Goal: Share content: Share content

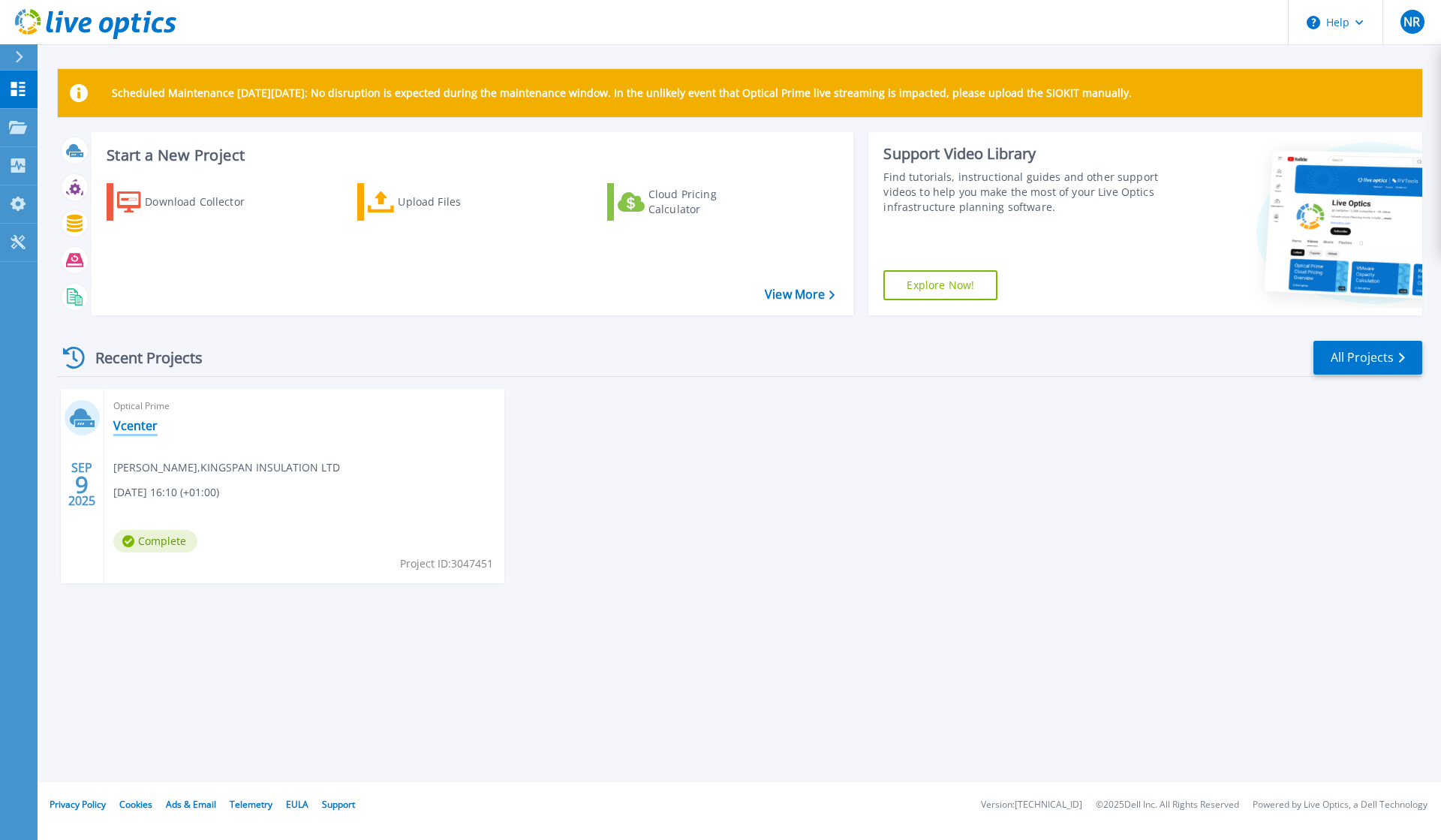
click at [140, 423] on link "Vcenter" at bounding box center [135, 425] width 45 height 15
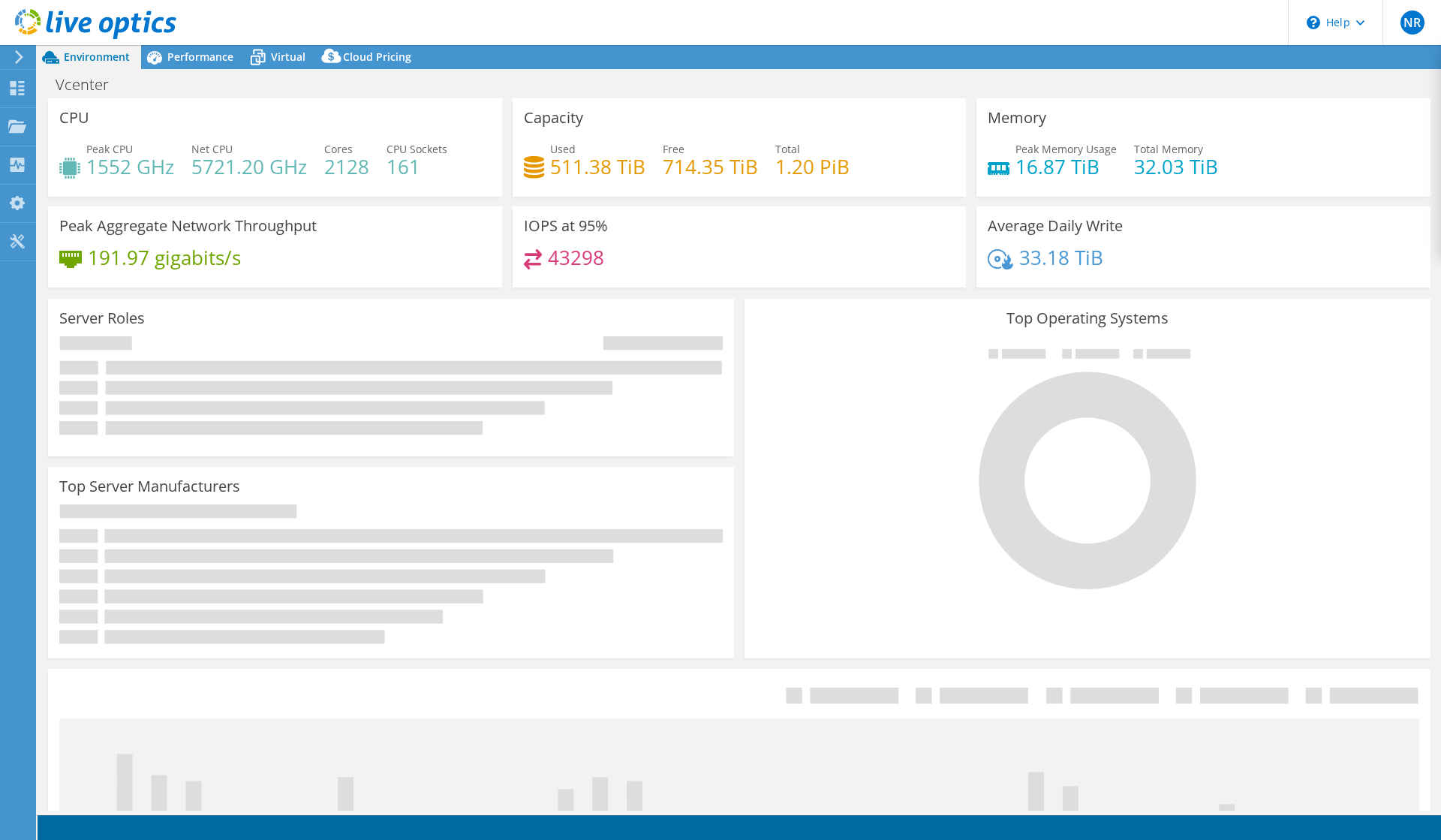
select select "USD"
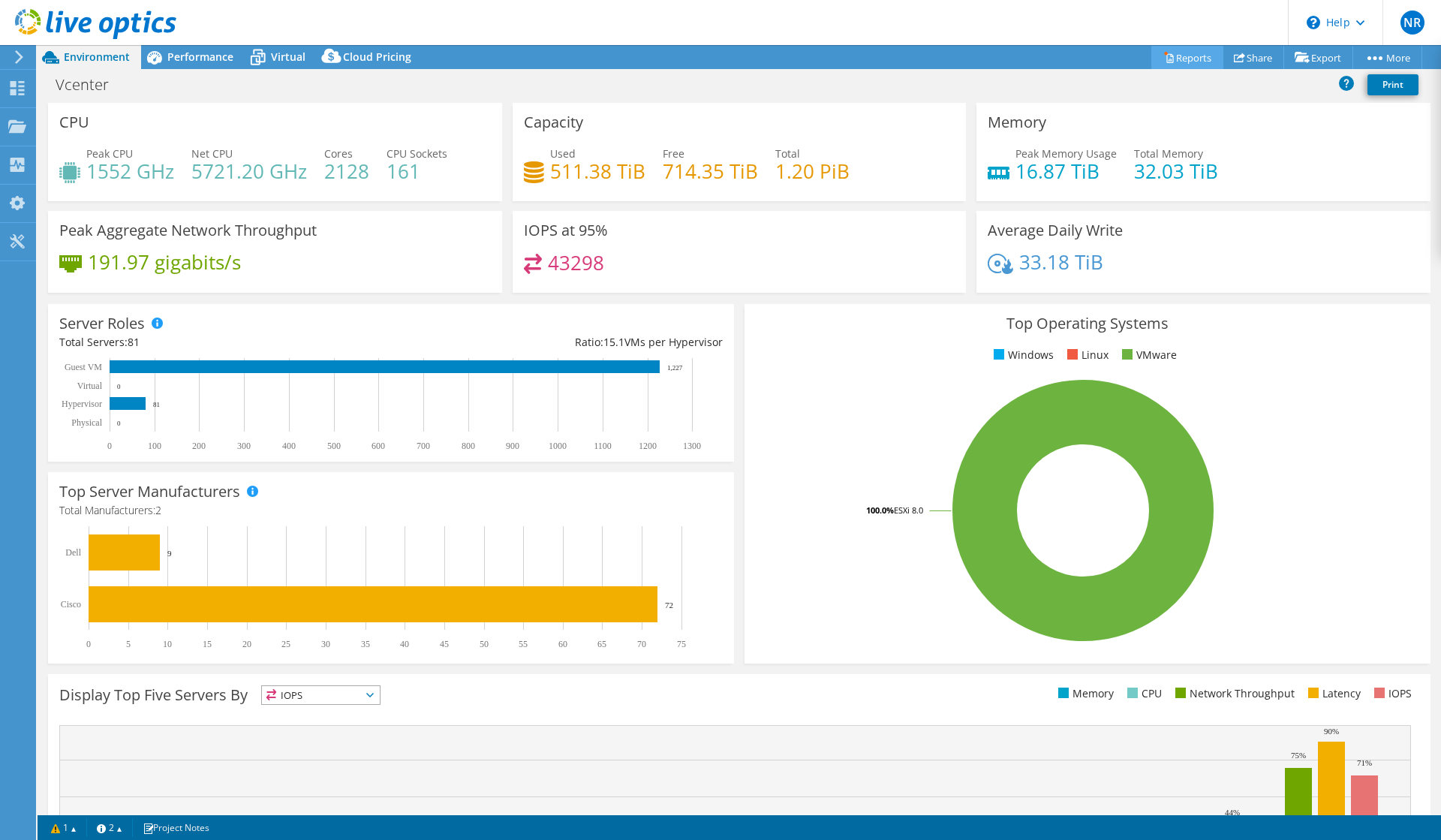
click at [1151, 60] on link "Reports" at bounding box center [1187, 57] width 72 height 23
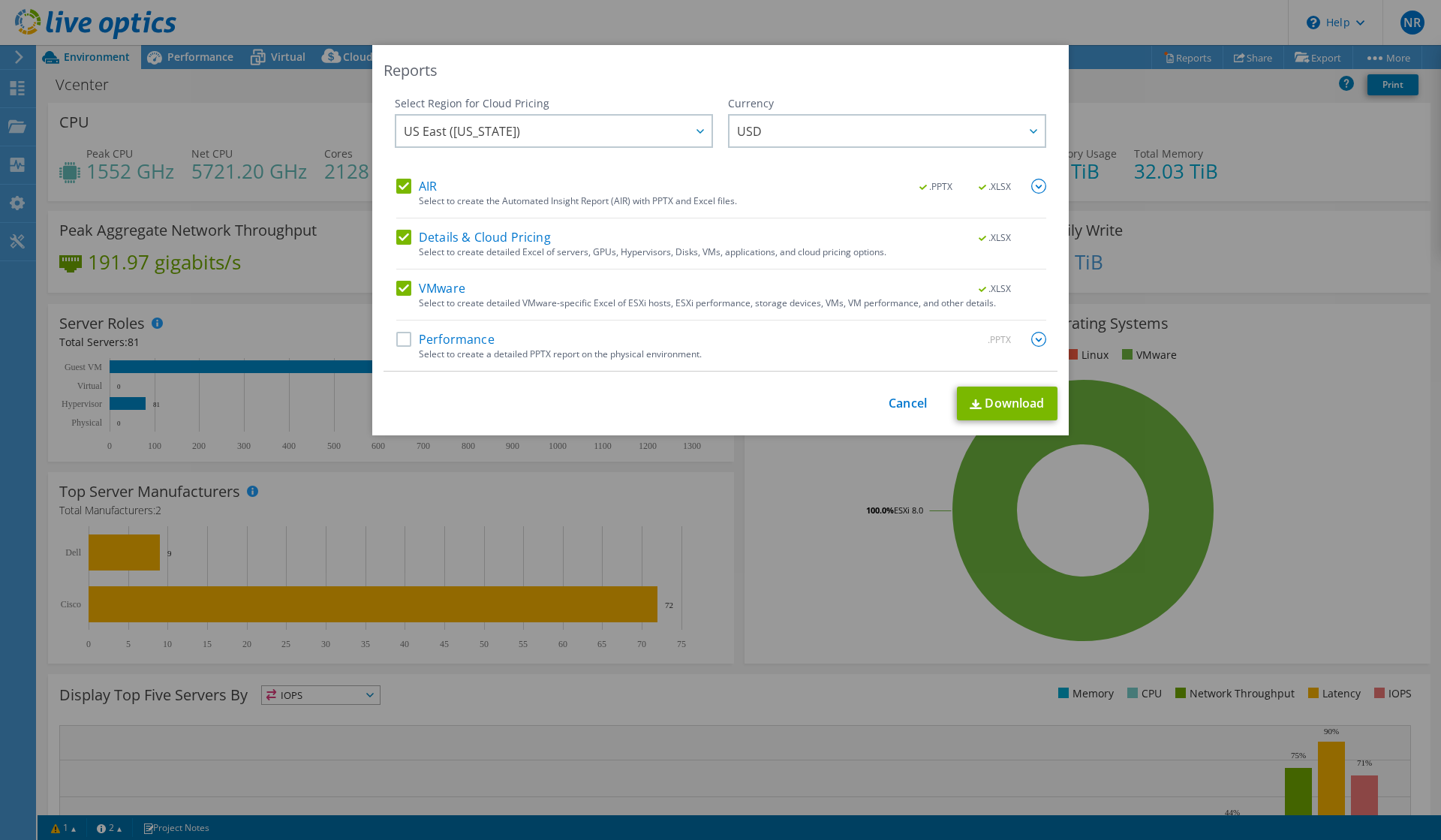
click at [404, 343] on label "Performance" at bounding box center [446, 338] width 98 height 15
click at [0, 0] on input "Performance" at bounding box center [0, 0] width 0 height 0
click at [764, 128] on span "USD" at bounding box center [890, 131] width 307 height 31
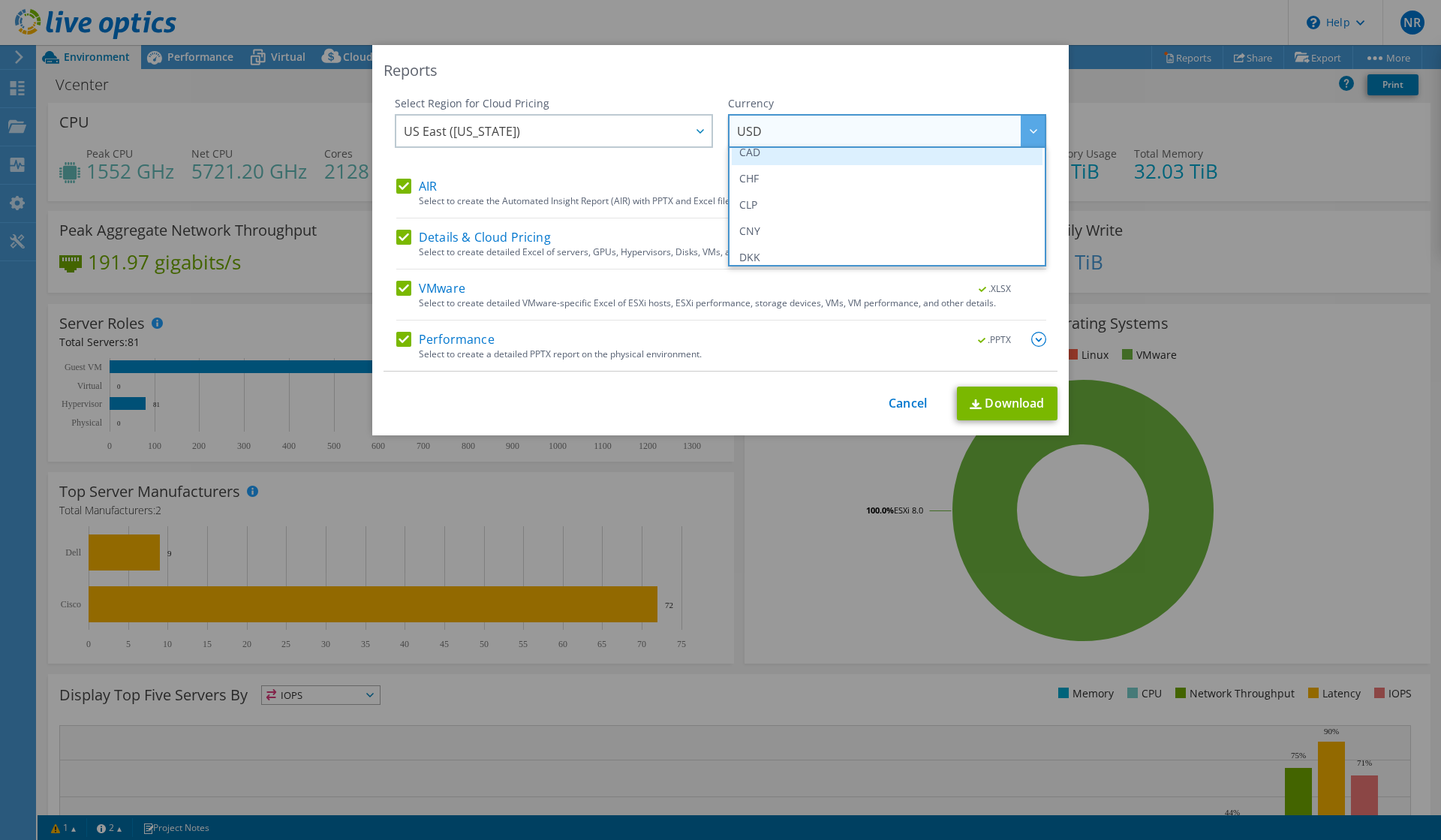
scroll to position [99, 0]
click at [771, 221] on li "GBP" at bounding box center [887, 213] width 311 height 26
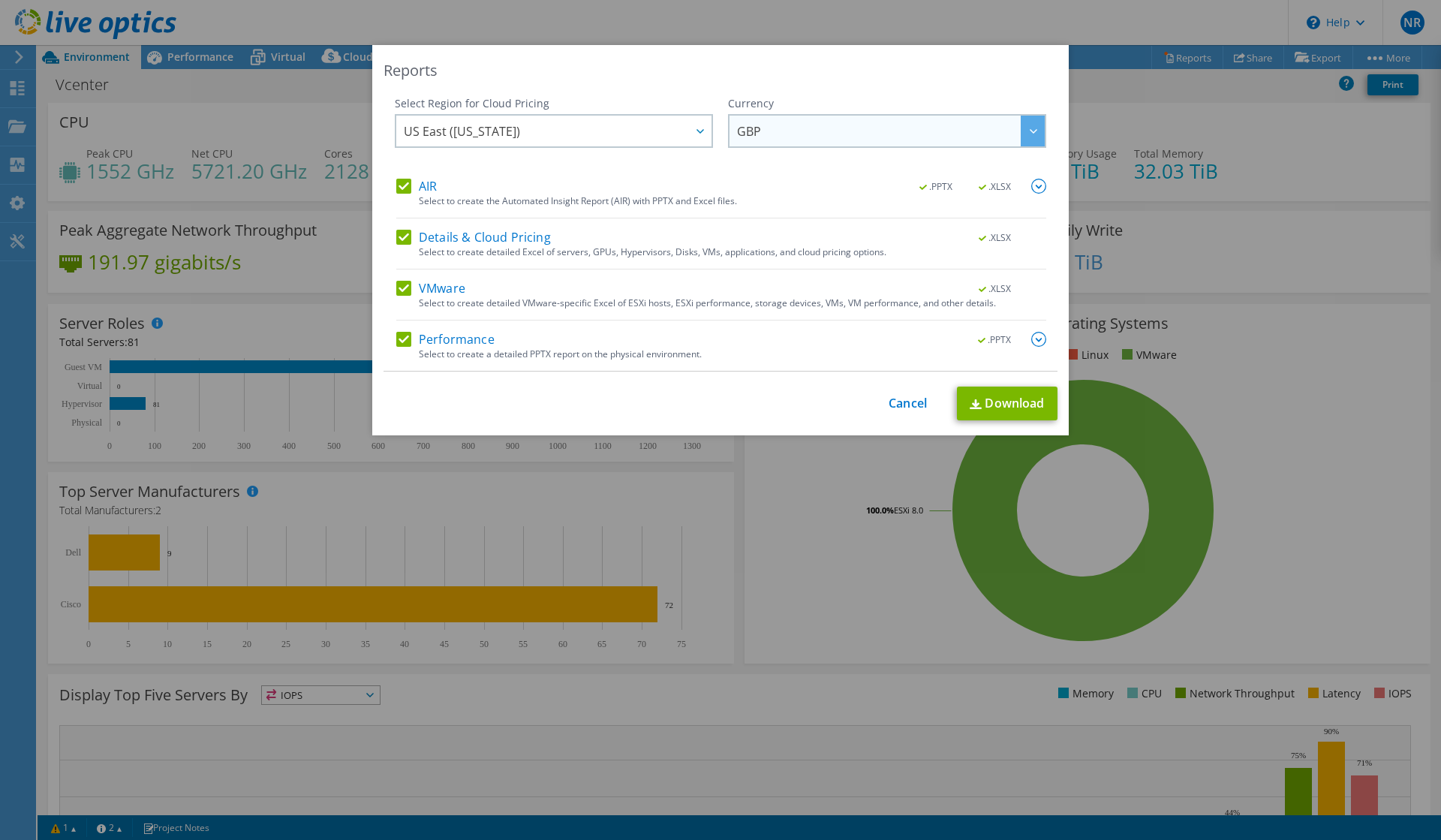
scroll to position [183, 0]
click at [628, 139] on span "US East ([US_STATE])" at bounding box center [557, 131] width 307 height 31
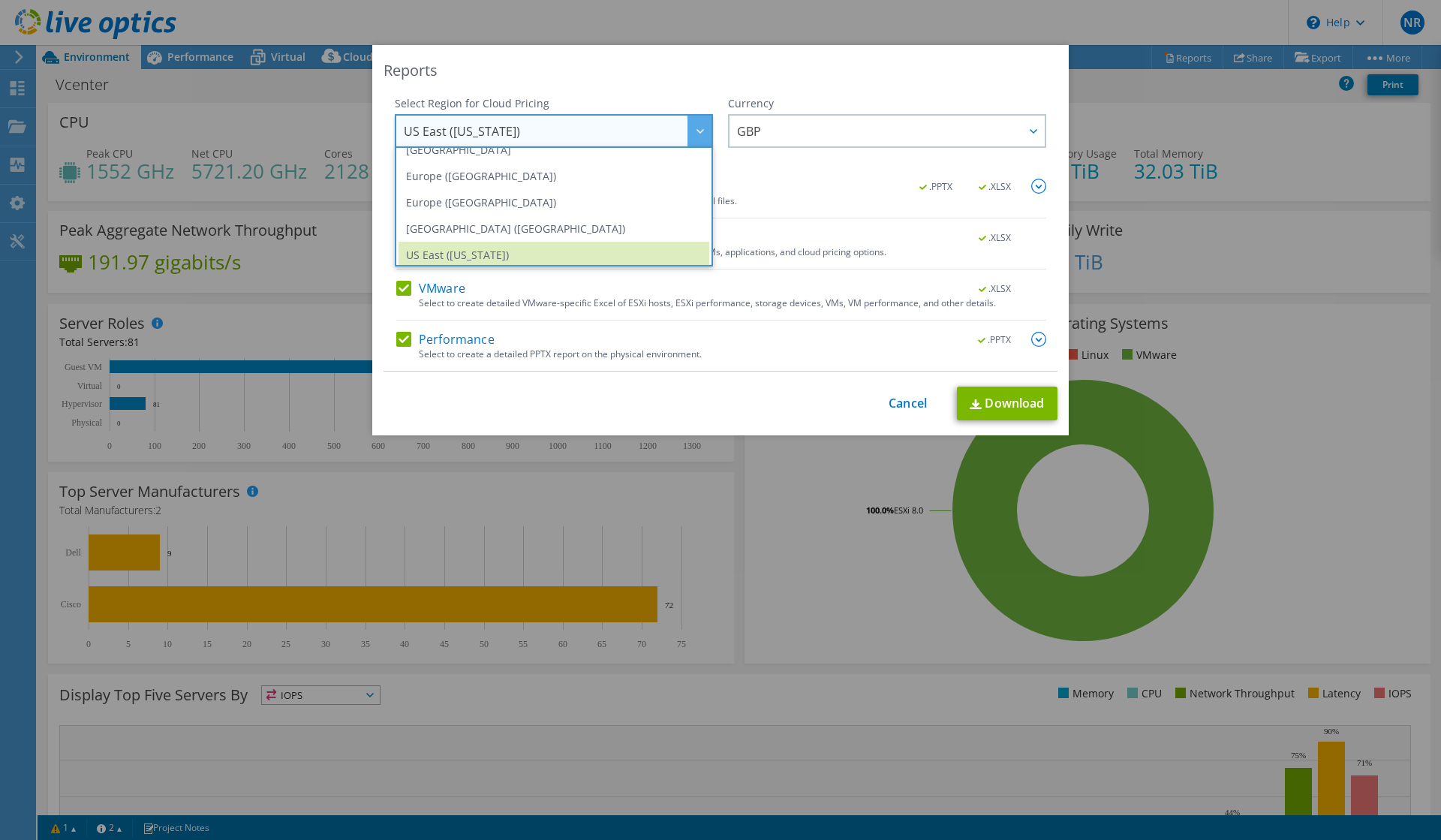
scroll to position [171, 0]
click at [526, 192] on li "Europe ([GEOGRAPHIC_DATA])" at bounding box center [553, 201] width 311 height 26
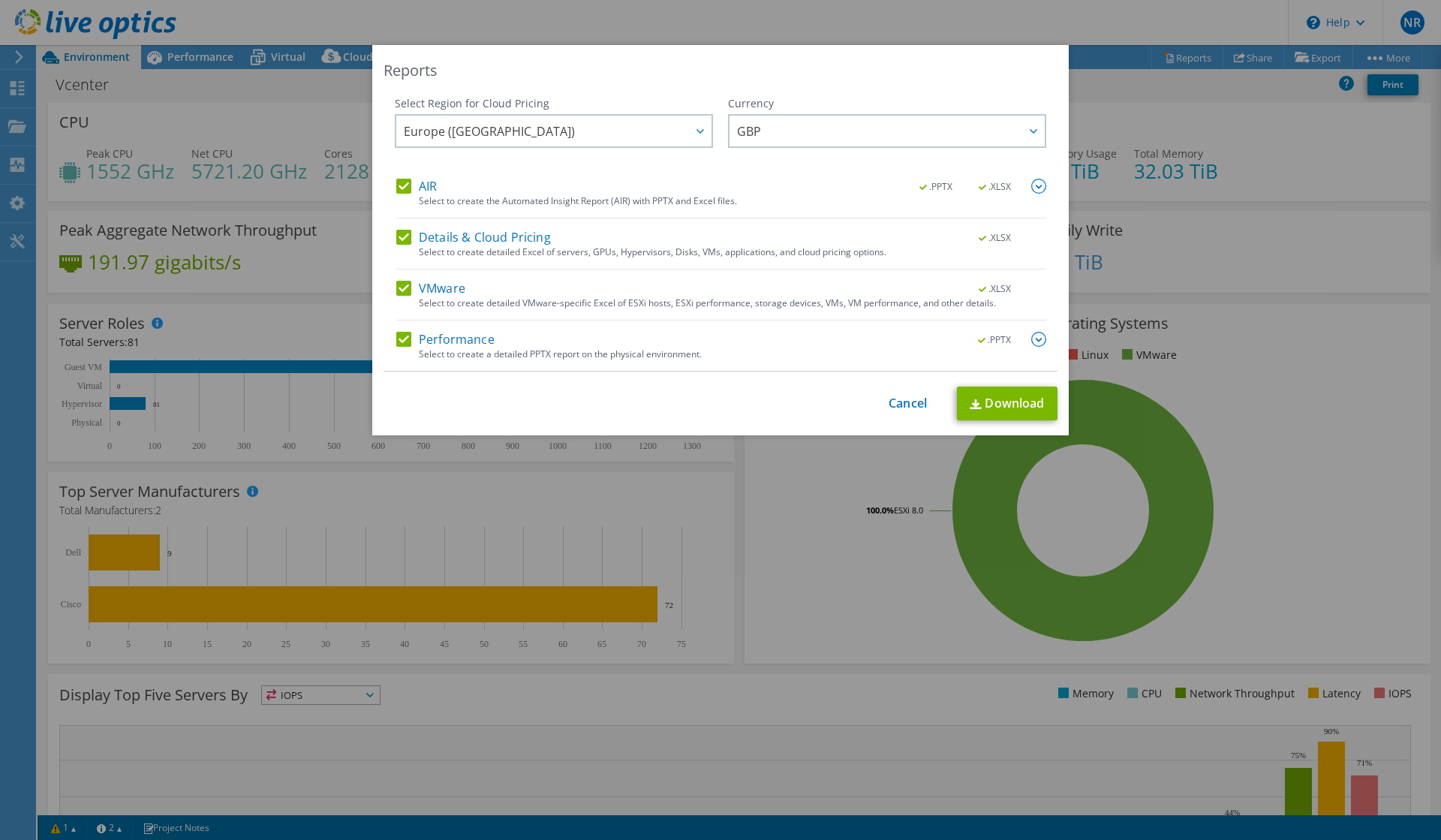
click at [1036, 338] on img at bounding box center [1039, 338] width 15 height 15
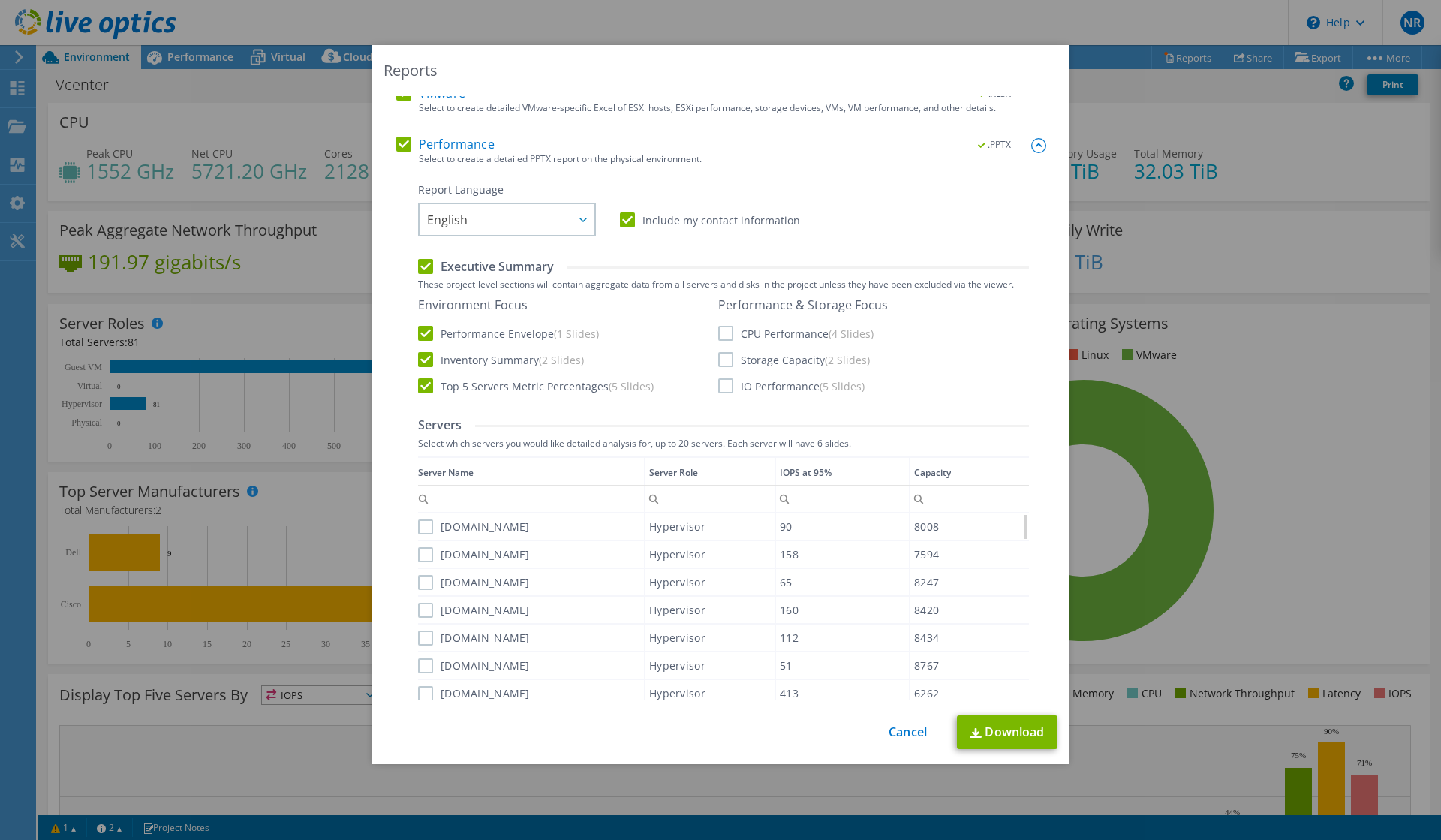
scroll to position [183, 0]
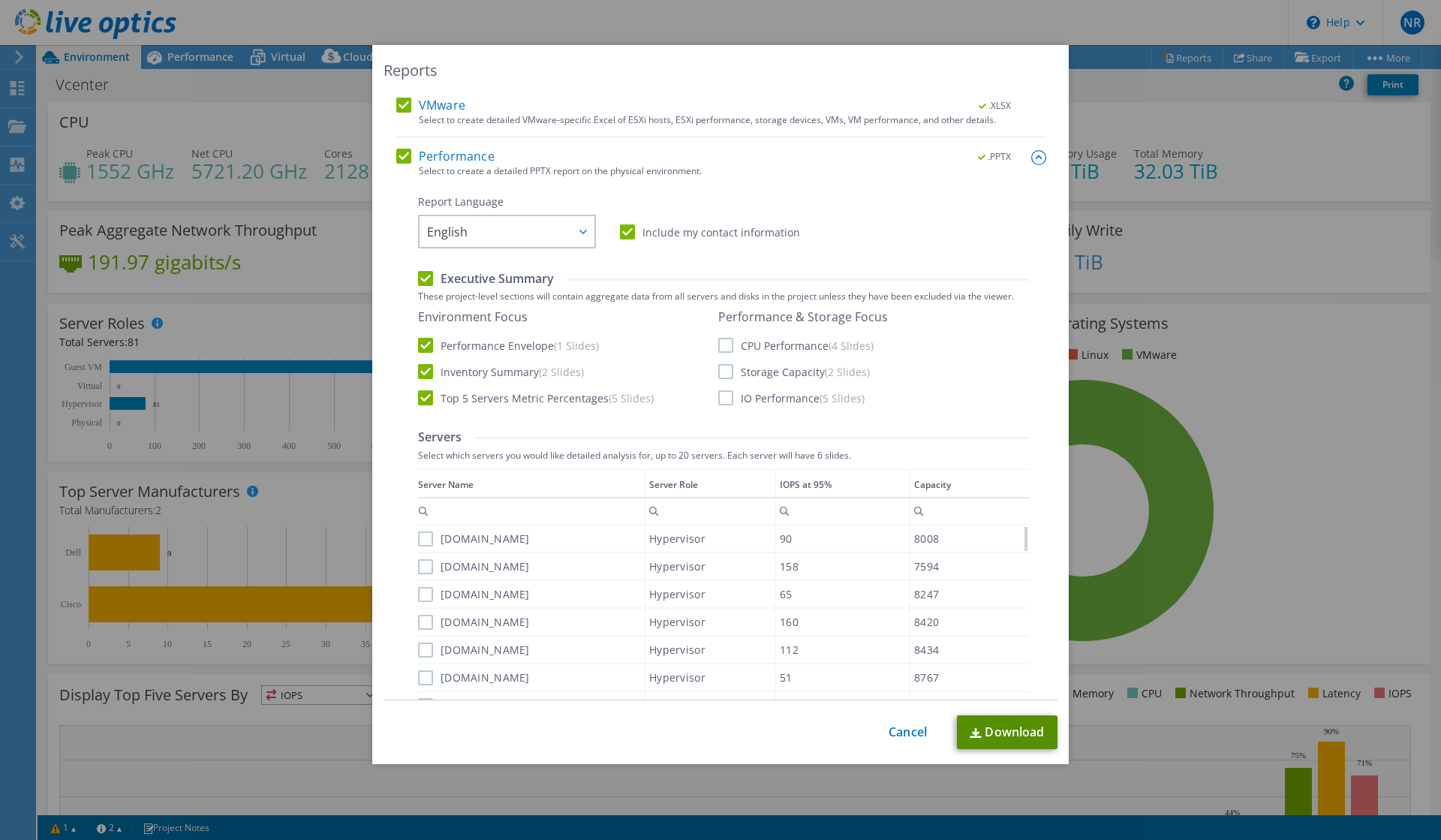
click at [979, 736] on img at bounding box center [975, 732] width 12 height 10
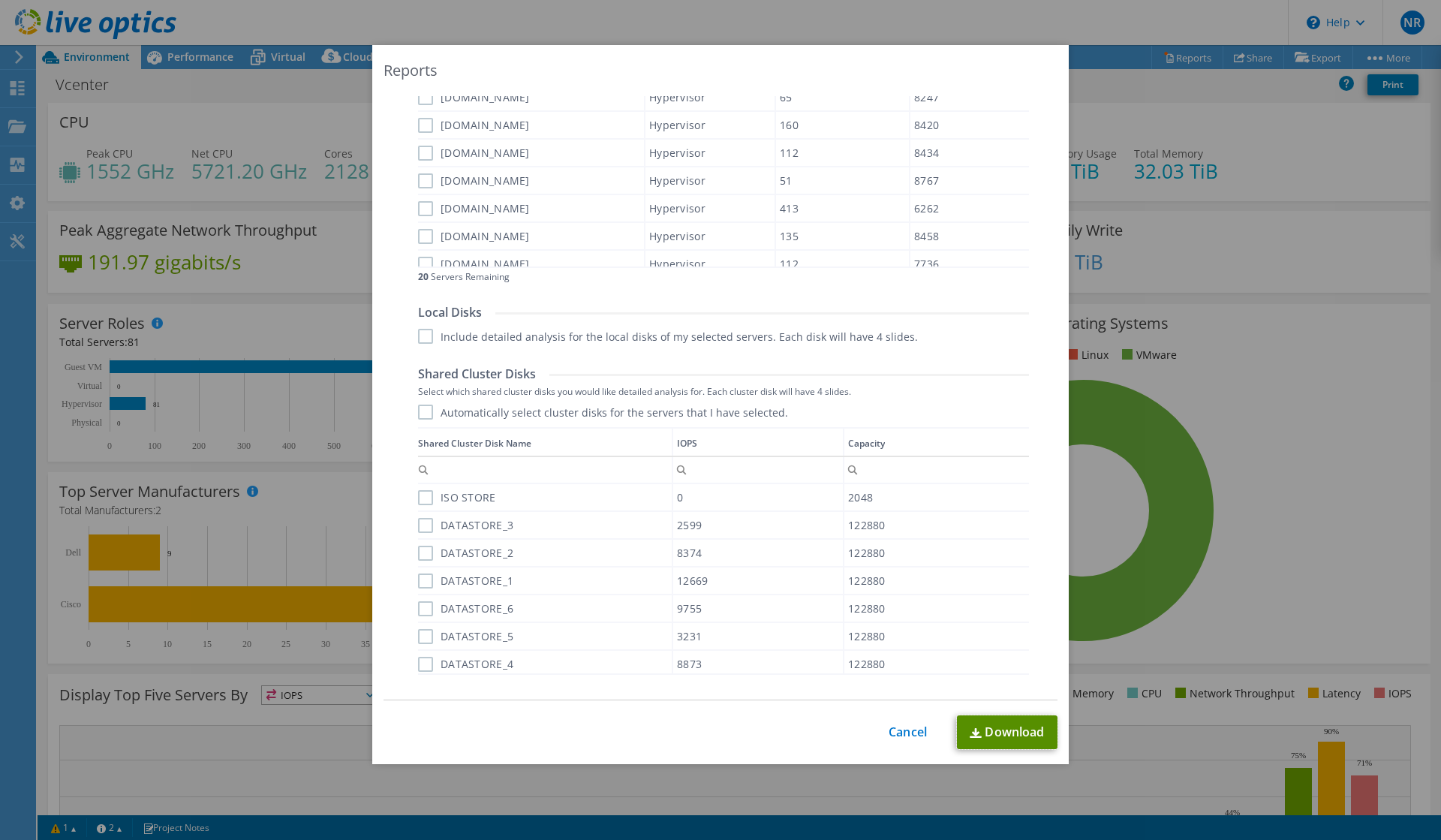
scroll to position [794, 0]
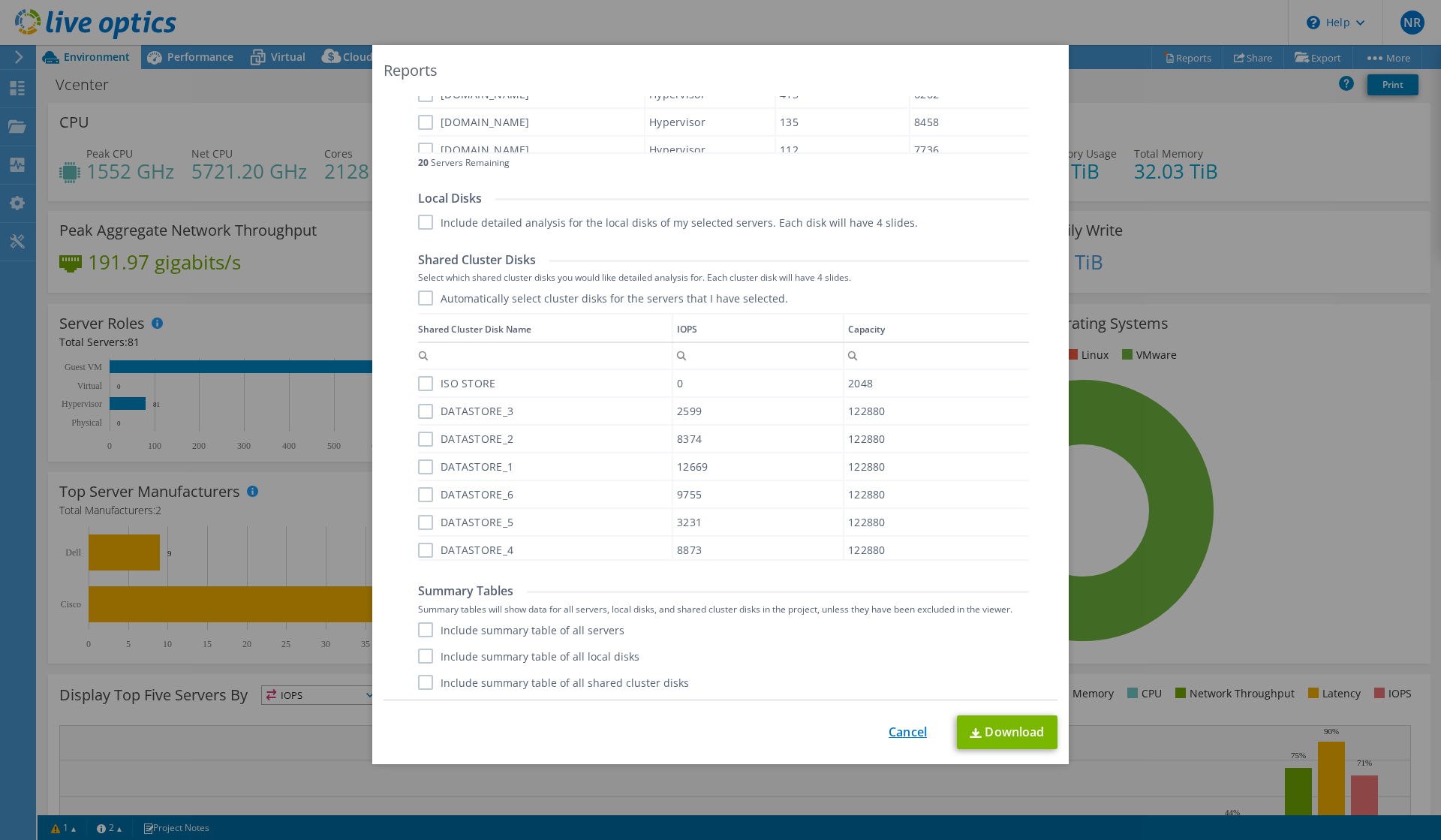
click at [905, 733] on link "Cancel" at bounding box center [907, 732] width 38 height 14
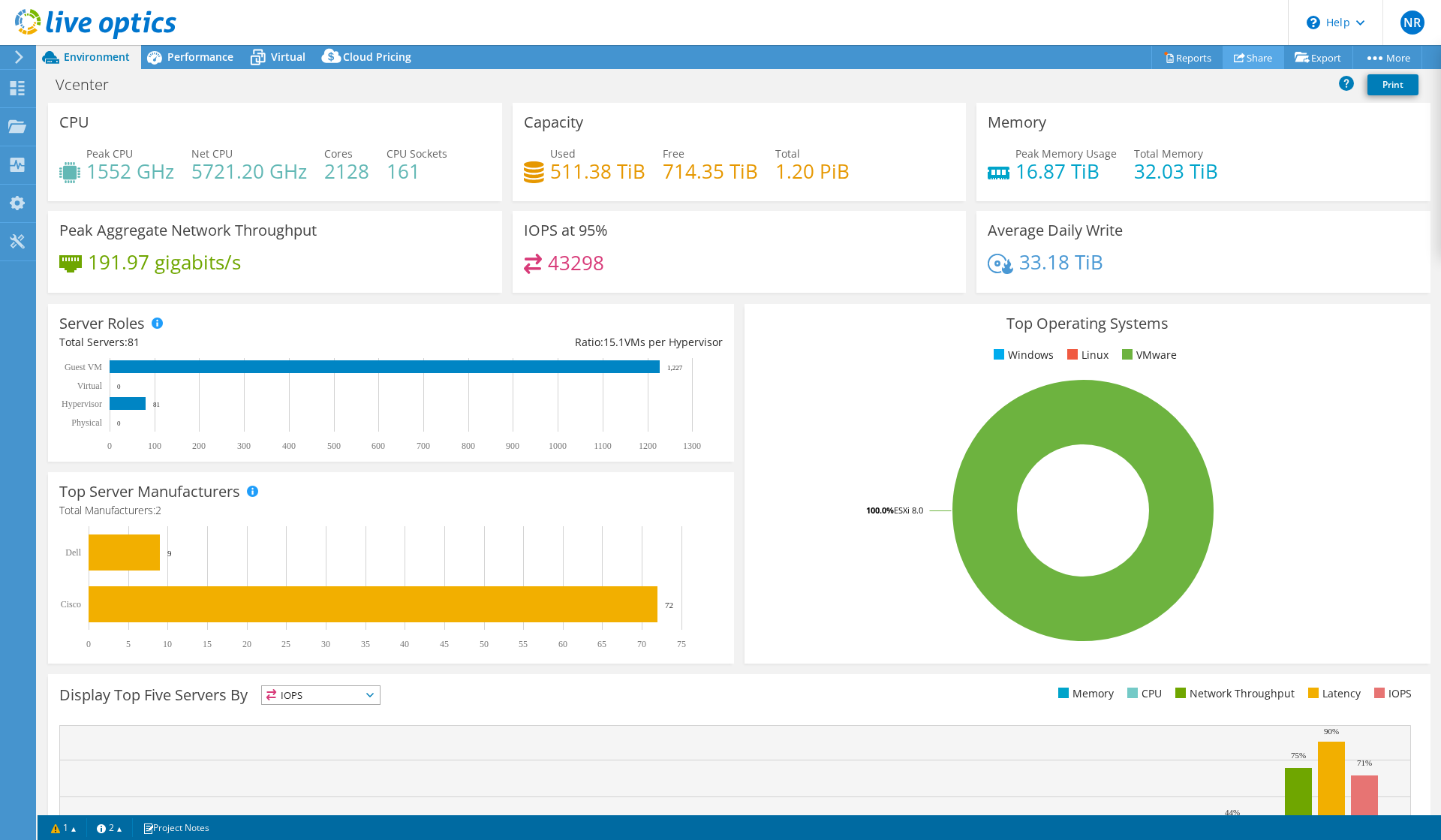
click at [1245, 58] on link "Share" at bounding box center [1253, 57] width 61 height 23
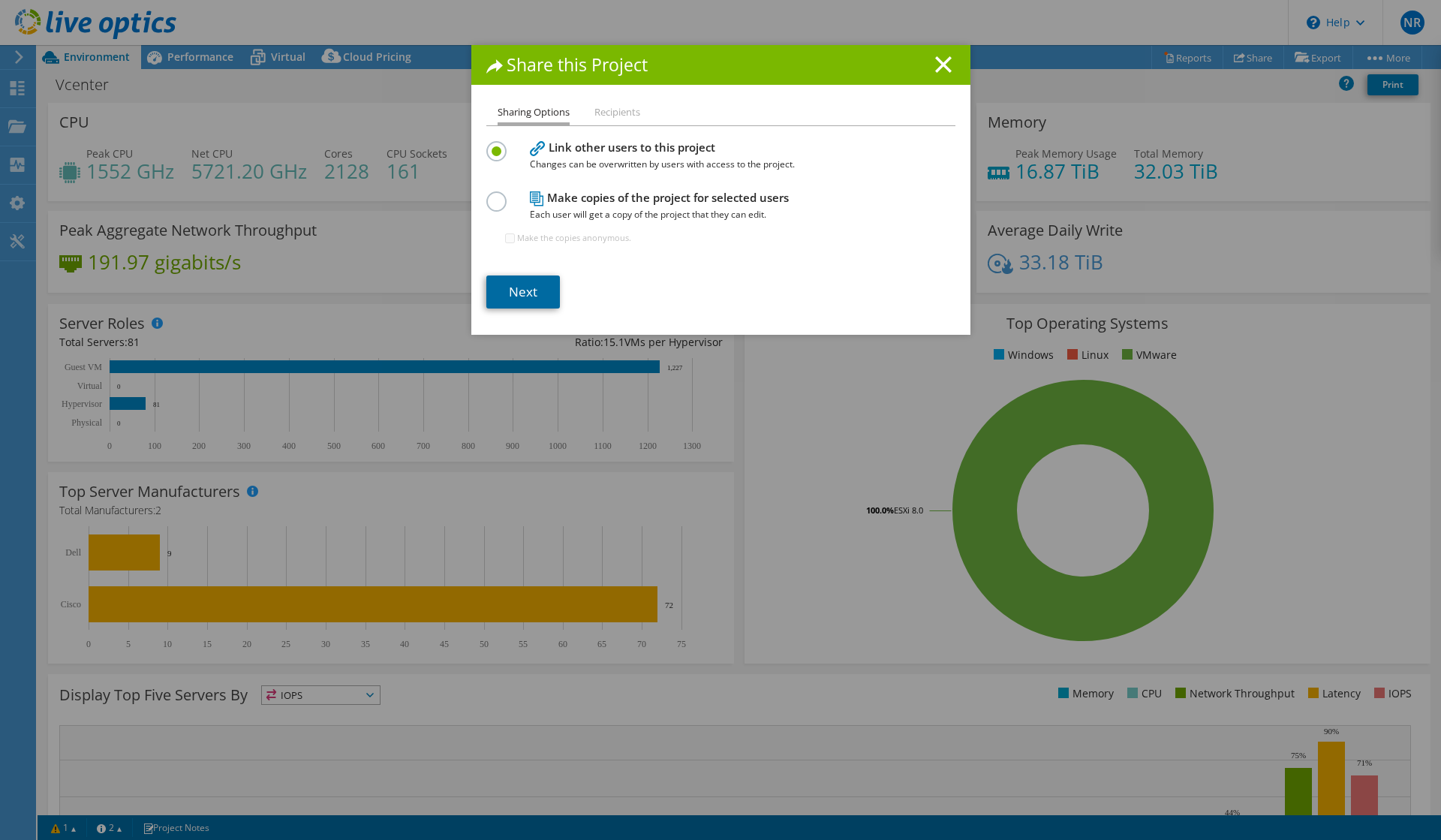
click at [536, 283] on link "Next" at bounding box center [523, 291] width 74 height 33
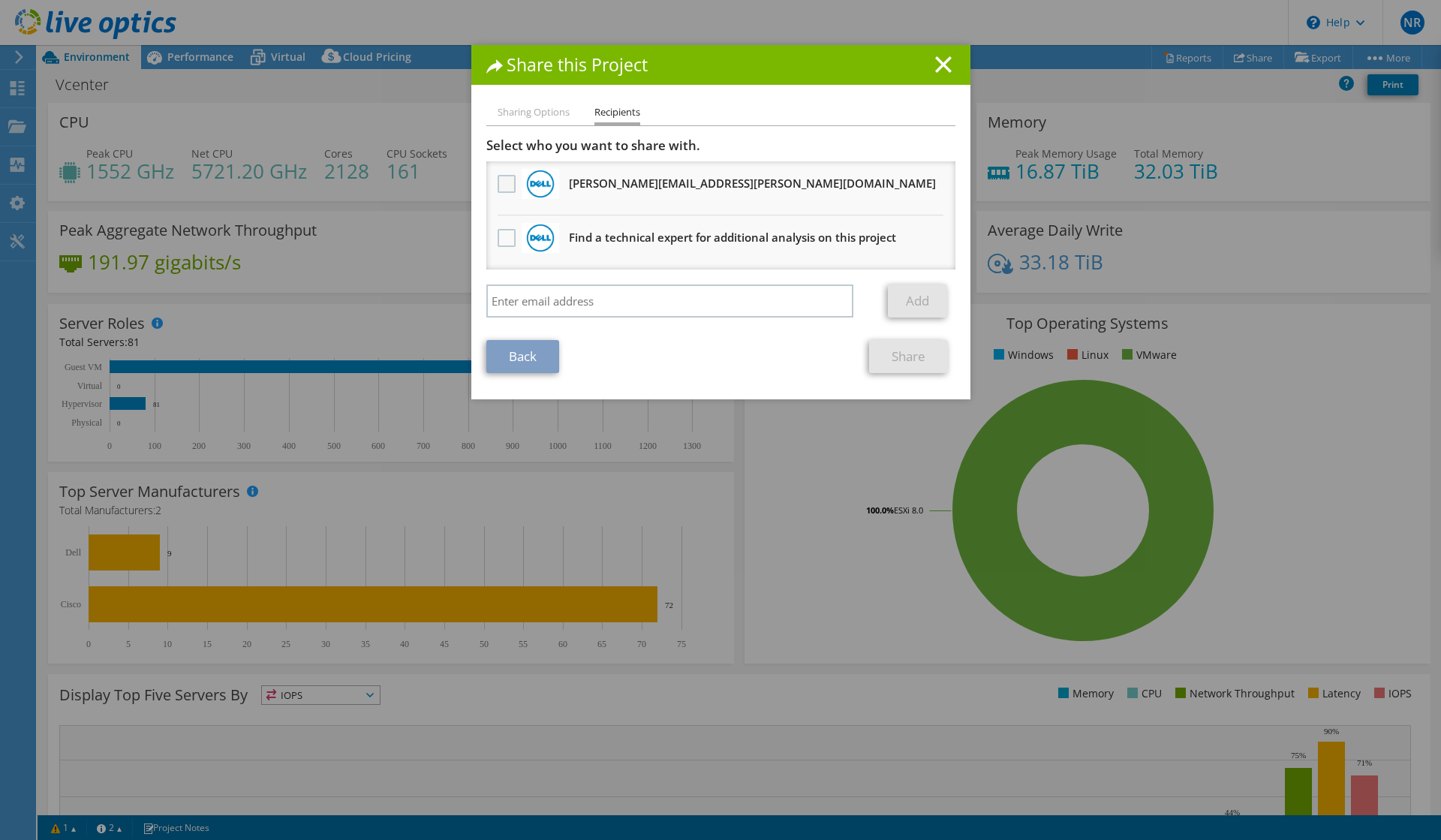
click at [508, 187] on label at bounding box center [509, 183] width 21 height 18
click at [0, 0] on input "checkbox" at bounding box center [0, 0] width 0 height 0
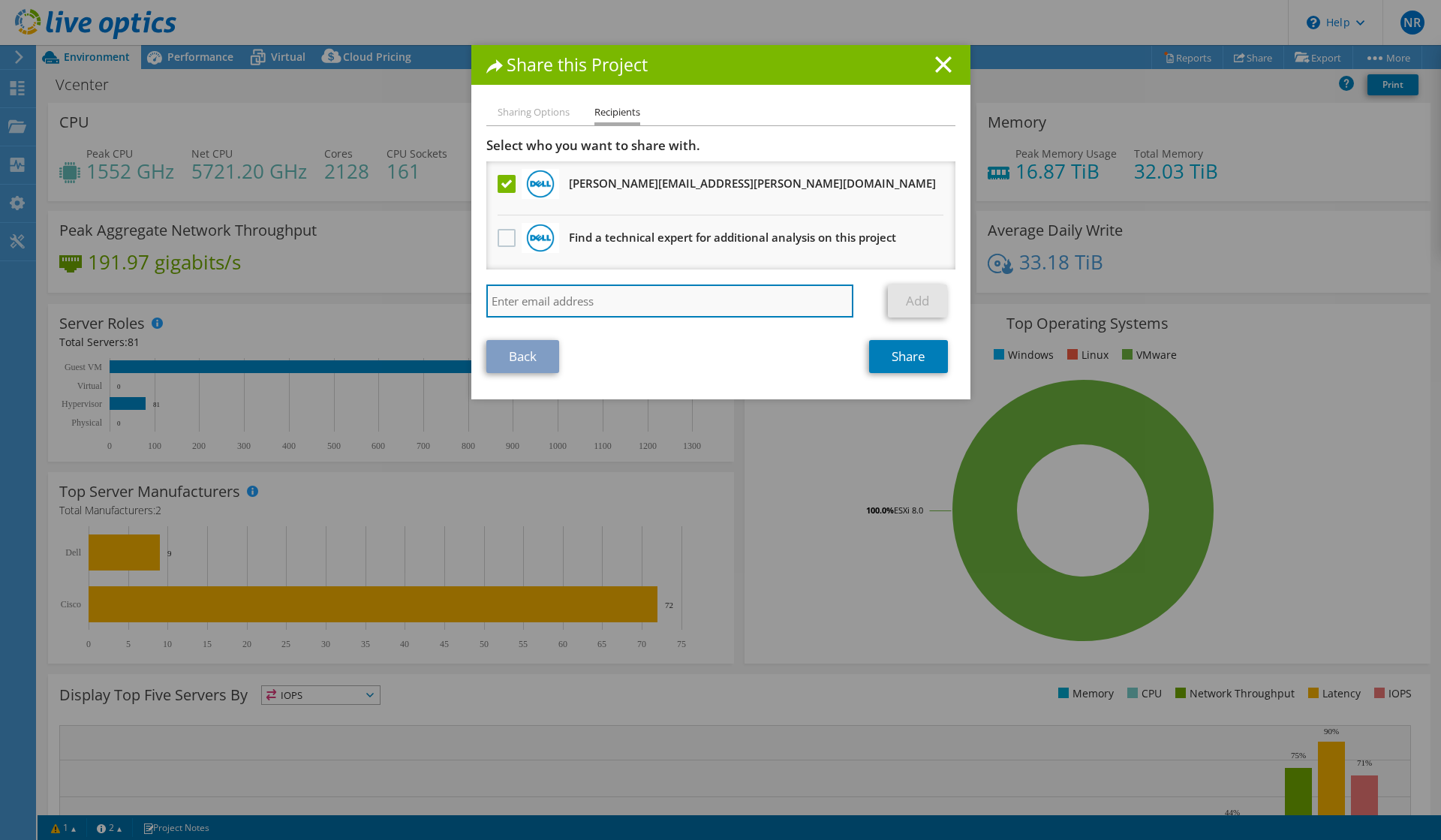
click at [514, 298] on input "search" at bounding box center [670, 300] width 368 height 33
type input "[EMAIL_ADDRESS][PERSON_NAME][DOMAIN_NAME]"
click at [915, 293] on link "Add" at bounding box center [918, 300] width 60 height 33
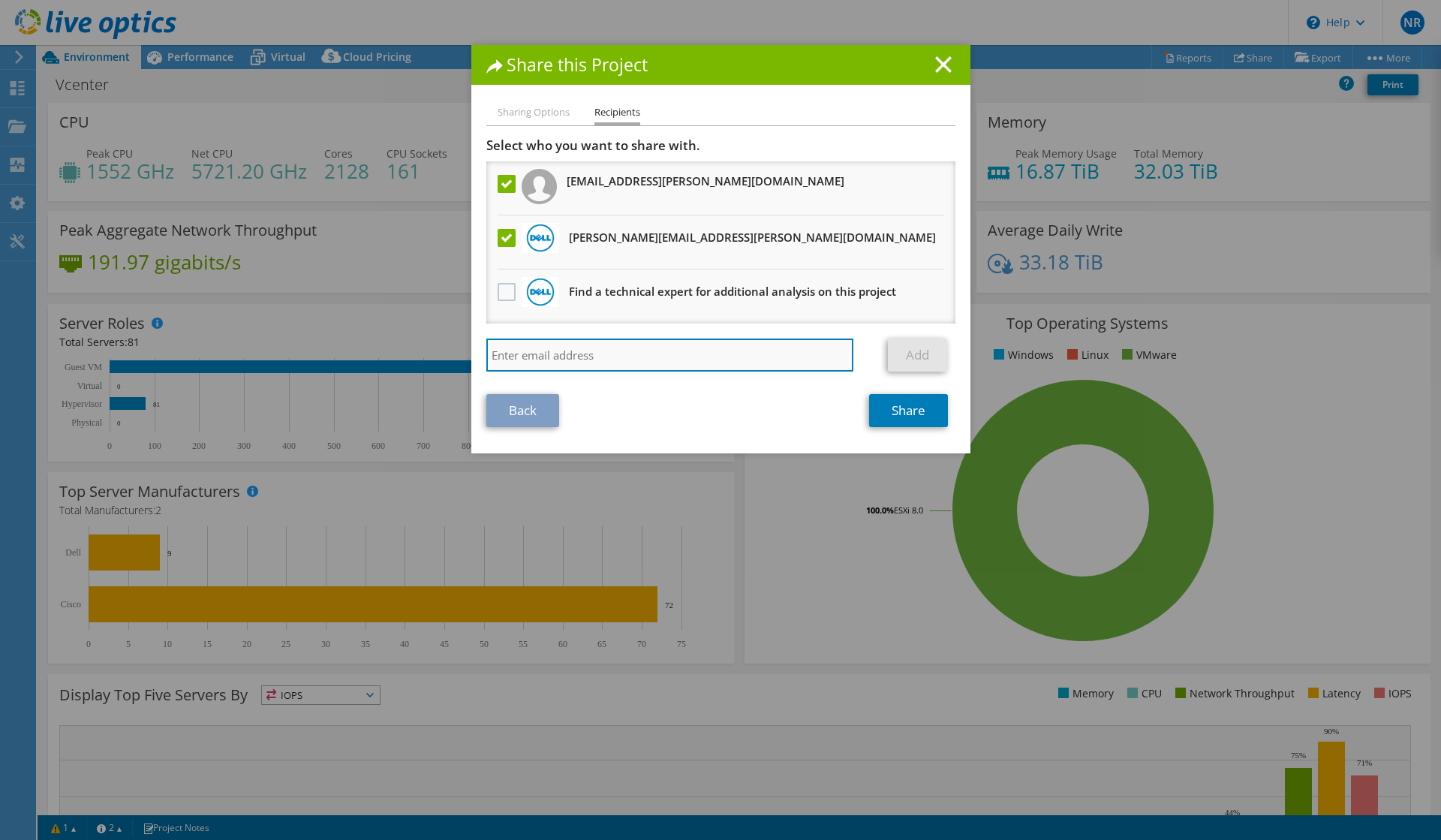
click at [549, 360] on input "search" at bounding box center [670, 355] width 368 height 33
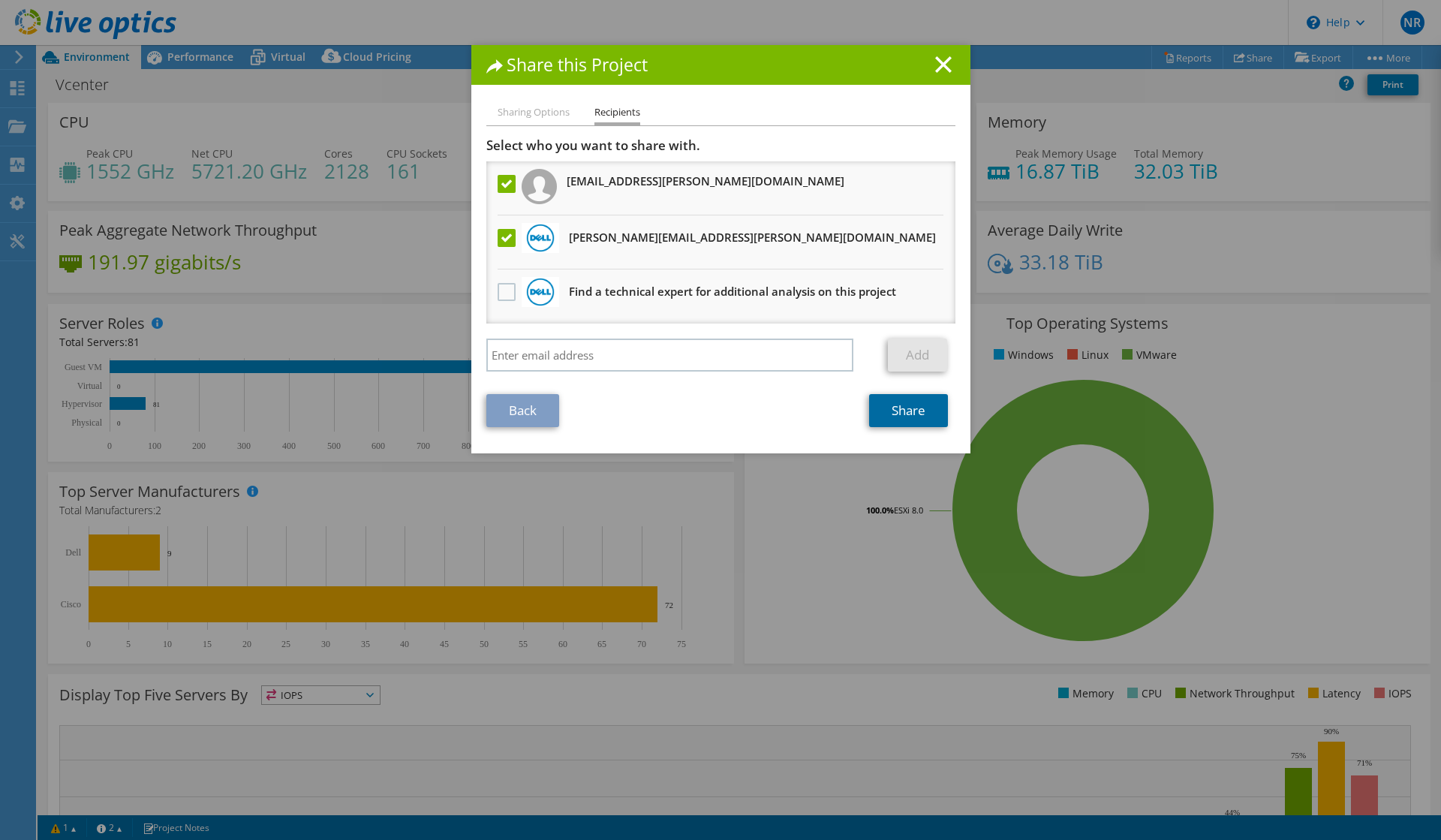
click at [914, 413] on link "Share" at bounding box center [909, 410] width 78 height 33
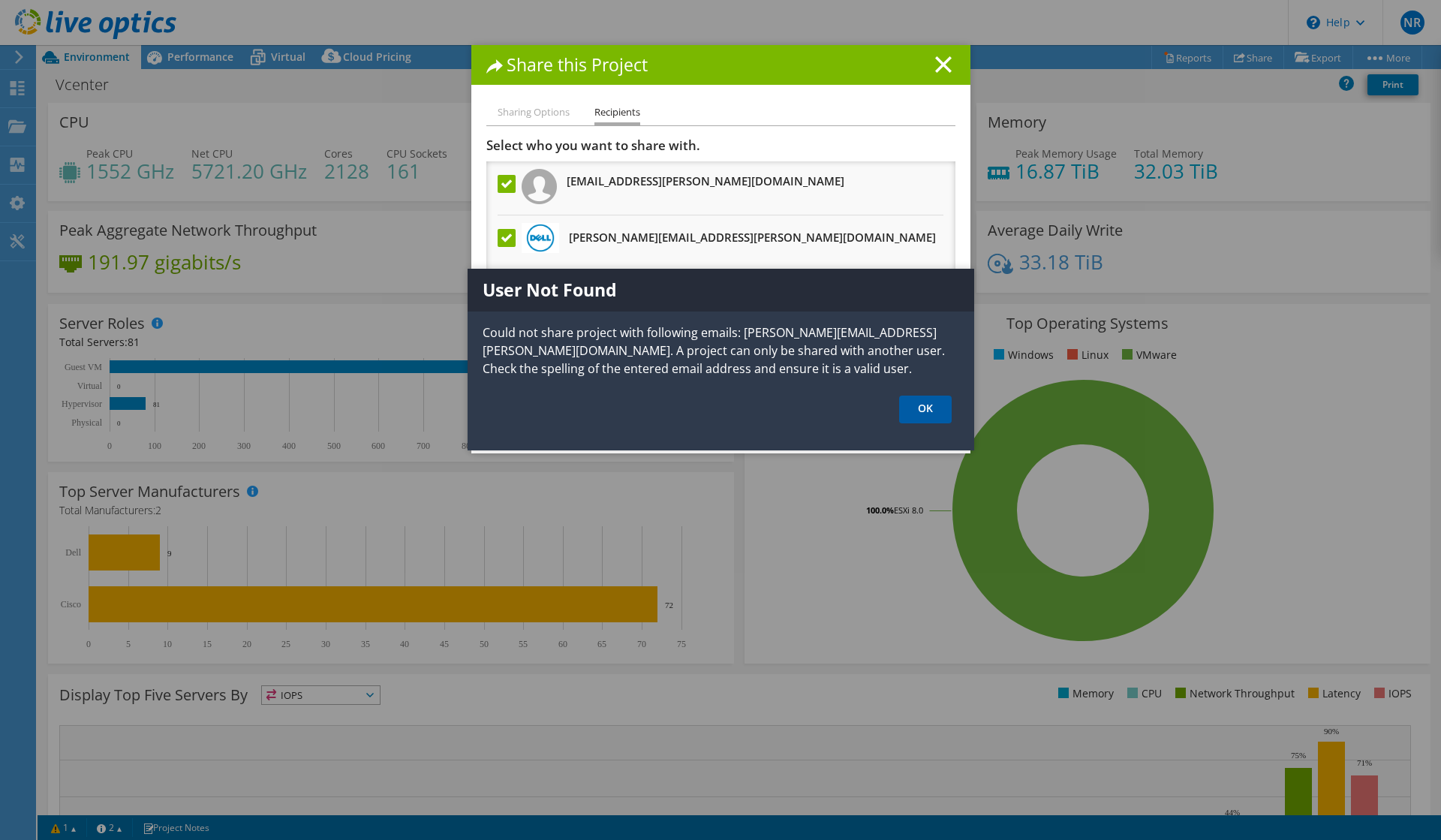
click at [926, 411] on link "OK" at bounding box center [925, 409] width 53 height 28
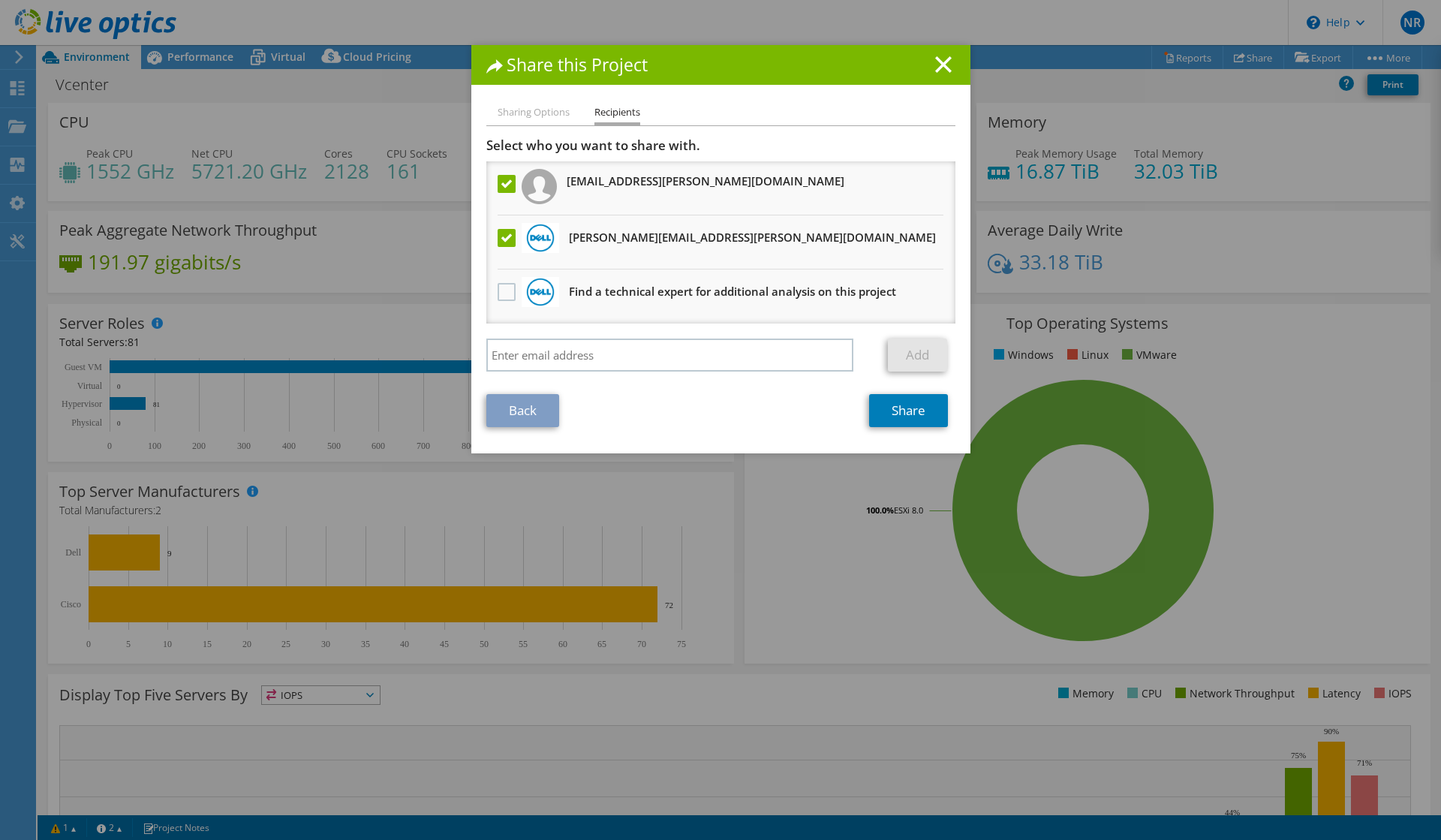
click at [508, 188] on label at bounding box center [509, 183] width 21 height 18
click at [0, 0] on input "checkbox" at bounding box center [0, 0] width 0 height 0
click at [908, 412] on link "Share" at bounding box center [909, 410] width 78 height 33
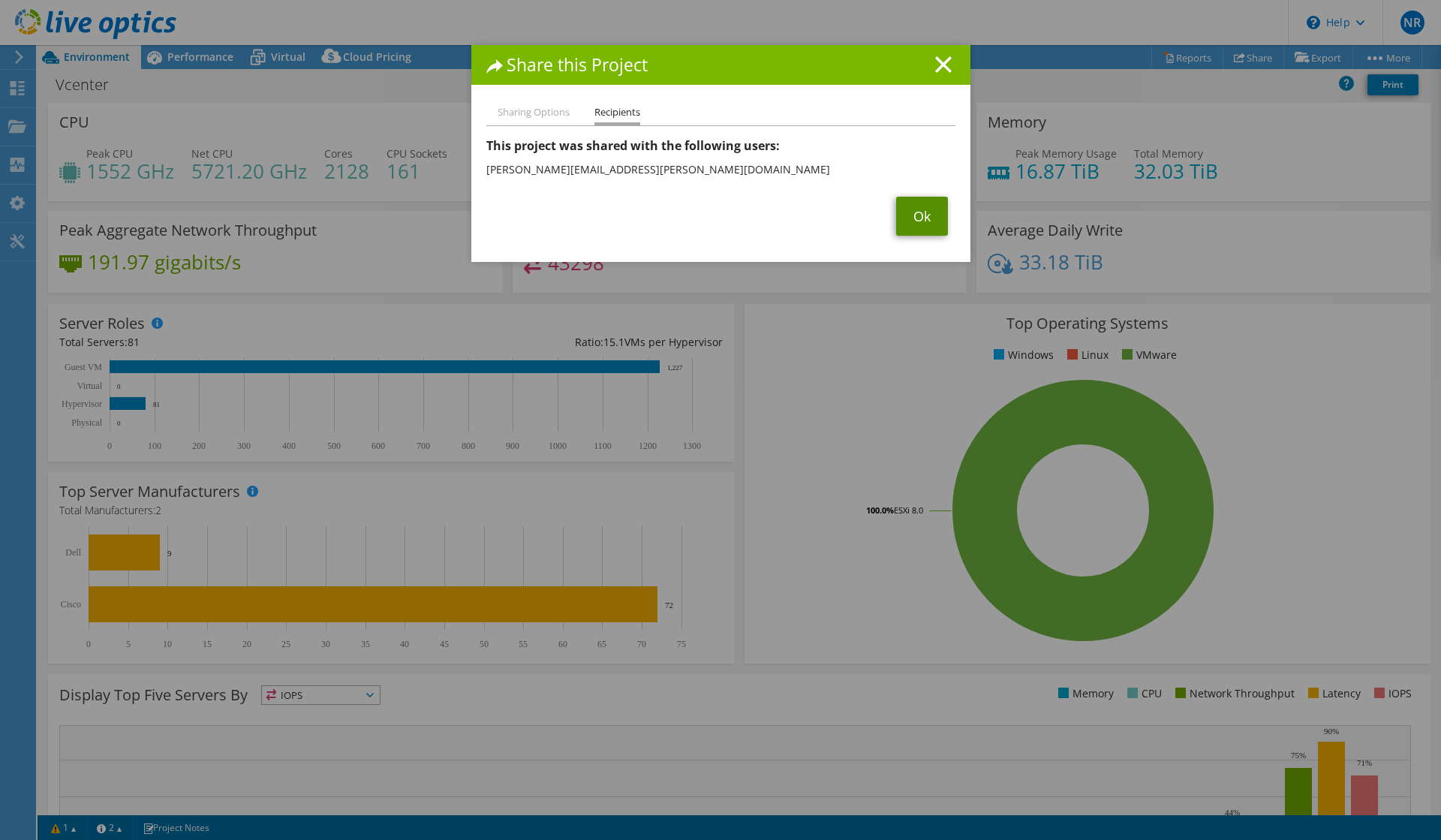
click at [914, 218] on link "Ok" at bounding box center [922, 216] width 52 height 39
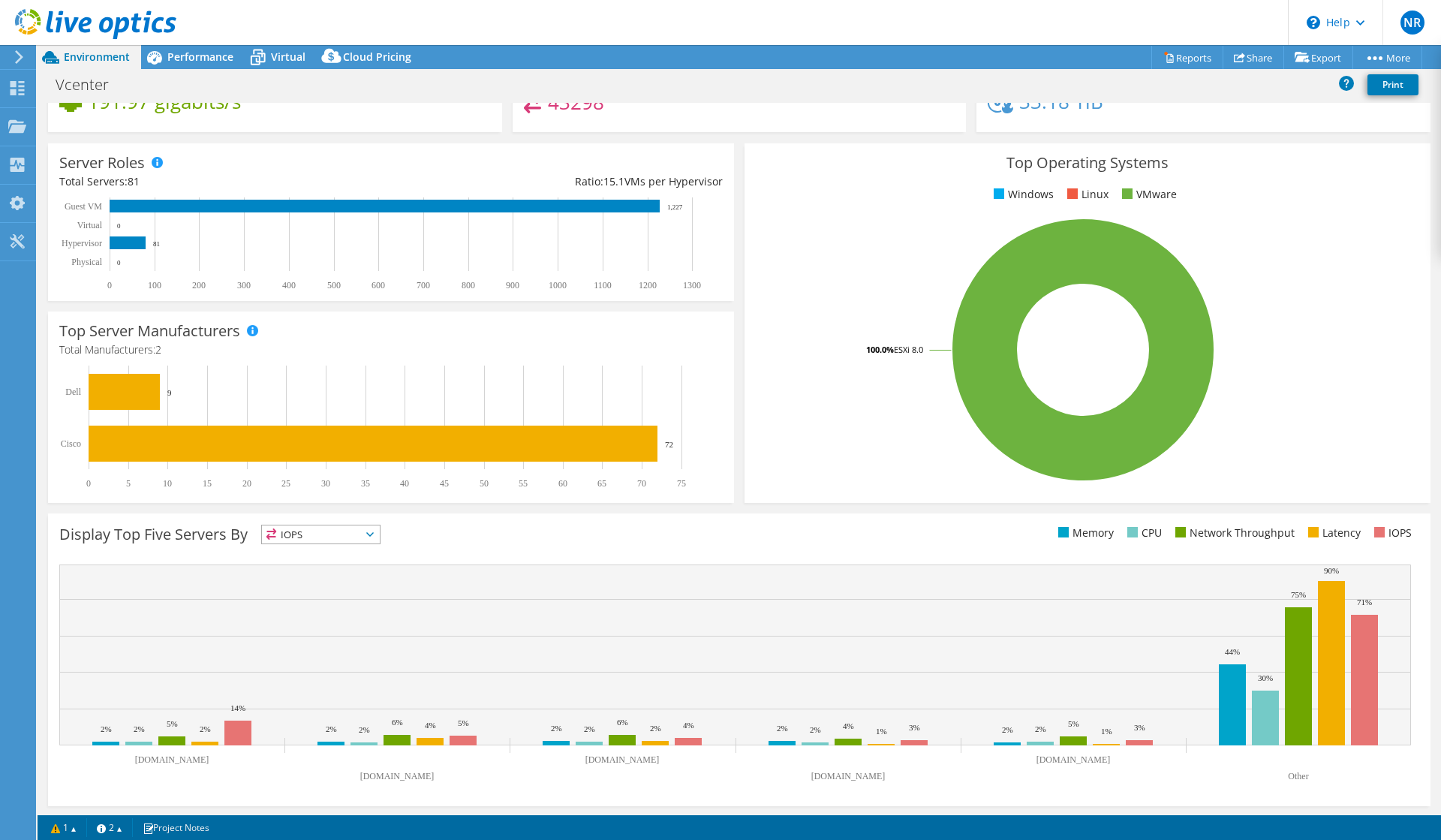
scroll to position [0, 0]
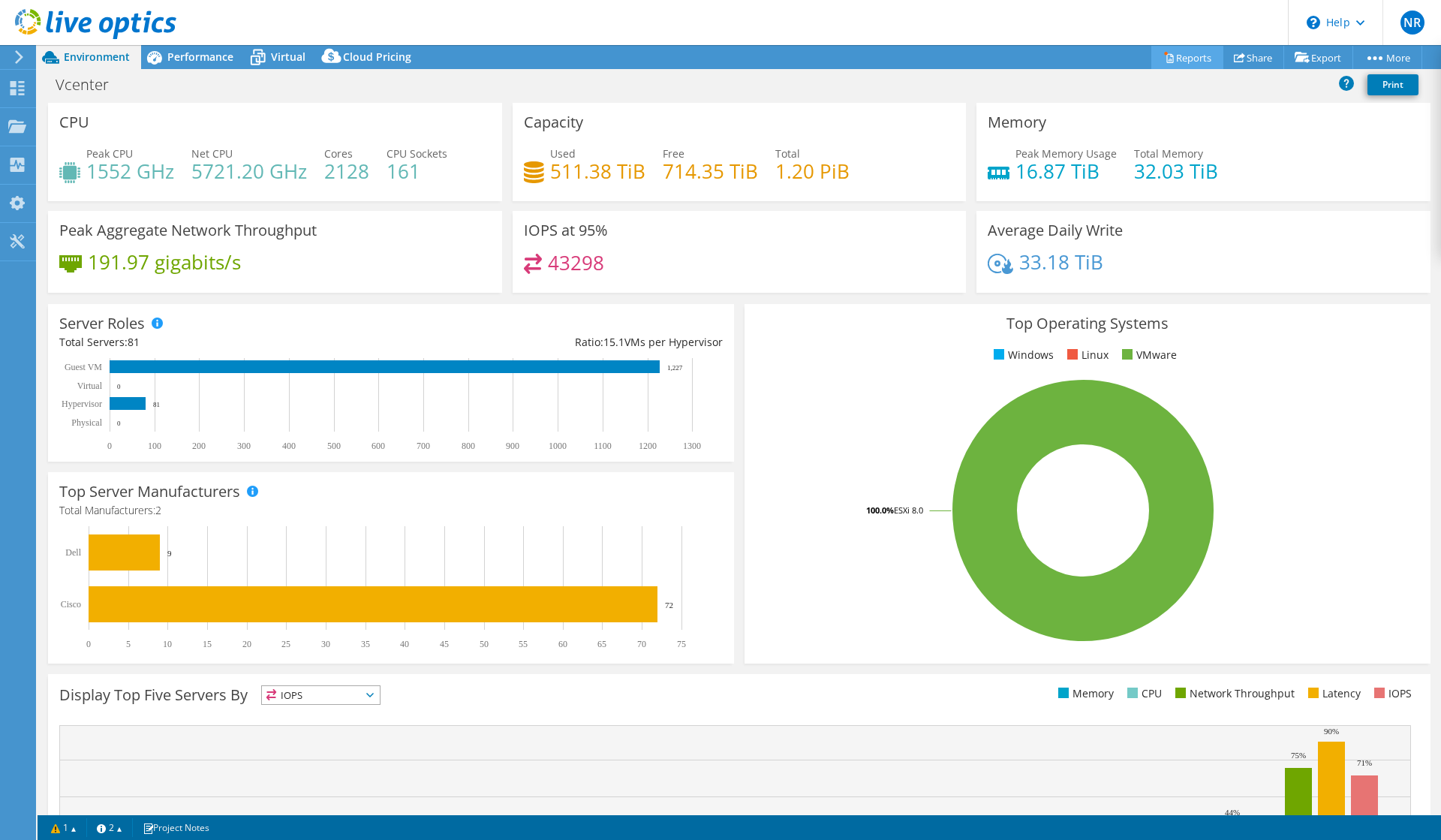
click at [1168, 54] on link "Reports" at bounding box center [1187, 57] width 72 height 23
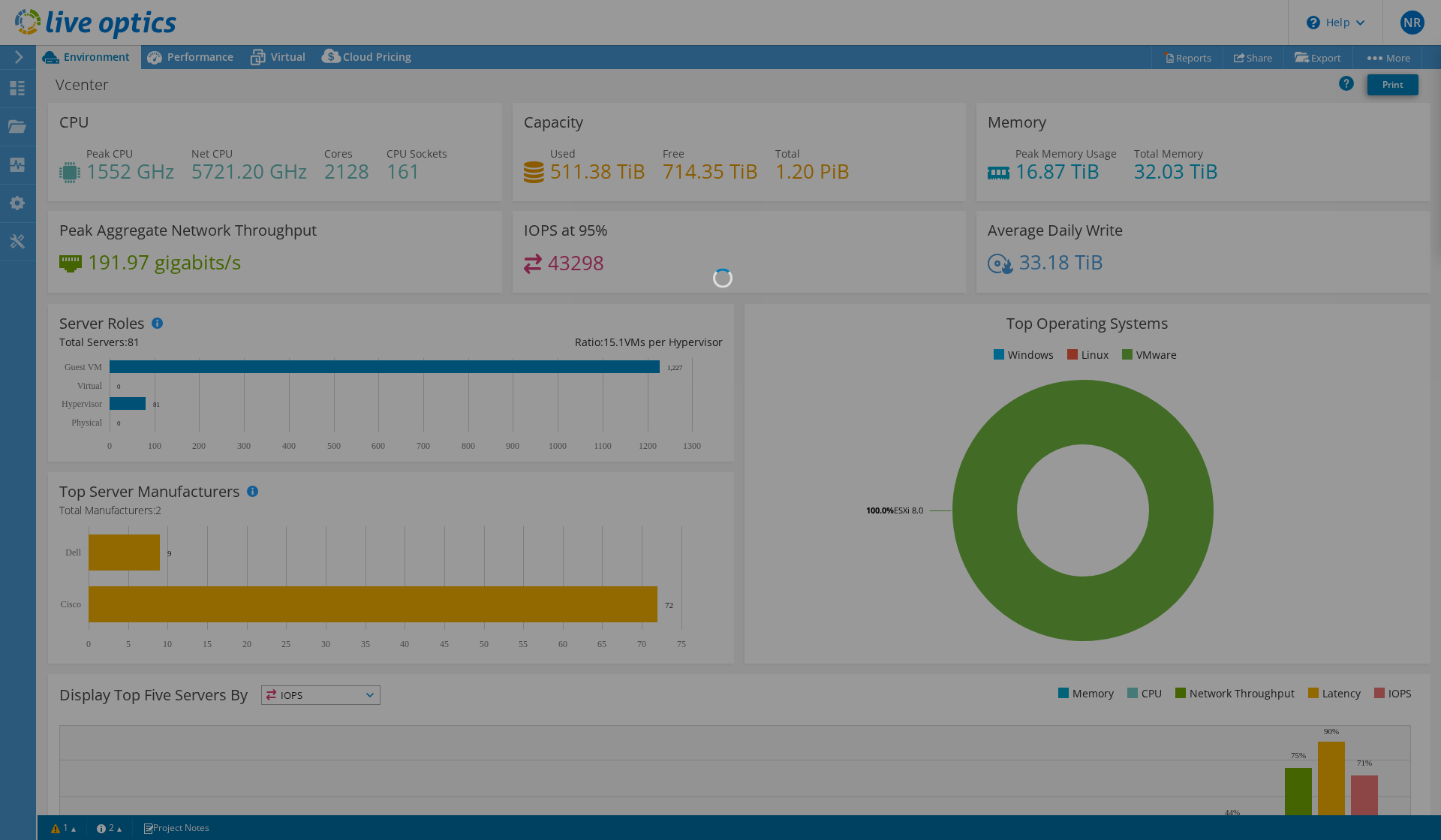
drag, startPoint x: 693, startPoint y: 230, endPoint x: 716, endPoint y: 273, distance: 48.8
click at [716, 273] on div at bounding box center [720, 420] width 1441 height 840
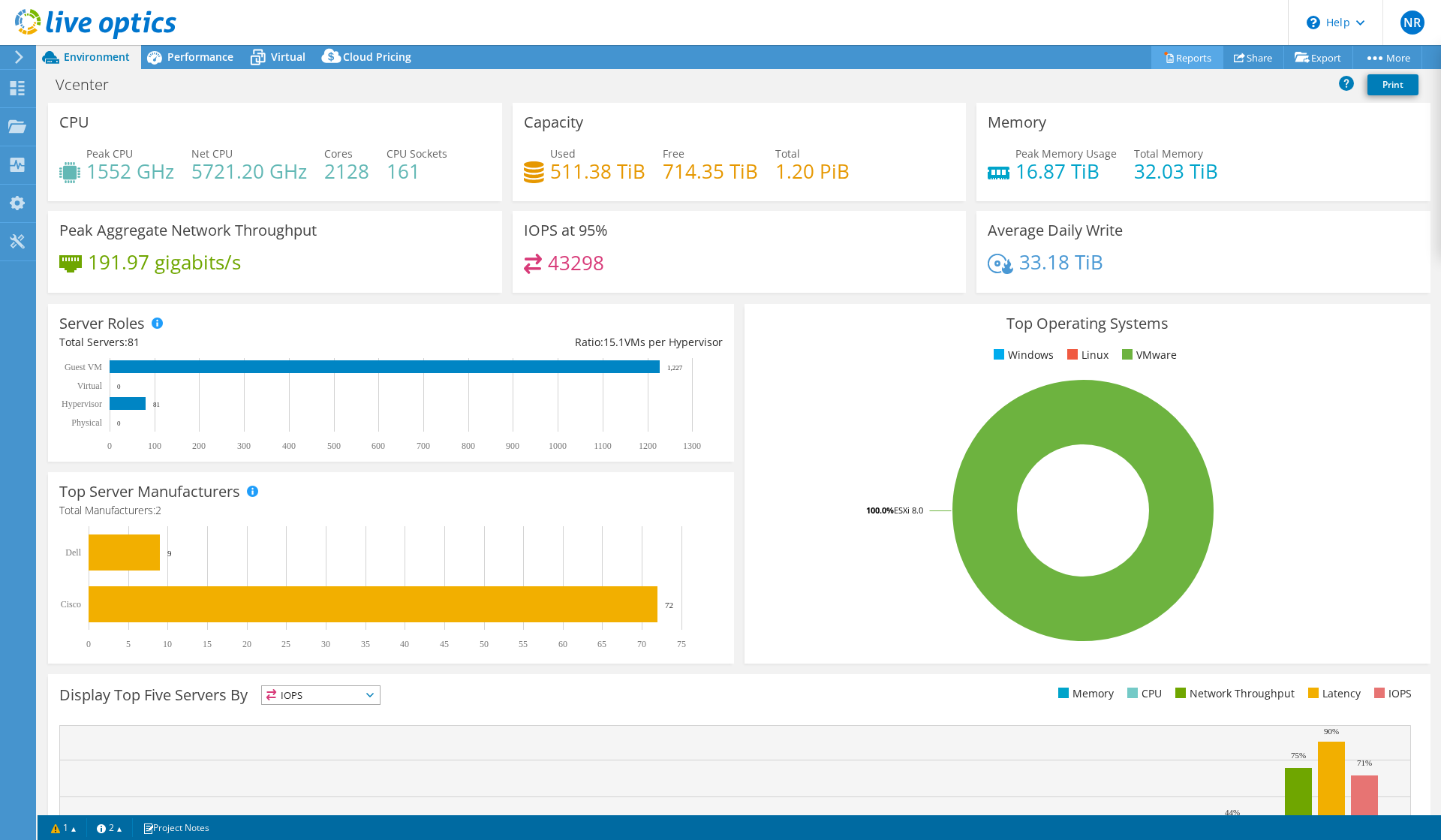
click at [1164, 53] on icon at bounding box center [1169, 57] width 12 height 12
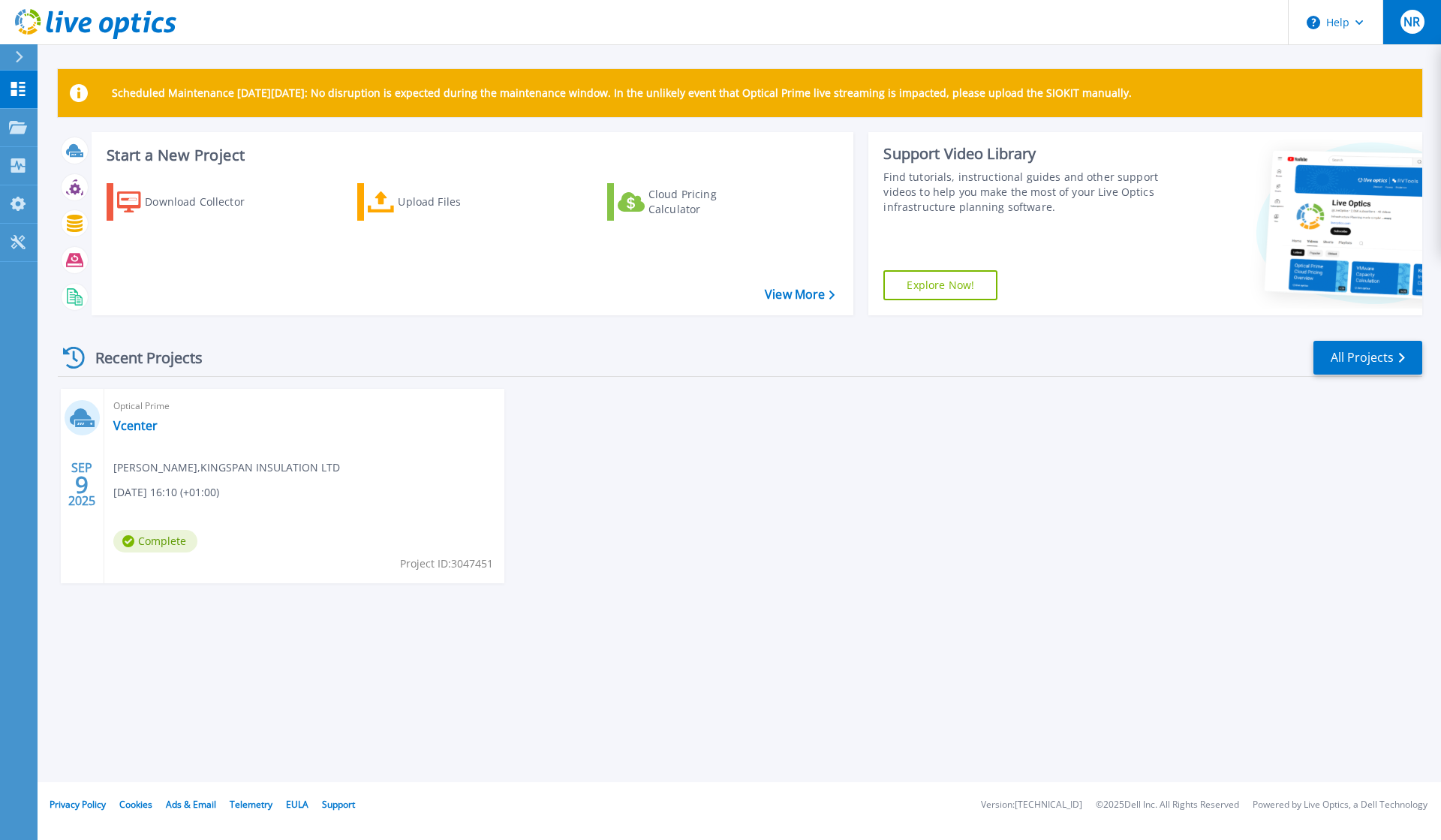
click at [1406, 28] on span "NR" at bounding box center [1412, 21] width 17 height 12
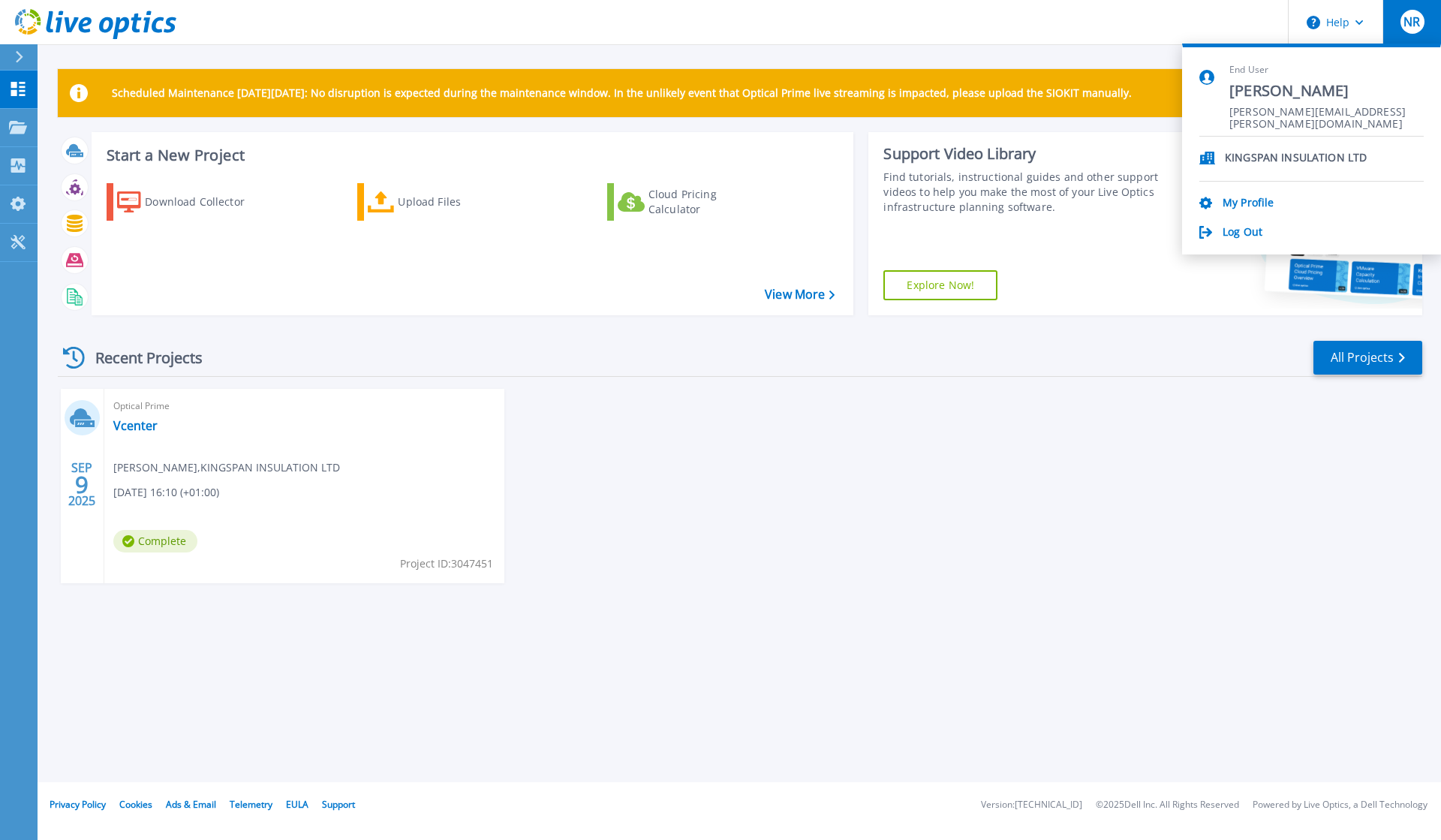
click at [1231, 223] on div "KINGSPAN INSULATION LTD My Profile Log Out" at bounding box center [1312, 188] width 225 height 103
click at [1232, 229] on link "Log Out" at bounding box center [1242, 233] width 40 height 14
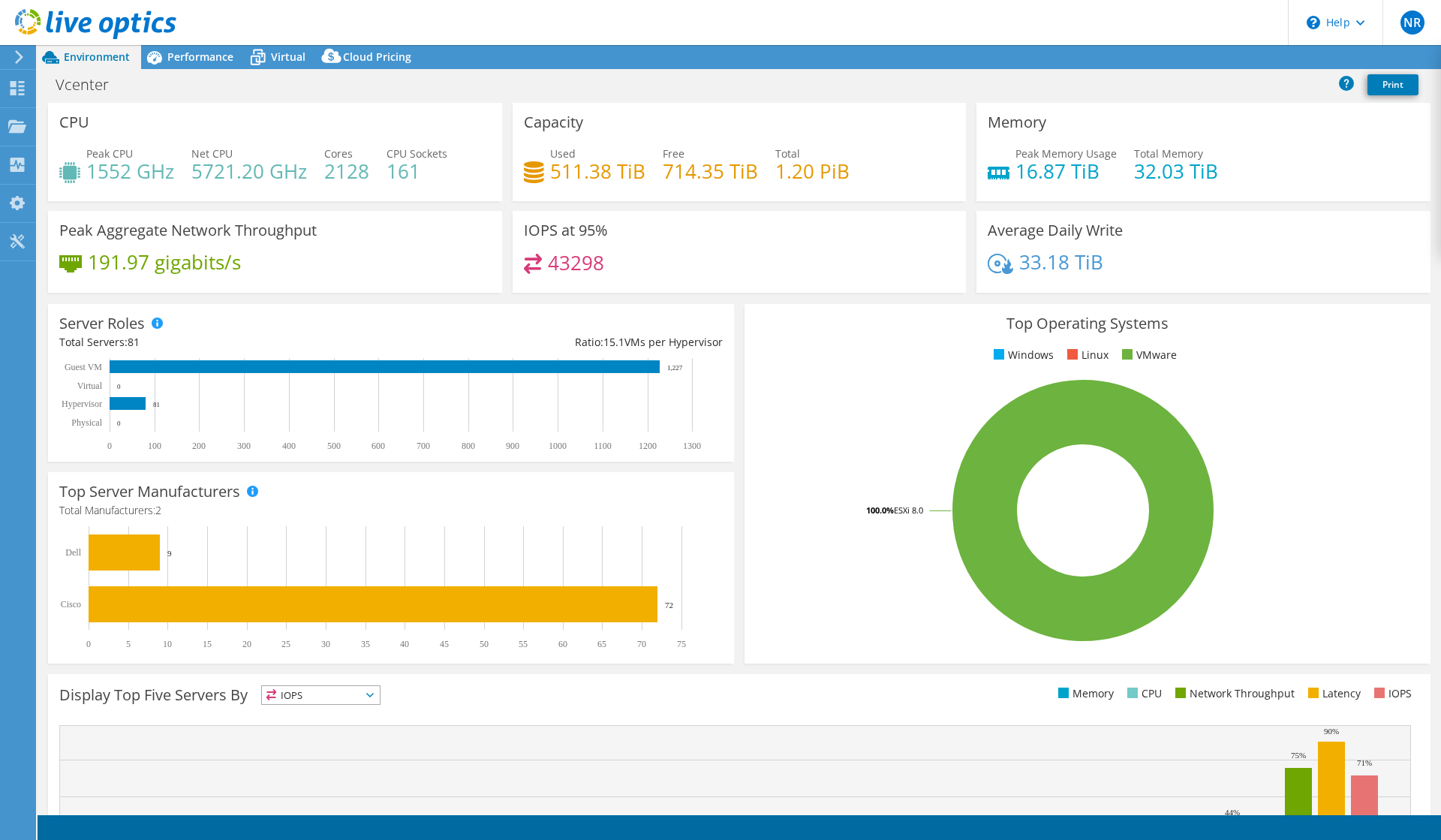
select select "EULondon"
click at [1164, 58] on icon at bounding box center [1169, 57] width 12 height 12
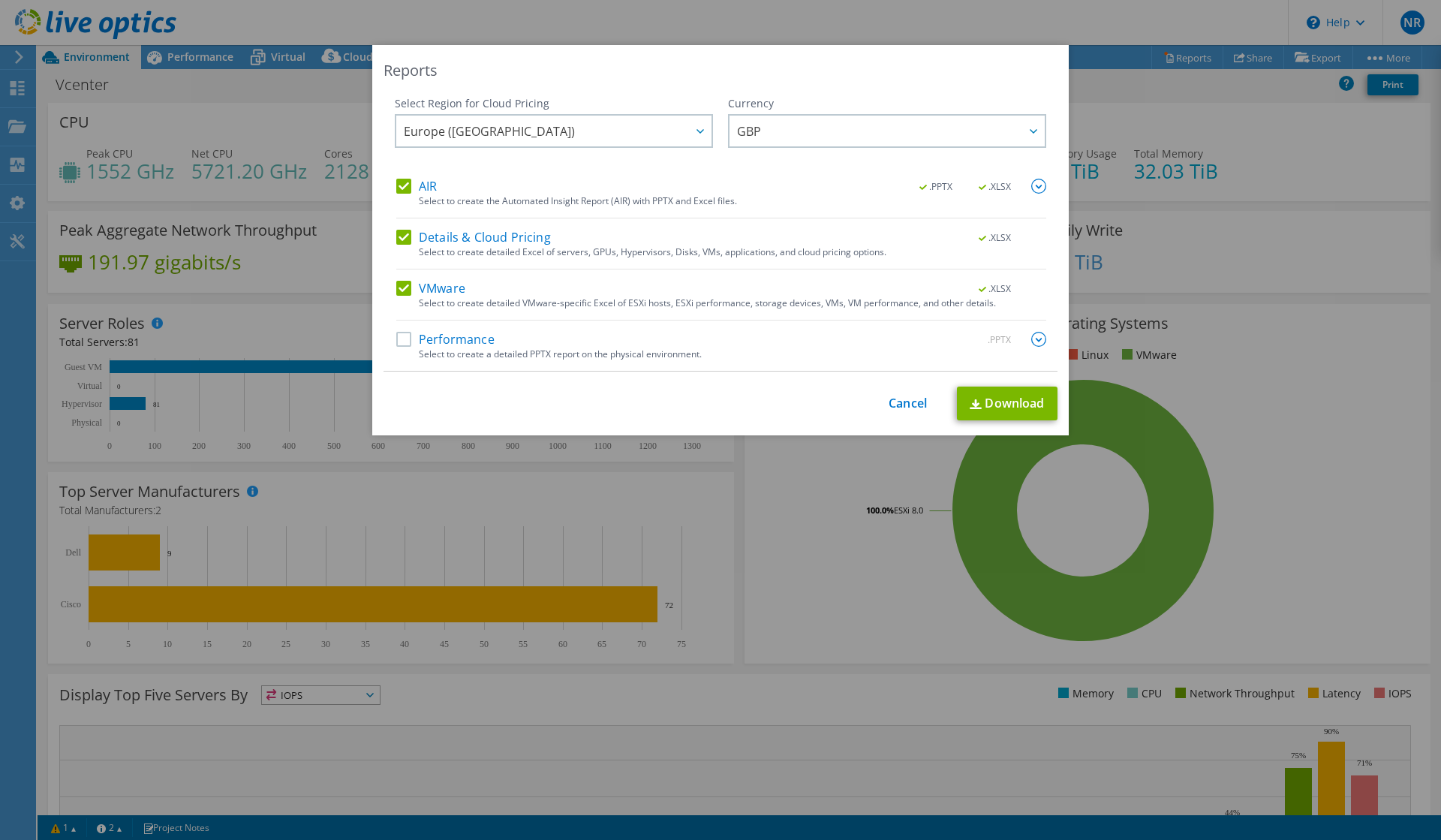
click at [1043, 187] on img at bounding box center [1039, 185] width 15 height 15
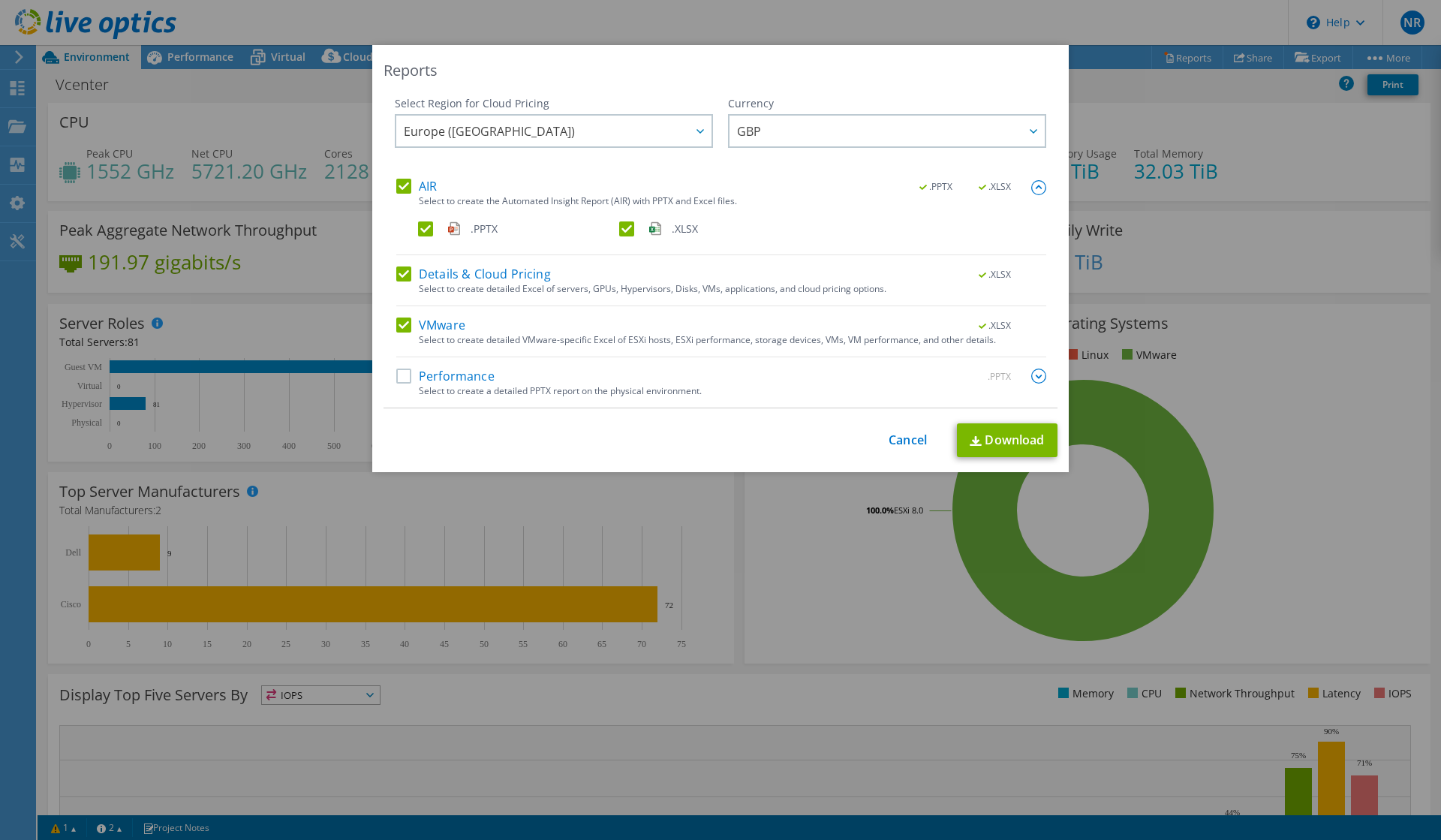
click at [1038, 375] on img at bounding box center [1039, 376] width 15 height 15
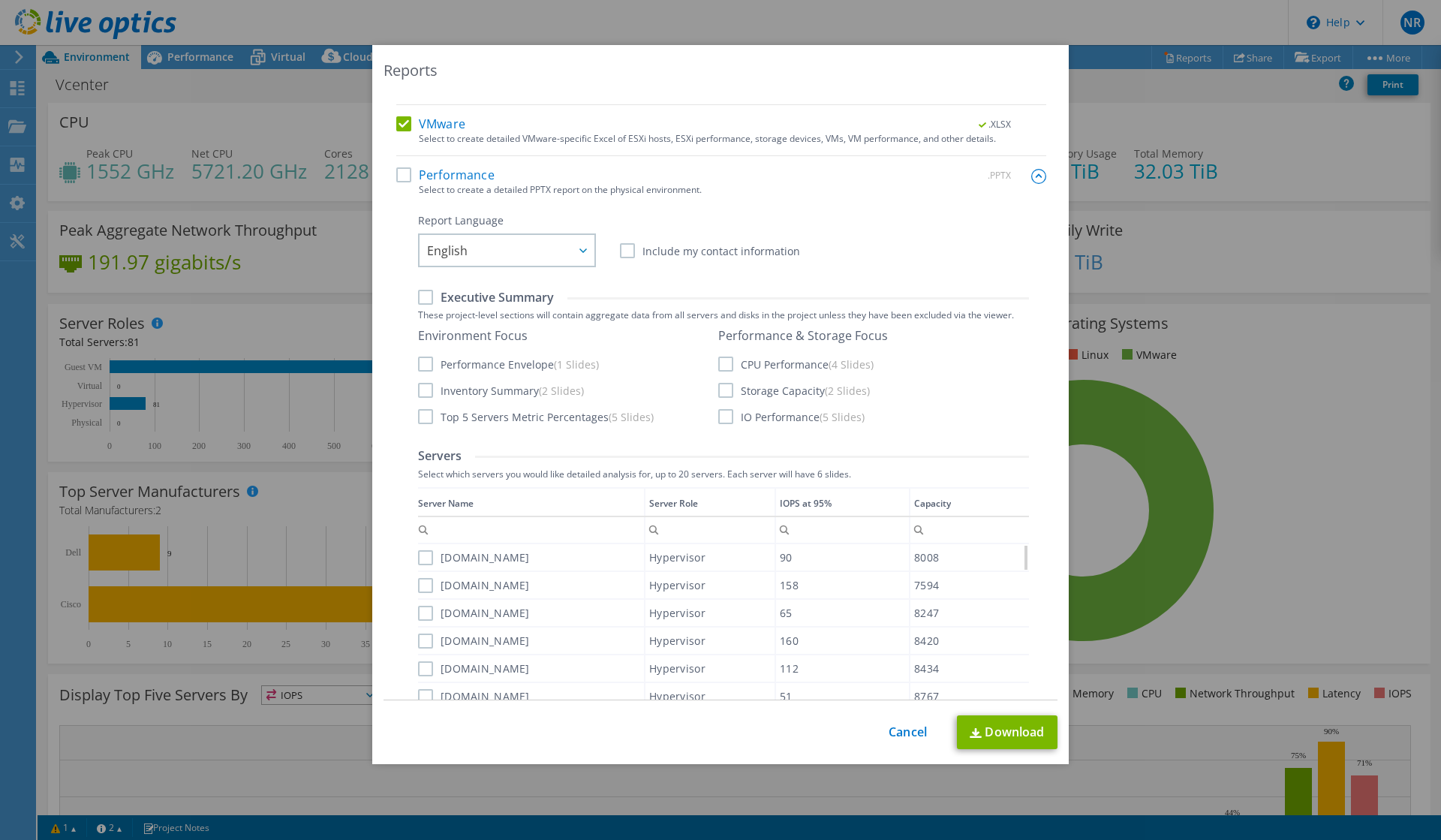
scroll to position [204, 0]
click at [507, 302] on div "Executive Summary" at bounding box center [724, 295] width 611 height 17
click at [426, 296] on label "Executive Summary" at bounding box center [486, 294] width 135 height 17
click at [0, 0] on input "Executive Summary" at bounding box center [0, 0] width 0 height 0
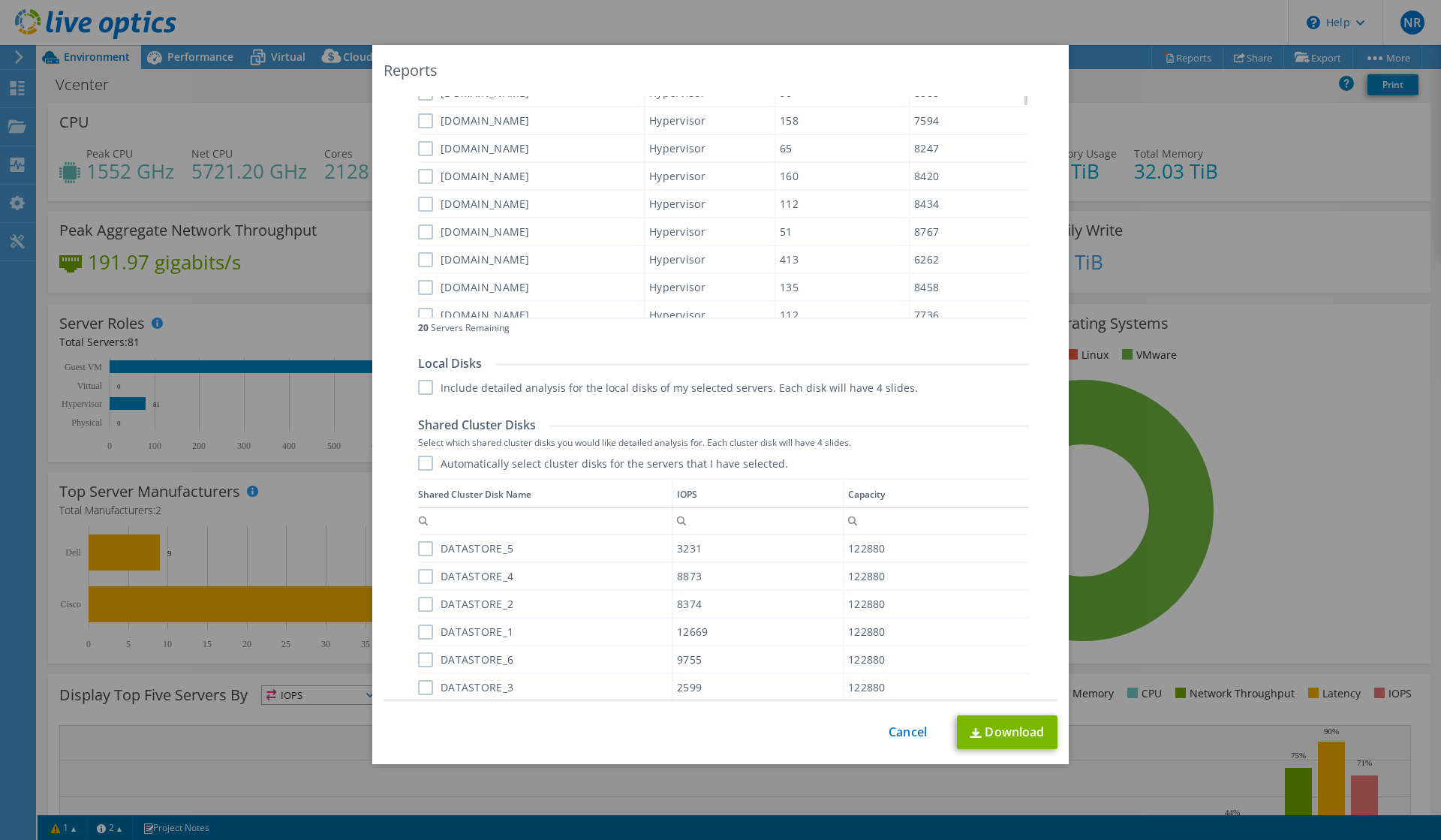
scroll to position [666, 0]
click at [426, 393] on label "Include detailed analysis for the local disks of my selected servers. Each disk…" at bounding box center [667, 386] width 500 height 15
click at [0, 0] on input "Include detailed analysis for the local disks of my selected servers. Each disk…" at bounding box center [0, 0] width 0 height 0
click at [429, 387] on label "Include detailed analysis for the local disks of my selected servers. Each disk…" at bounding box center [667, 386] width 500 height 15
click at [0, 0] on input "Include detailed analysis for the local disks of my selected servers. Each disk…" at bounding box center [0, 0] width 0 height 0
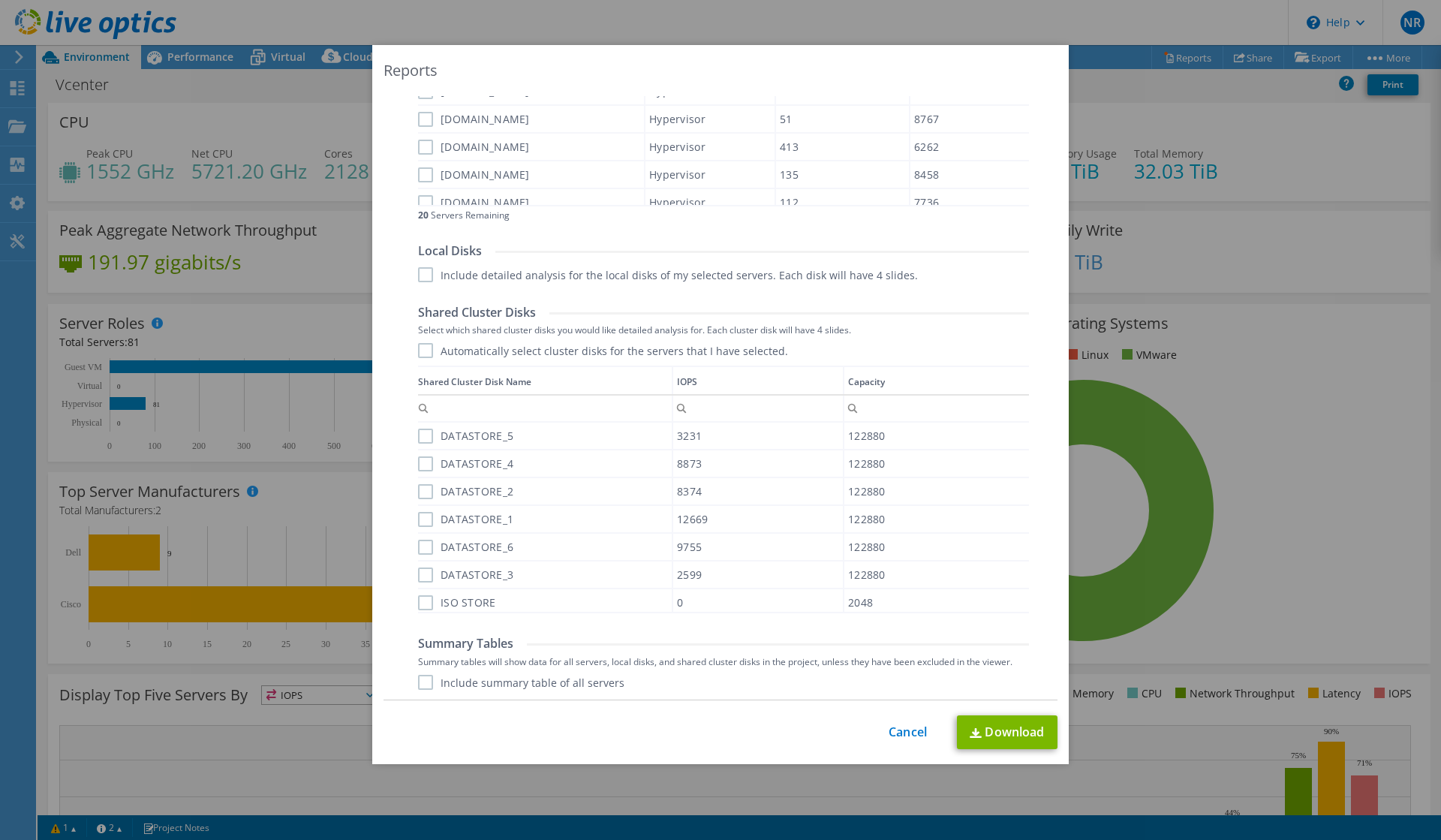
scroll to position [12, 0]
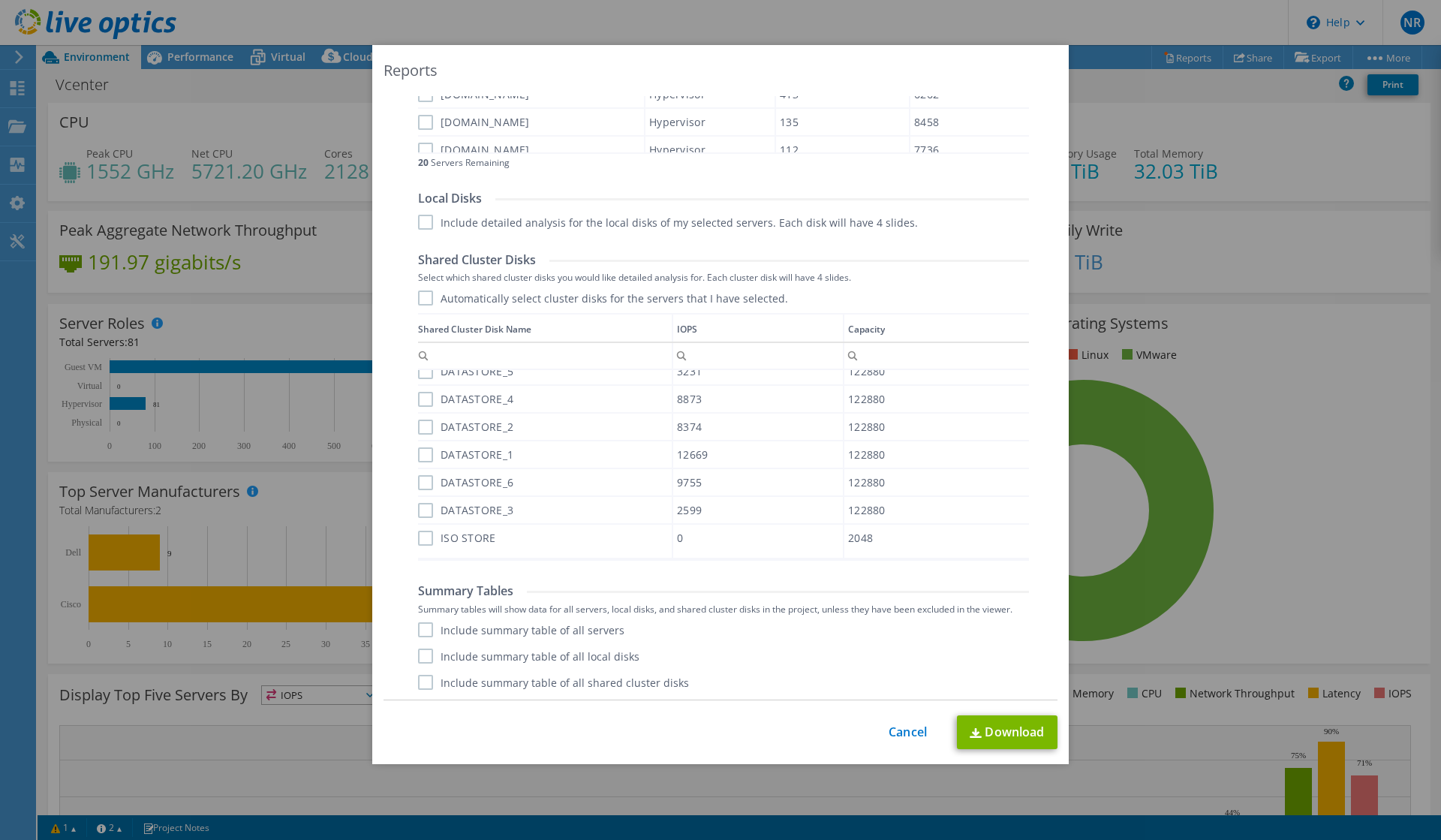
click at [433, 301] on label "Automatically select cluster disks for the servers that I have selected." at bounding box center [602, 298] width 370 height 15
click at [0, 0] on input "Automatically select cluster disks for the servers that I have selected." at bounding box center [0, 0] width 0 height 0
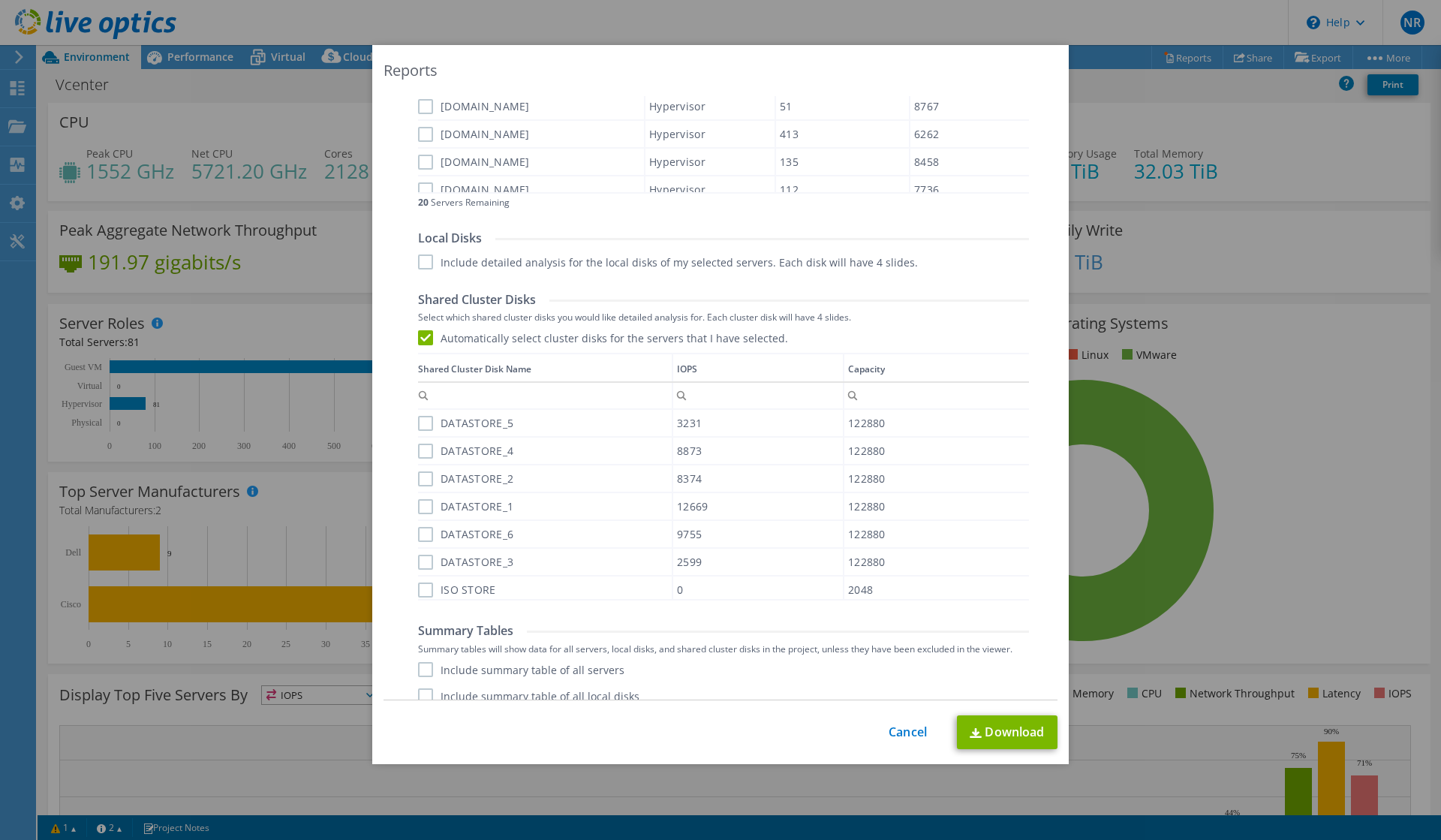
scroll to position [788, 0]
click at [423, 427] on span "Does not contain" at bounding box center [471, 433] width 98 height 12
click at [427, 422] on label "DATASTORE_5" at bounding box center [465, 426] width 95 height 15
click at [0, 0] on input "DATASTORE_5" at bounding box center [0, 0] width 0 height 0
click at [422, 450] on label "DATASTORE_4" at bounding box center [465, 453] width 95 height 15
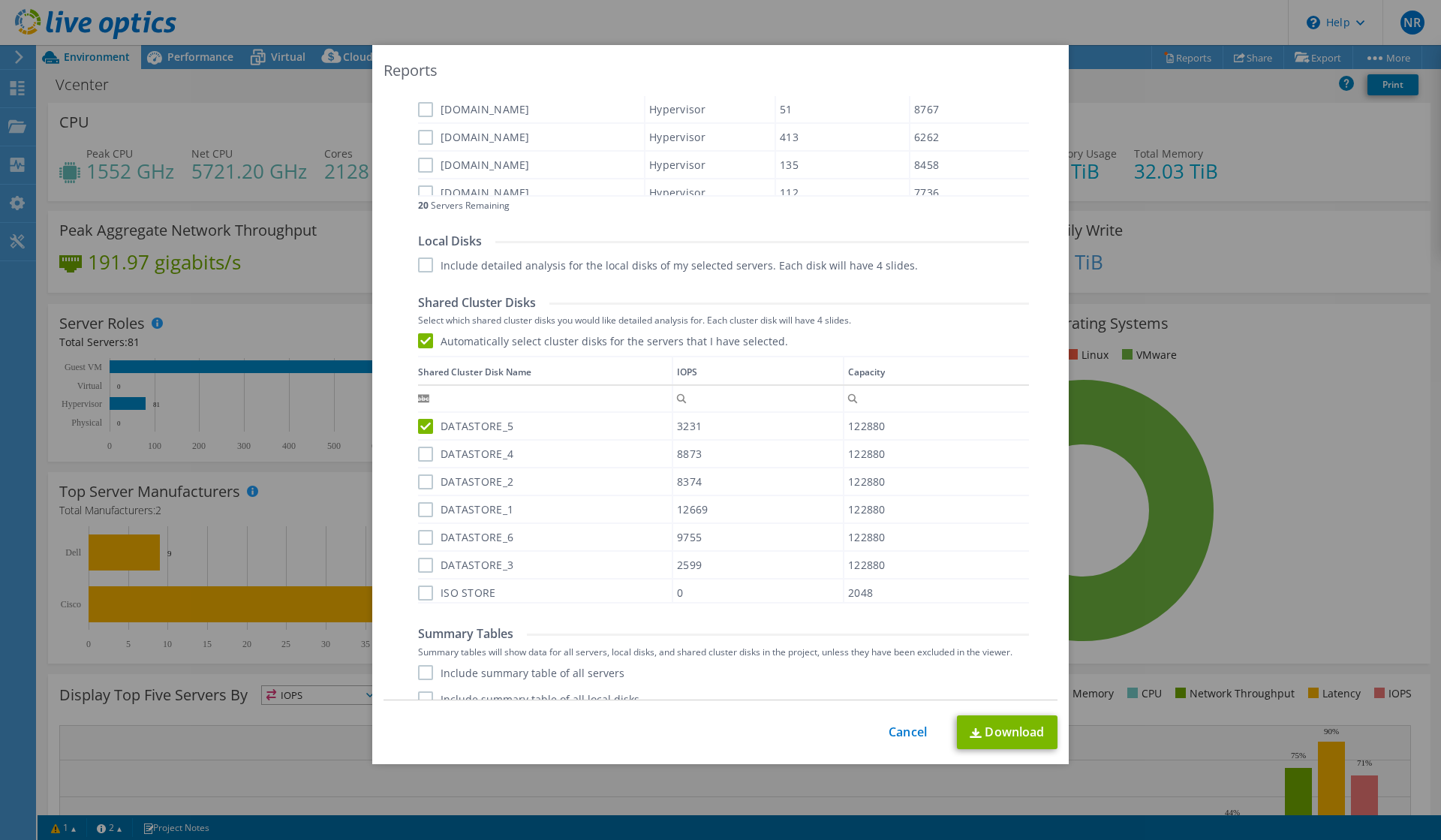
click at [0, 0] on input "DATASTORE_4" at bounding box center [0, 0] width 0 height 0
click at [427, 480] on label "DATASTORE_2" at bounding box center [465, 481] width 95 height 15
click at [0, 0] on input "DATASTORE_2" at bounding box center [0, 0] width 0 height 0
click at [429, 511] on label "DATASTORE_1" at bounding box center [465, 510] width 95 height 15
click at [0, 0] on input "DATASTORE_1" at bounding box center [0, 0] width 0 height 0
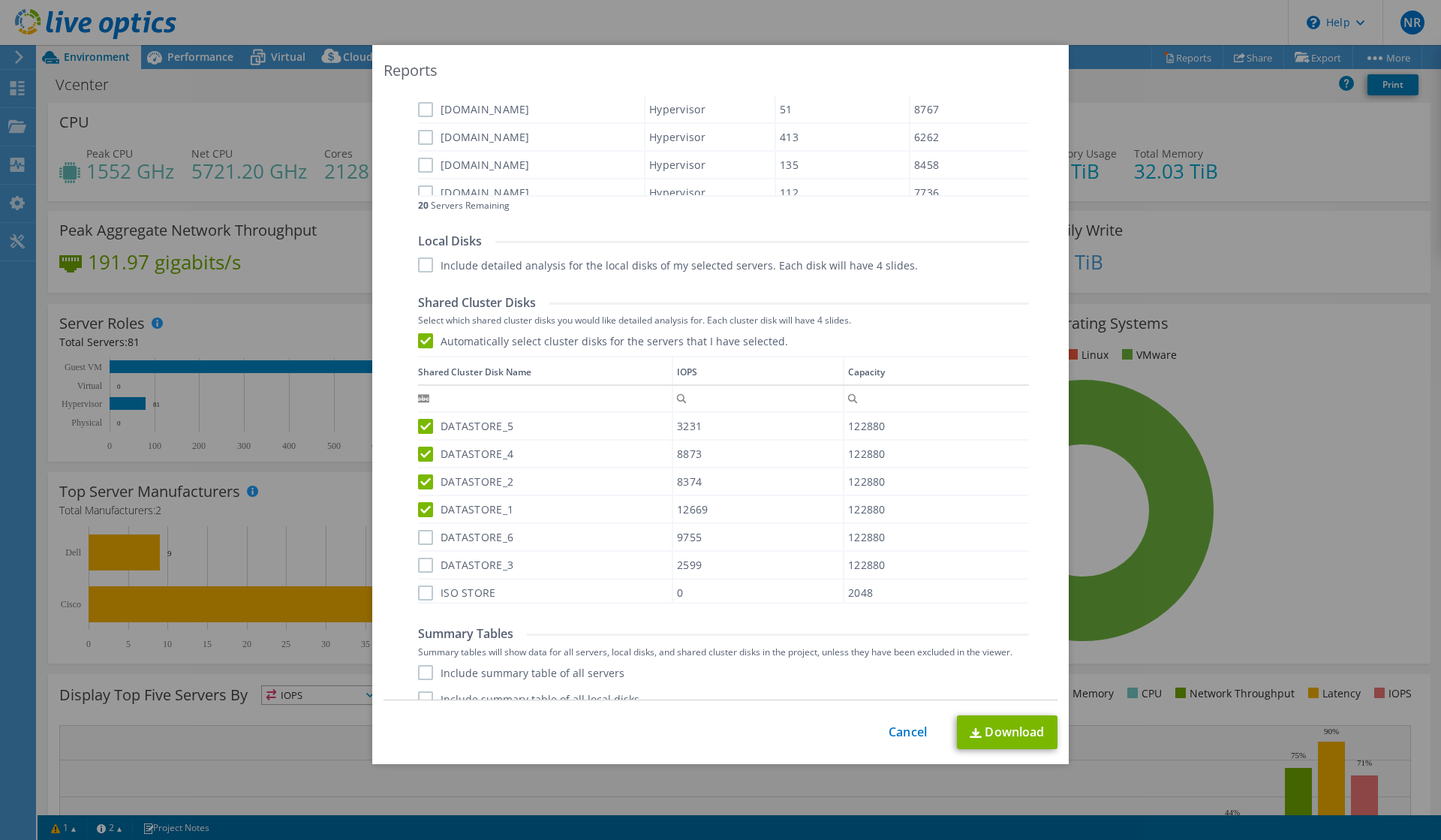
click at [427, 541] on label "DATASTORE_6" at bounding box center [465, 537] width 95 height 15
click at [0, 0] on input "DATASTORE_6" at bounding box center [0, 0] width 0 height 0
click at [427, 566] on label "DATASTORE_3" at bounding box center [465, 565] width 95 height 15
click at [0, 0] on input "DATASTORE_3" at bounding box center [0, 0] width 0 height 0
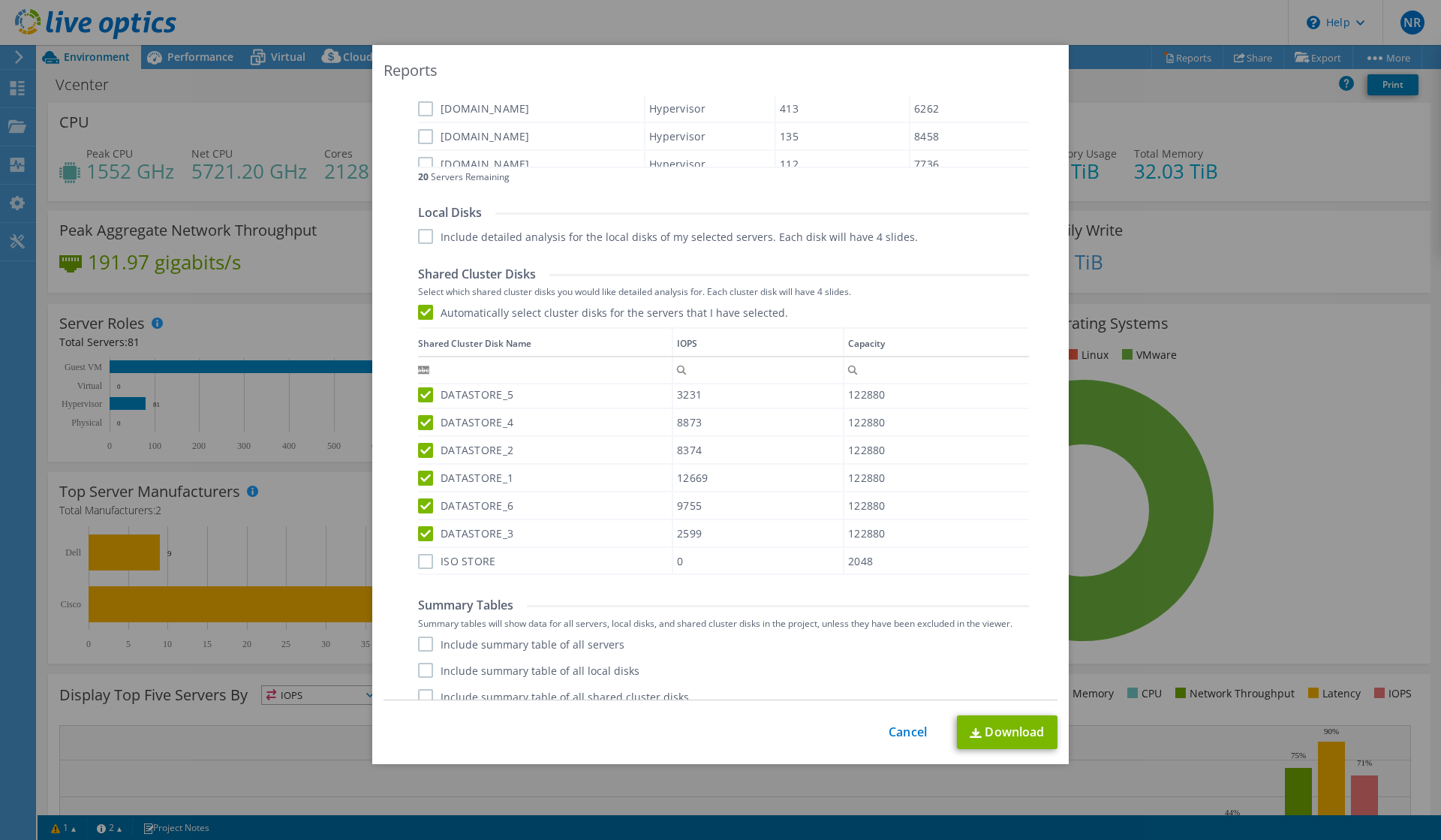
scroll to position [831, 0]
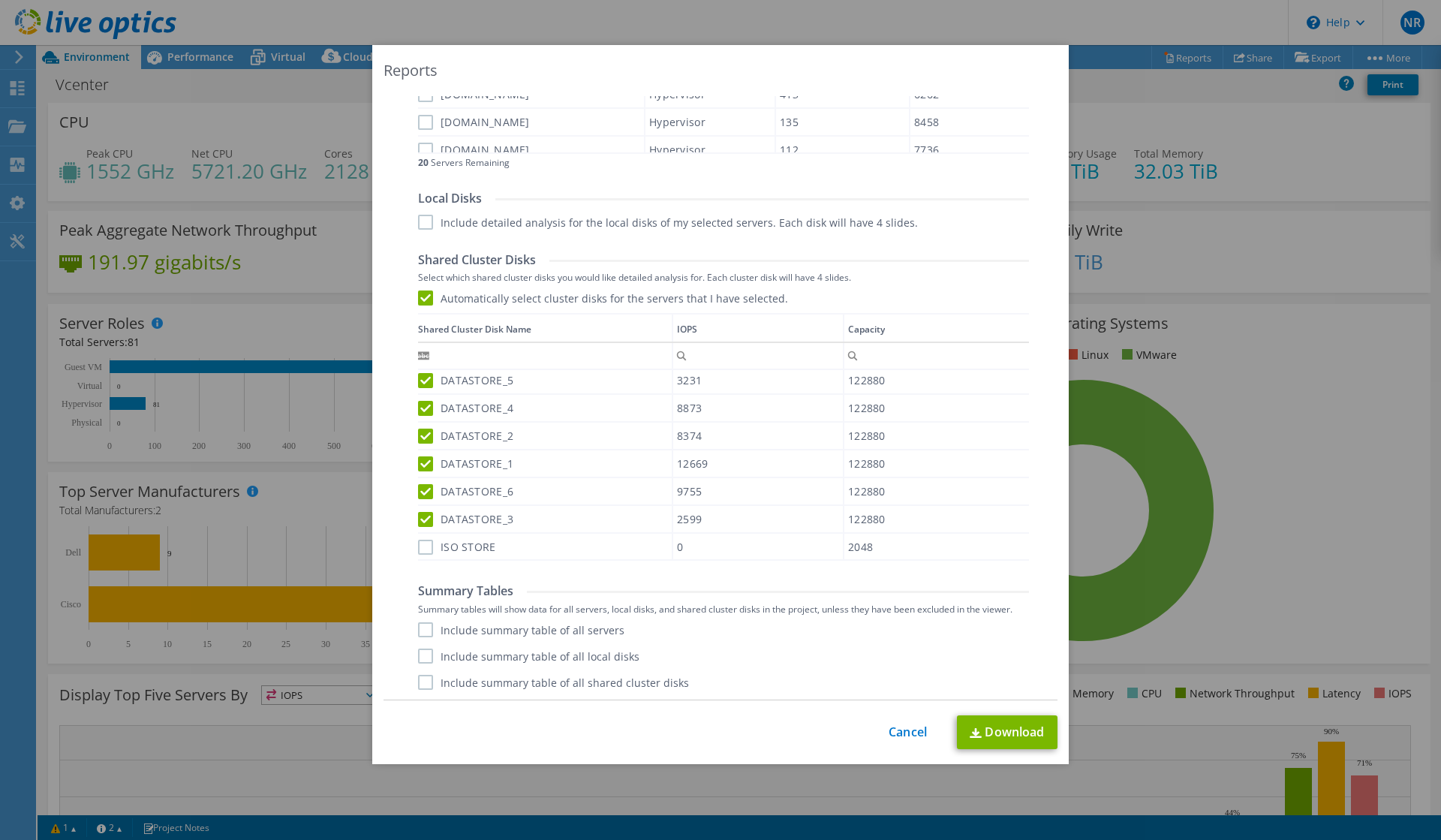
click at [598, 630] on label "Include summary table of all servers" at bounding box center [521, 629] width 207 height 15
click at [0, 0] on input "Include summary table of all servers" at bounding box center [0, 0] width 0 height 0
click at [594, 652] on label "Include summary table of all local disks" at bounding box center [528, 656] width 222 height 15
click at [0, 0] on input "Include summary table of all local disks" at bounding box center [0, 0] width 0 height 0
click at [590, 681] on label "Include summary table of all shared cluster disks" at bounding box center [553, 681] width 271 height 15
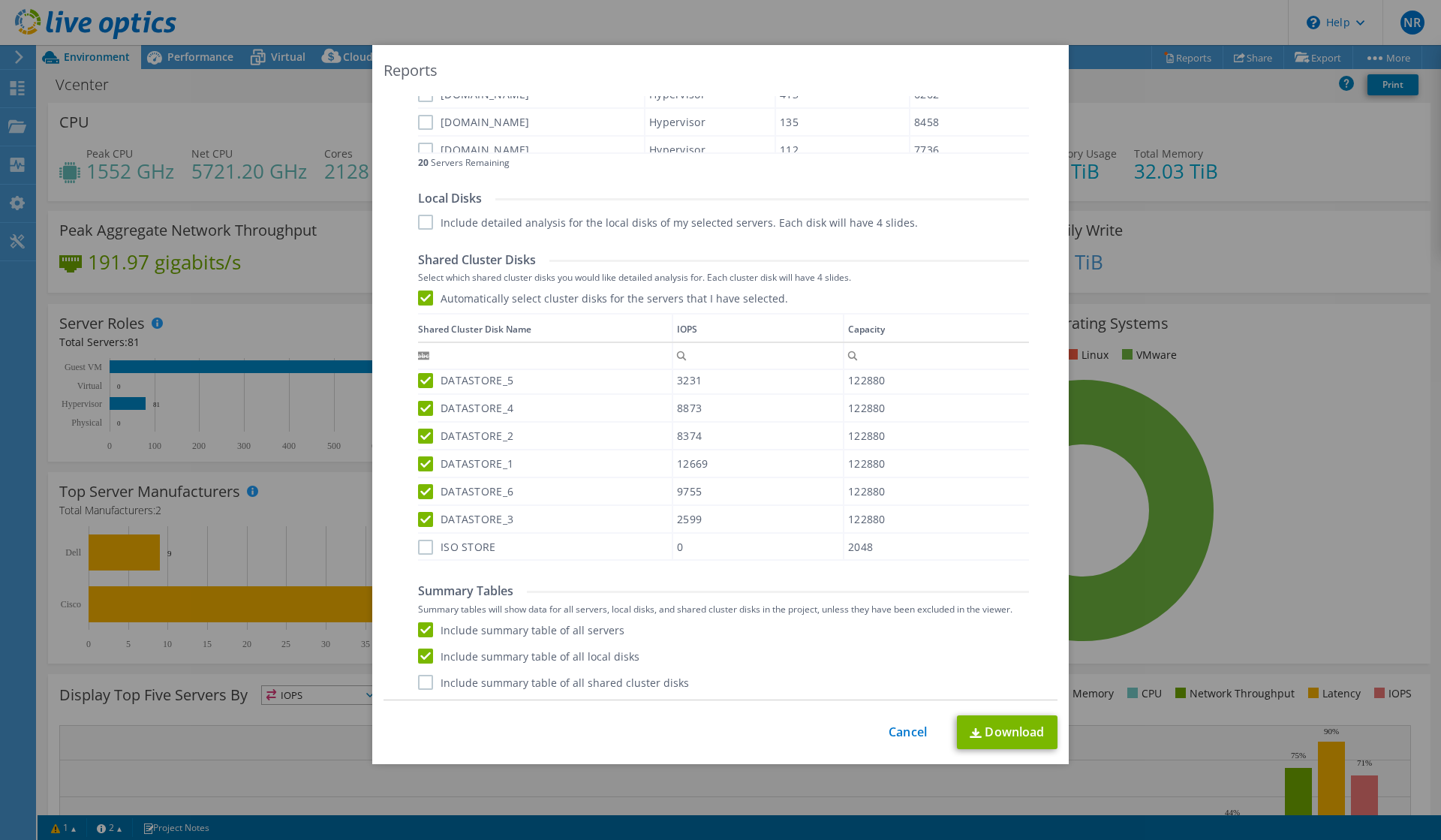
click at [0, 0] on input "Include summary table of all shared cluster disks" at bounding box center [0, 0] width 0 height 0
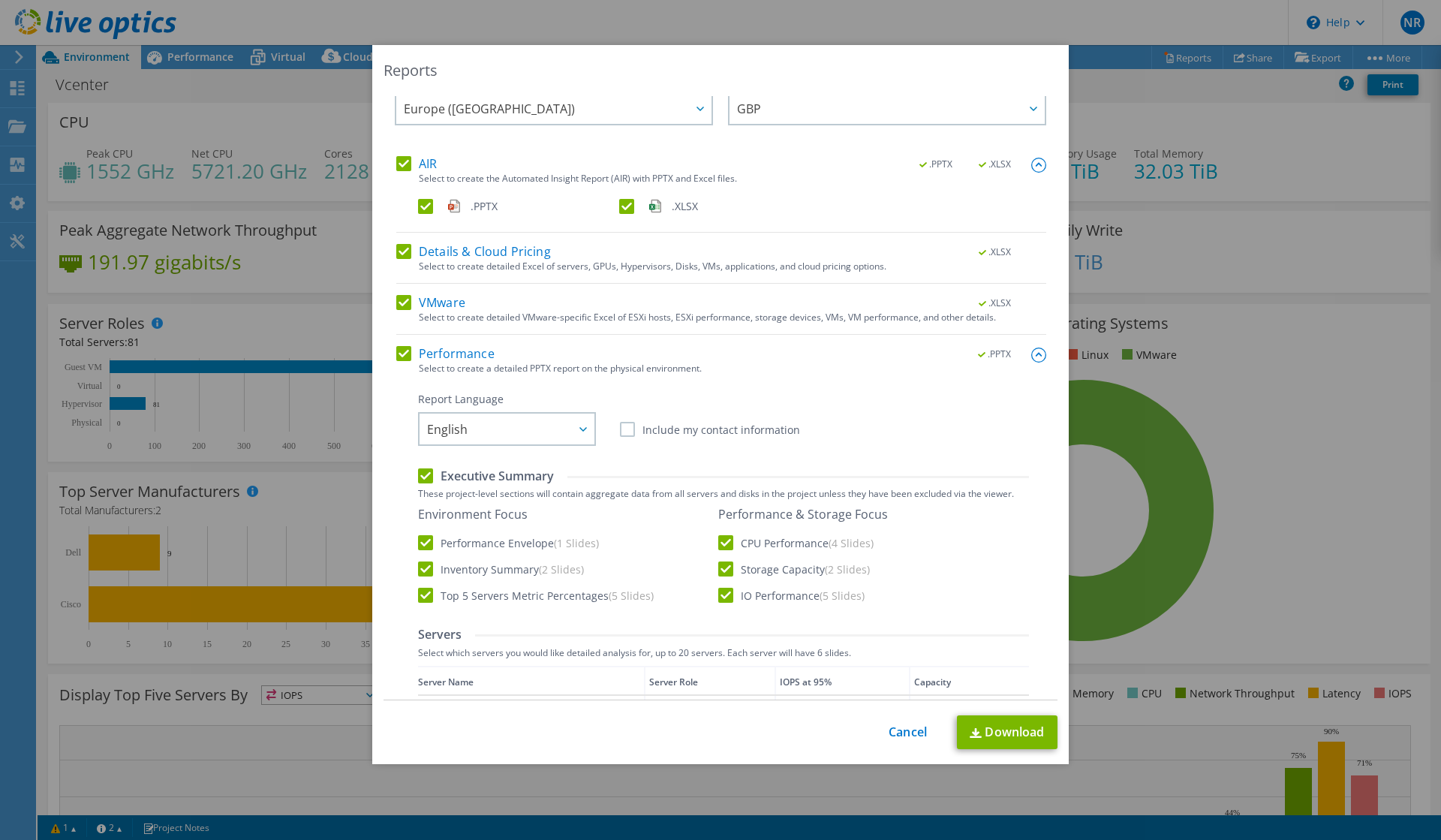
scroll to position [0, 0]
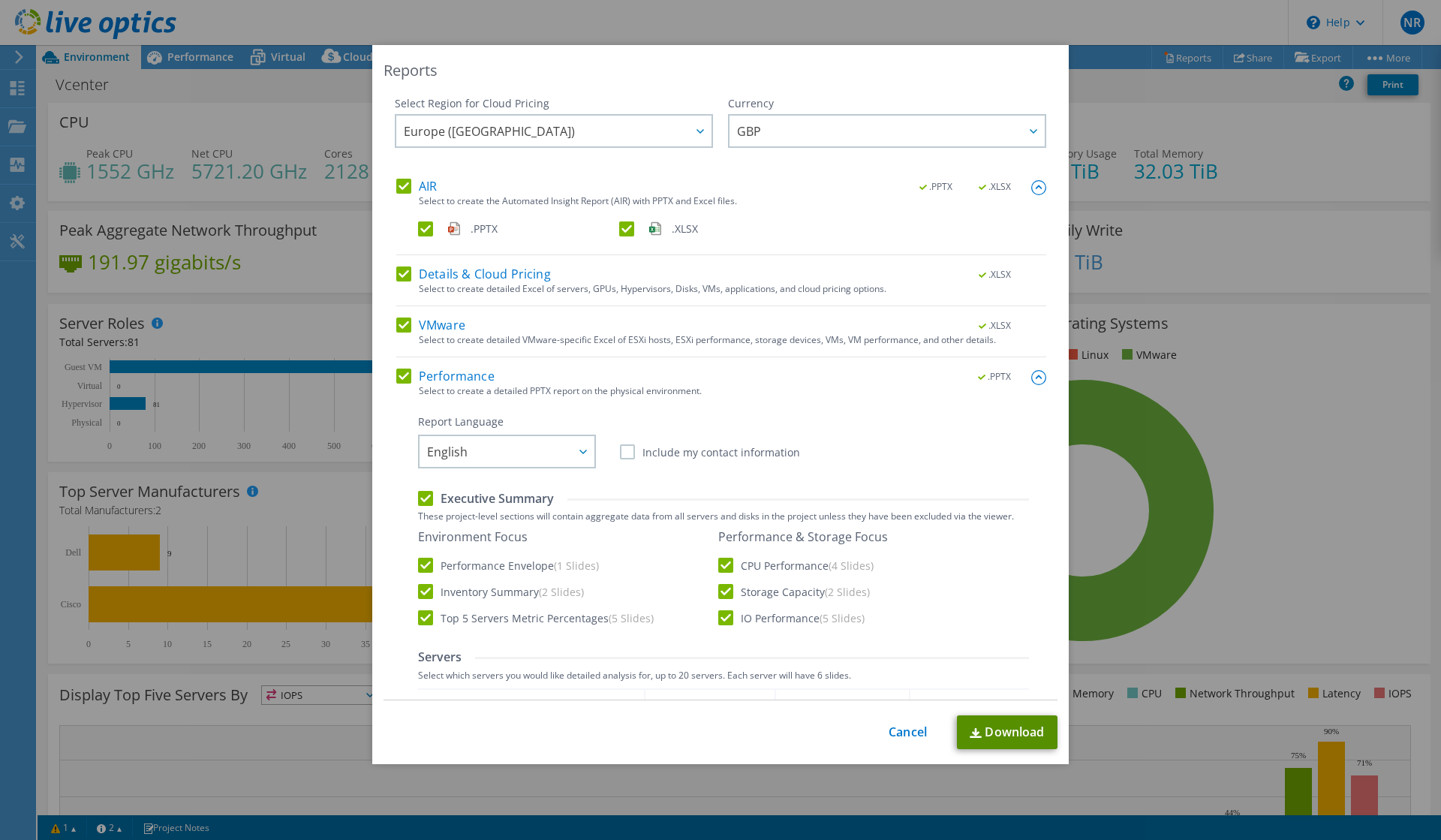
click at [998, 732] on link "Download" at bounding box center [1007, 732] width 101 height 34
click at [919, 729] on link "Cancel" at bounding box center [907, 732] width 38 height 14
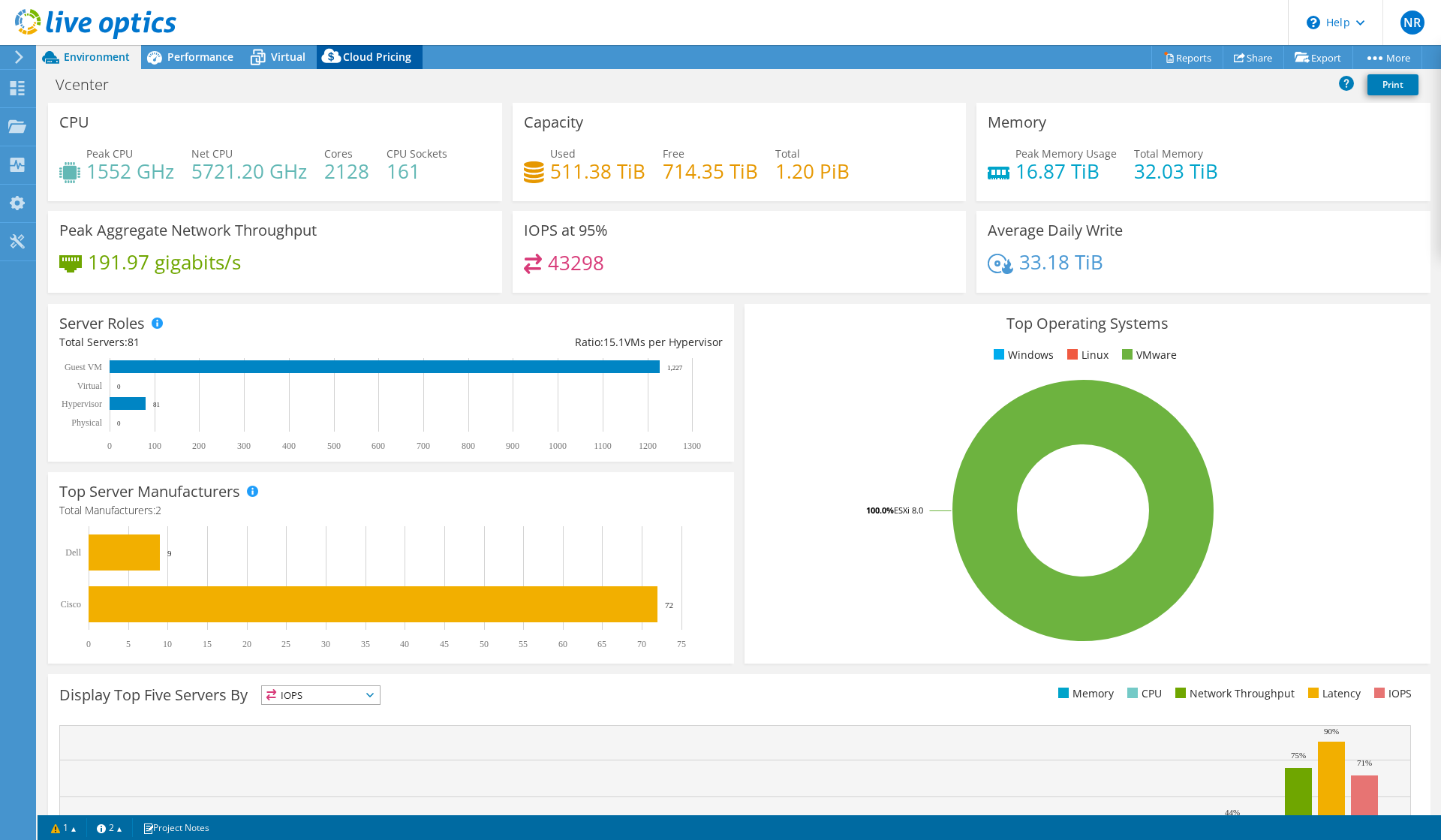
click at [350, 48] on div "Cloud Pricing" at bounding box center [370, 57] width 106 height 24
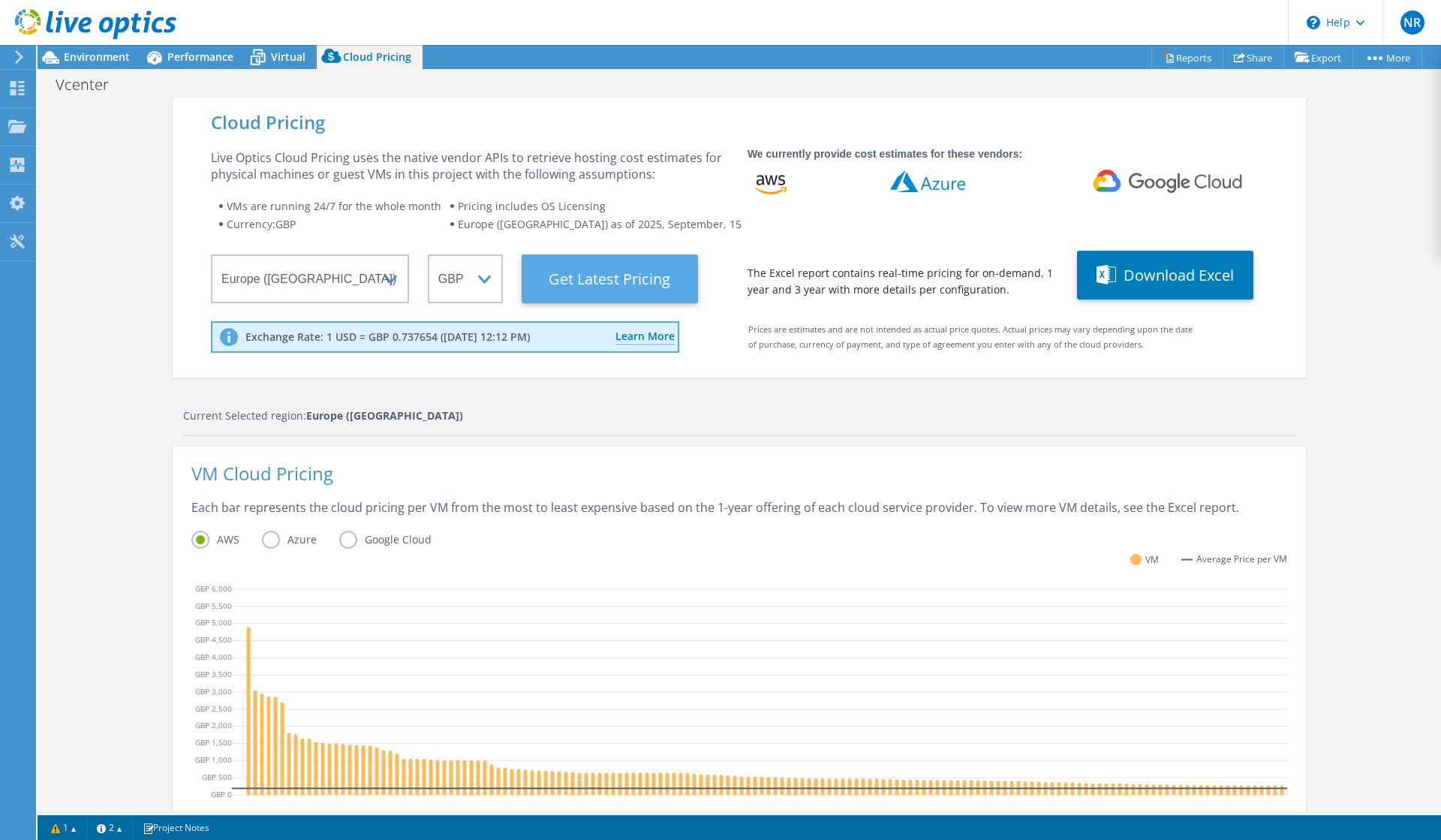
click at [594, 272] on Latest "Get Latest Pricing" at bounding box center [610, 279] width 176 height 49
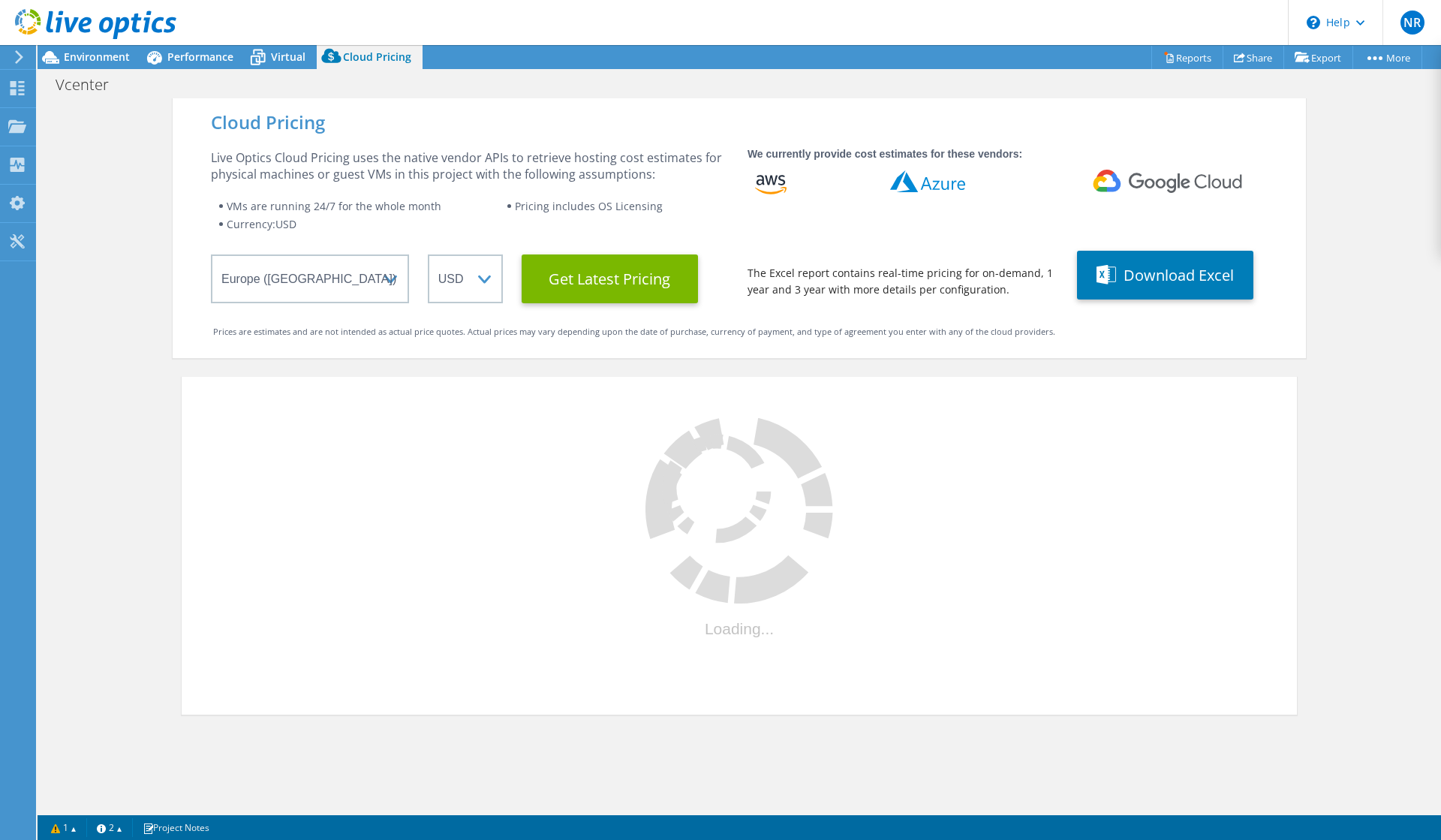
select select "GBP"
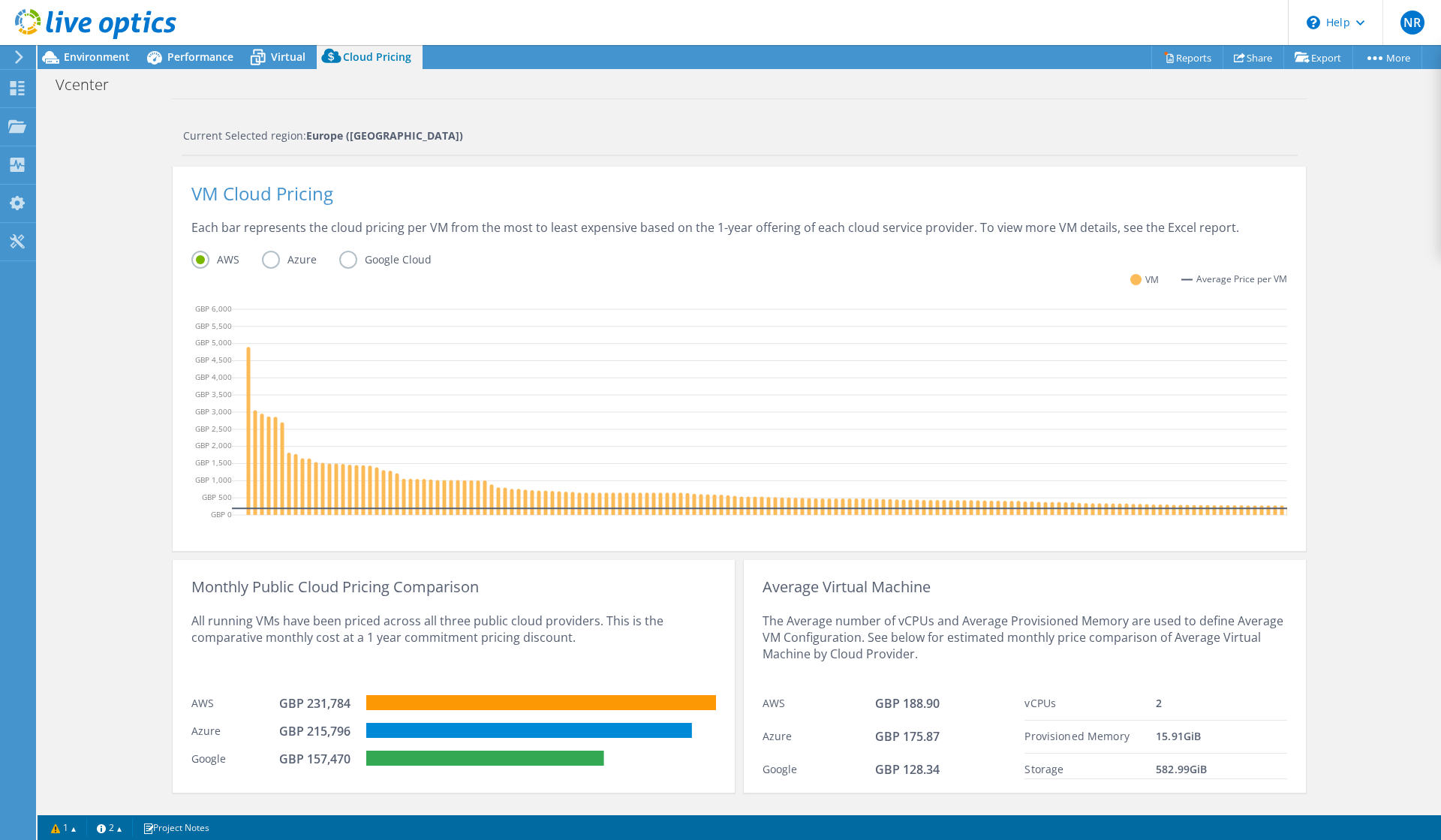
scroll to position [308, 0]
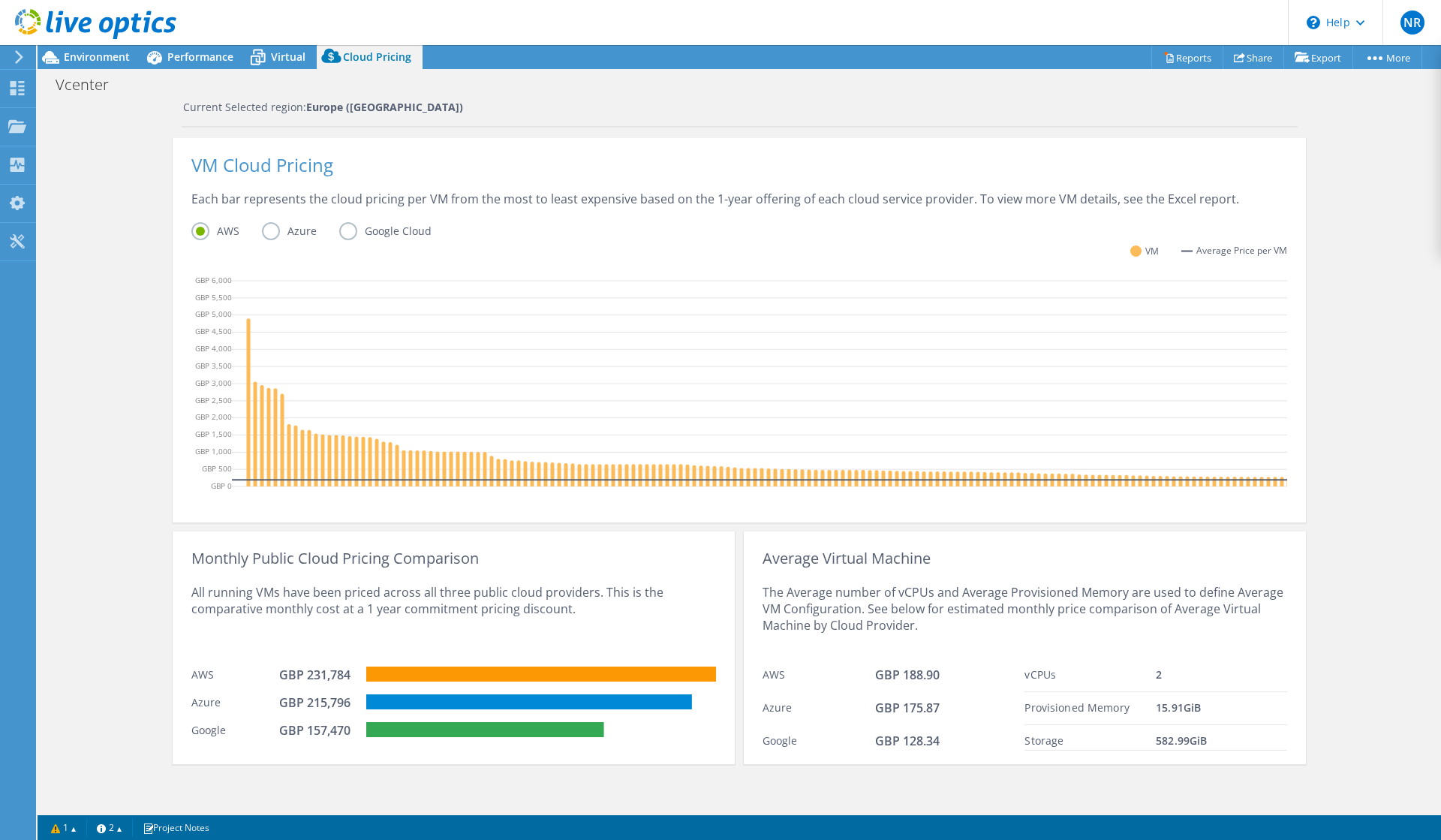
click at [283, 233] on label "Azure" at bounding box center [300, 231] width 78 height 18
click at [0, 0] on input "Azure" at bounding box center [0, 0] width 0 height 0
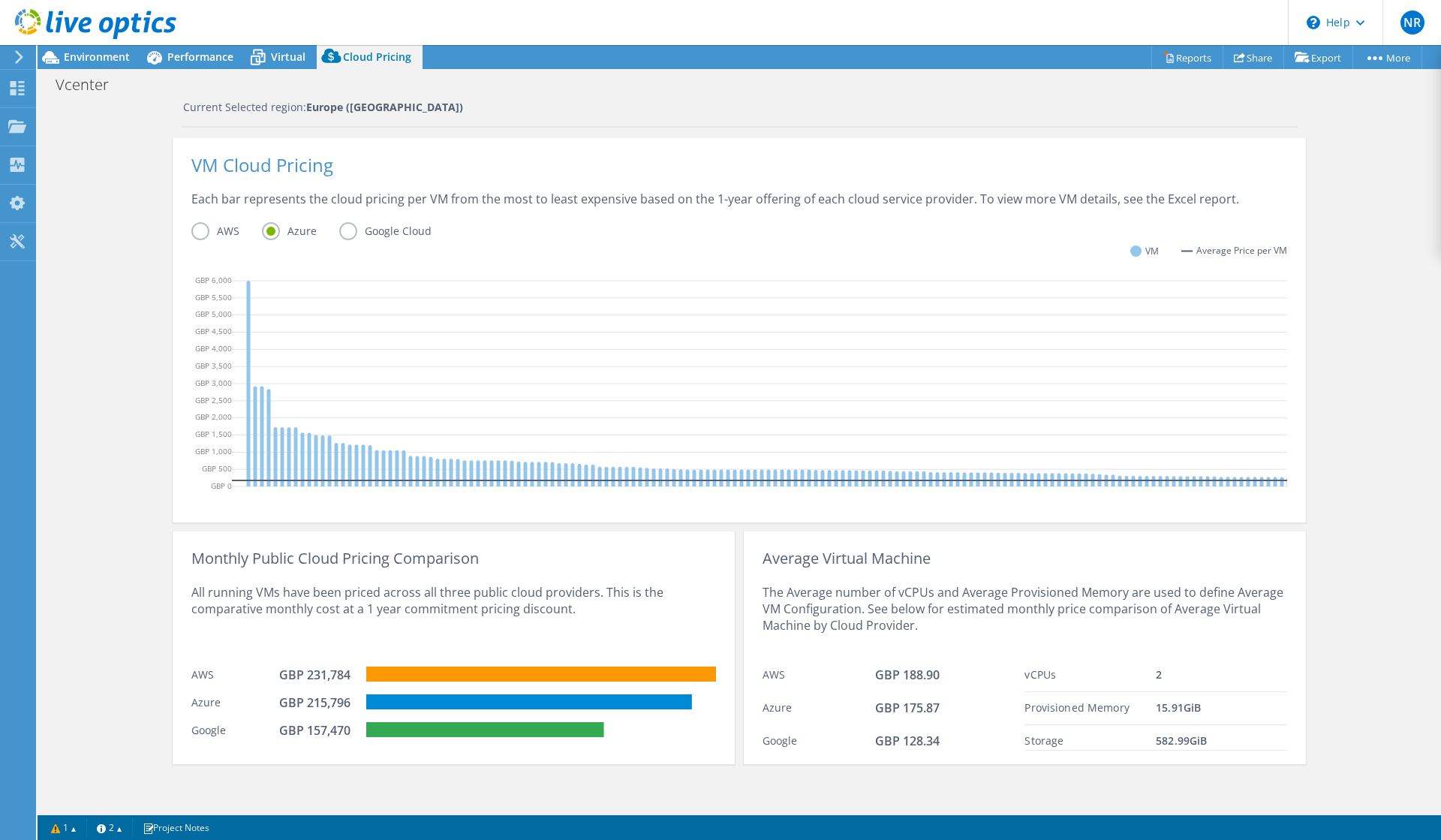
click at [209, 223] on label "AWS" at bounding box center [226, 231] width 70 height 18
click at [0, 0] on input "AWS" at bounding box center [0, 0] width 0 height 0
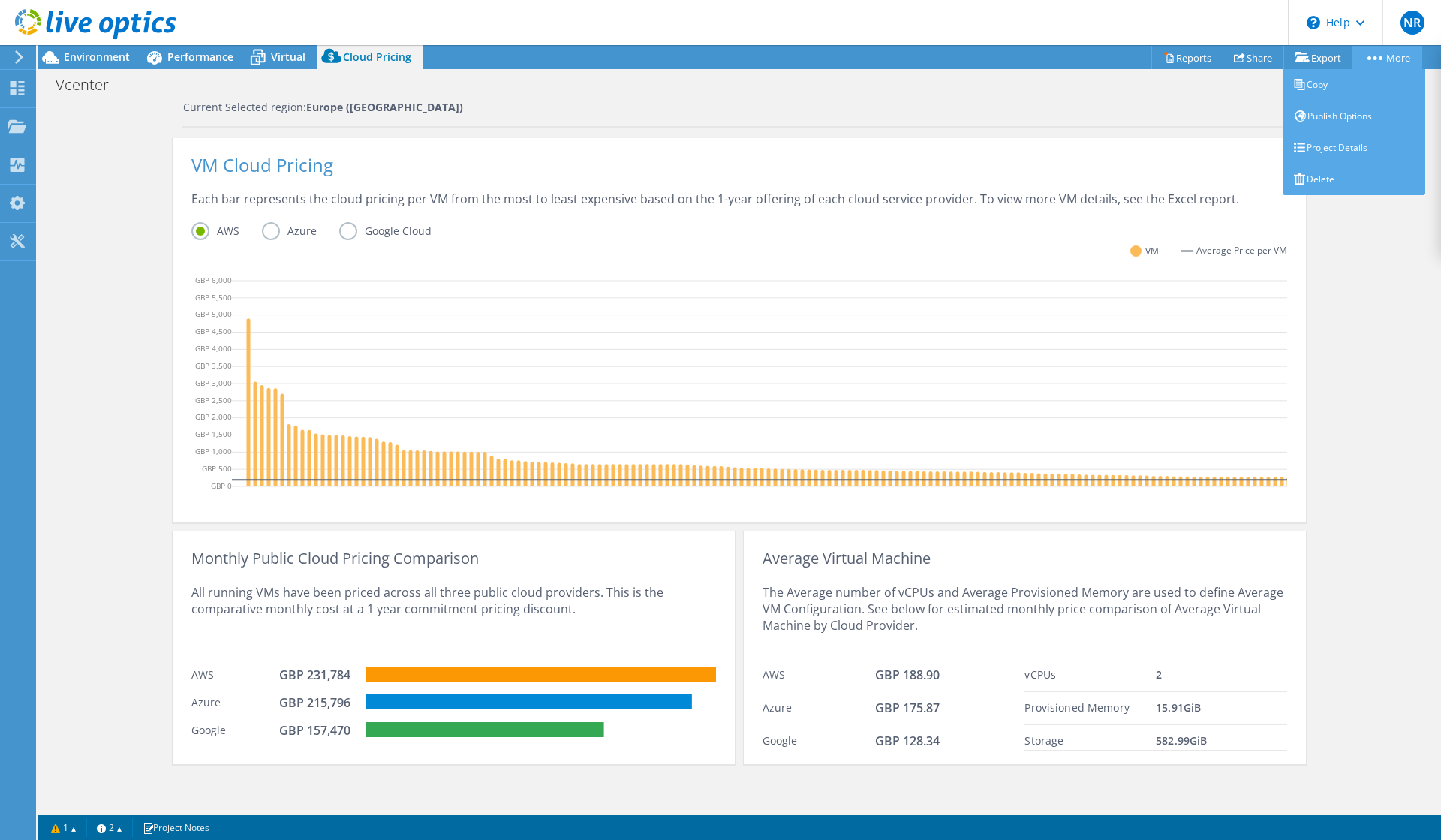
click at [1389, 65] on link "More" at bounding box center [1388, 57] width 70 height 23
click at [1358, 121] on link "Publish Options" at bounding box center [1355, 116] width 143 height 31
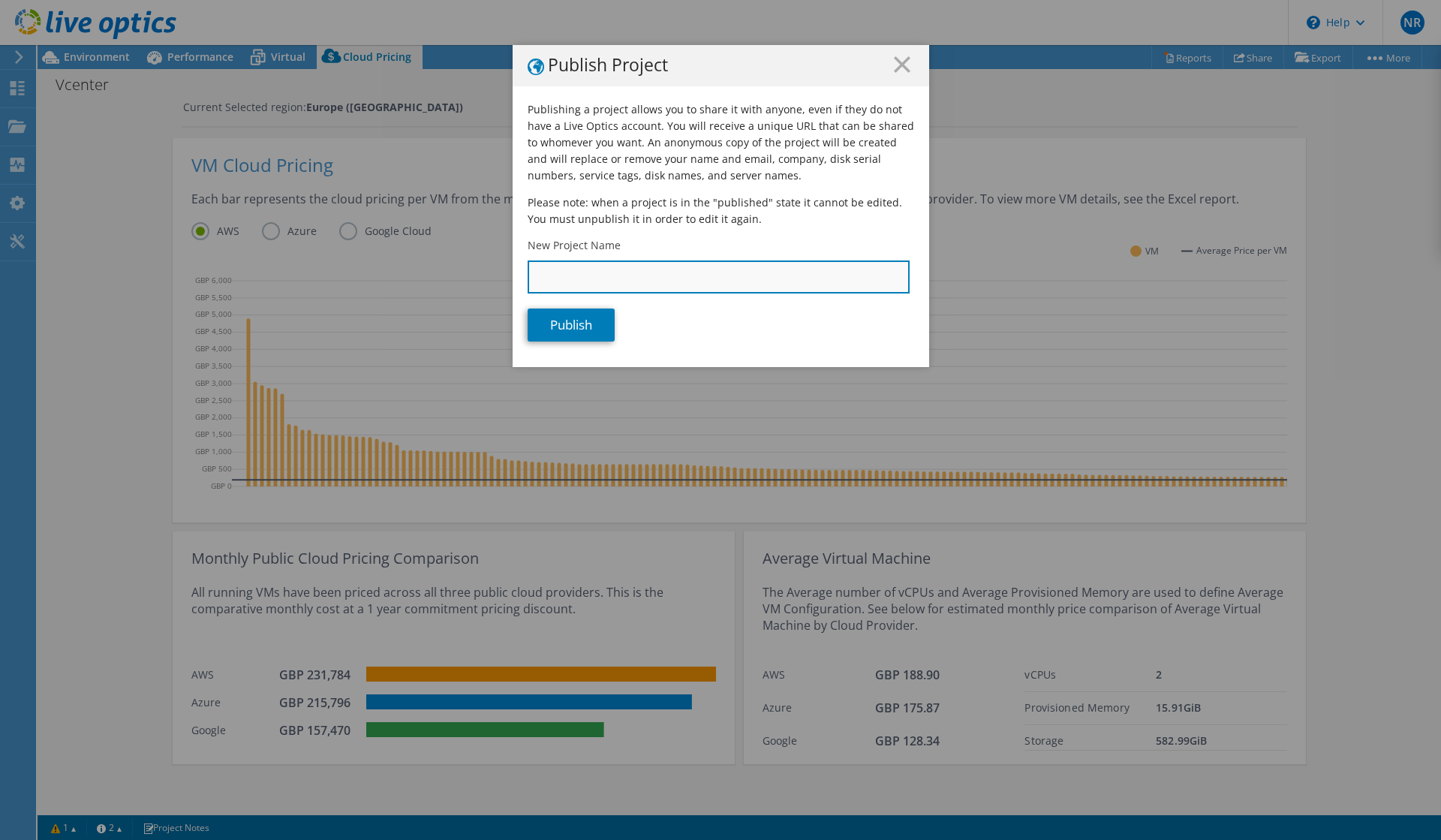
click at [762, 283] on input "New Project Name" at bounding box center [718, 276] width 382 height 33
type input "KIL DB4"
click at [571, 337] on link "Publish" at bounding box center [571, 324] width 87 height 33
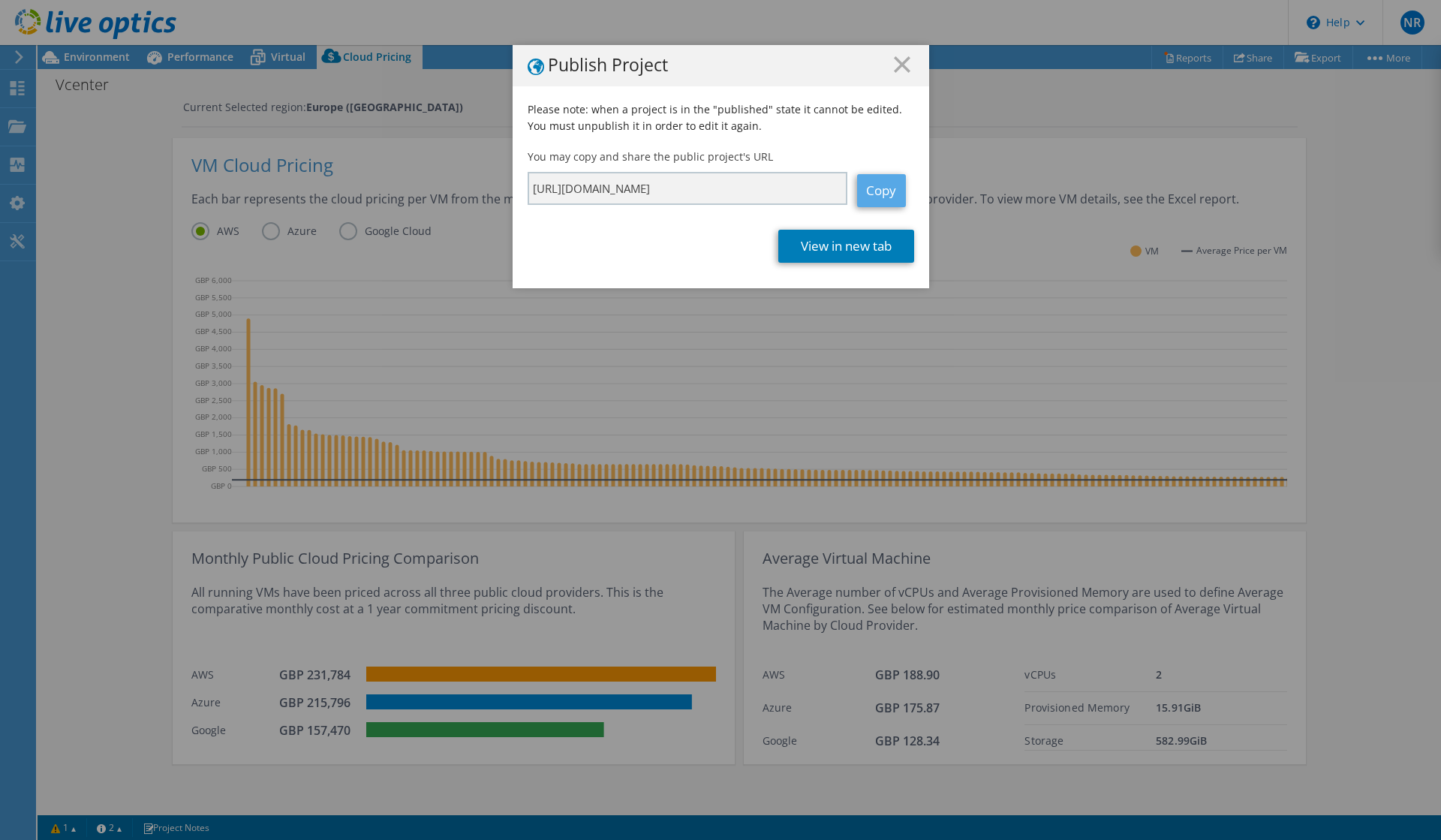
click at [887, 192] on link "Copy" at bounding box center [881, 190] width 49 height 33
click at [890, 188] on link "Copy" at bounding box center [881, 190] width 49 height 33
click at [1441, 439] on div "Publish Project Please note: when a project is in the "published" state it cann…" at bounding box center [720, 420] width 1441 height 750
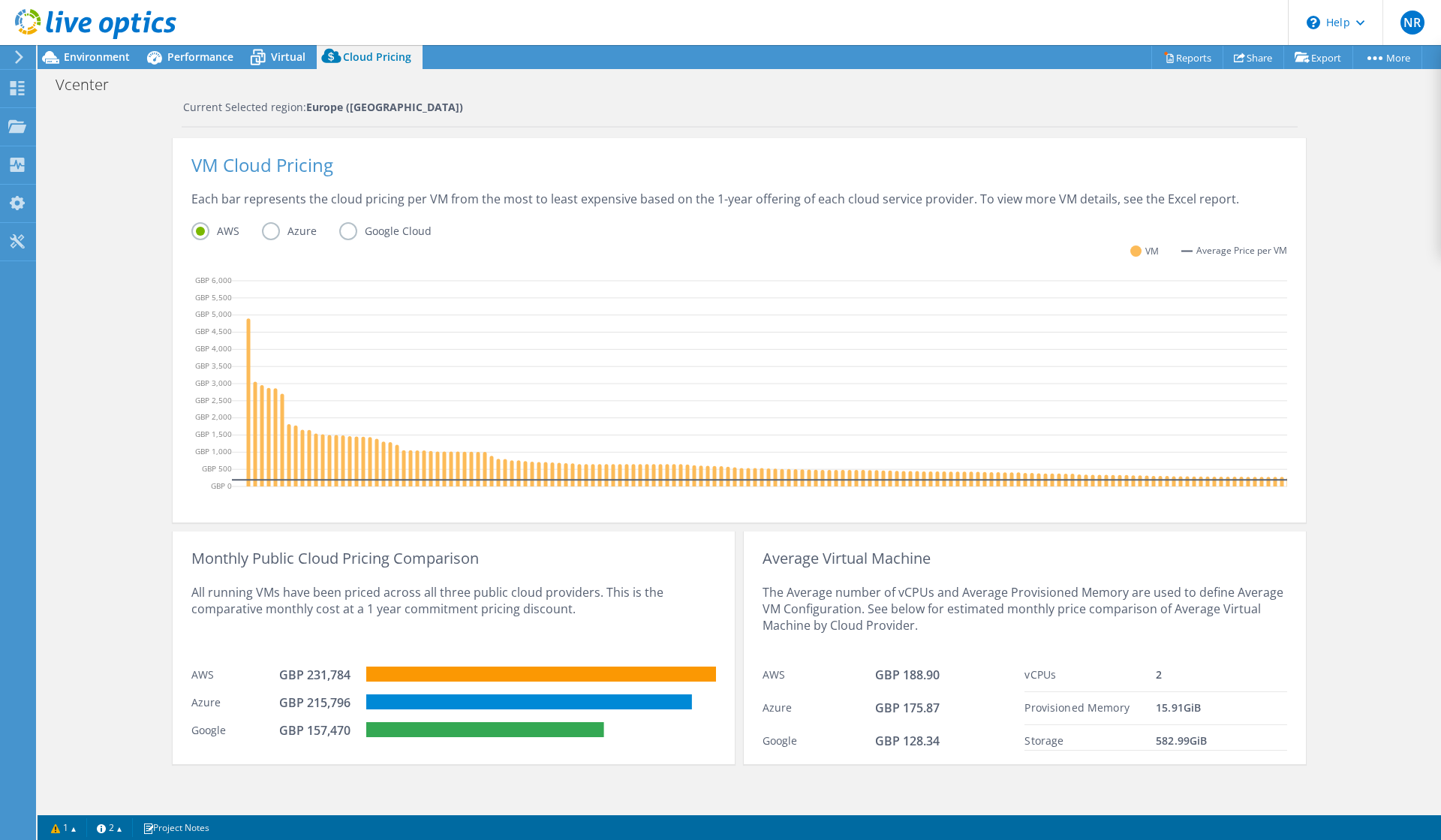
click at [873, 20] on header "NR End User [PERSON_NAME] [PERSON_NAME][EMAIL_ADDRESS][PERSON_NAME][DOMAIN_NAME…" at bounding box center [720, 22] width 1441 height 45
click at [205, 49] on div "Performance" at bounding box center [192, 57] width 103 height 24
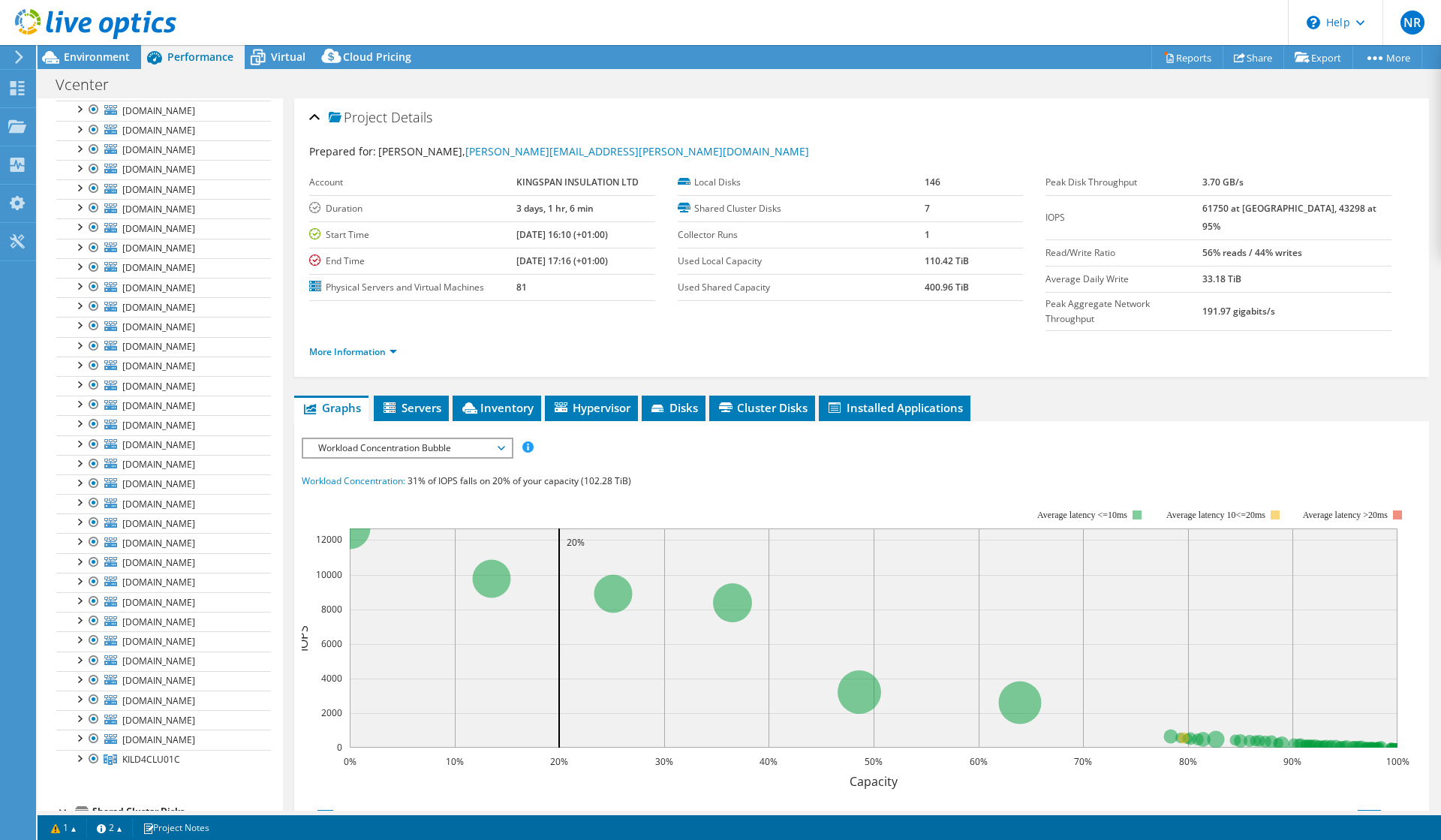
scroll to position [669, 0]
click at [69, 790] on div at bounding box center [63, 797] width 15 height 15
click at [61, 790] on div at bounding box center [63, 797] width 15 height 15
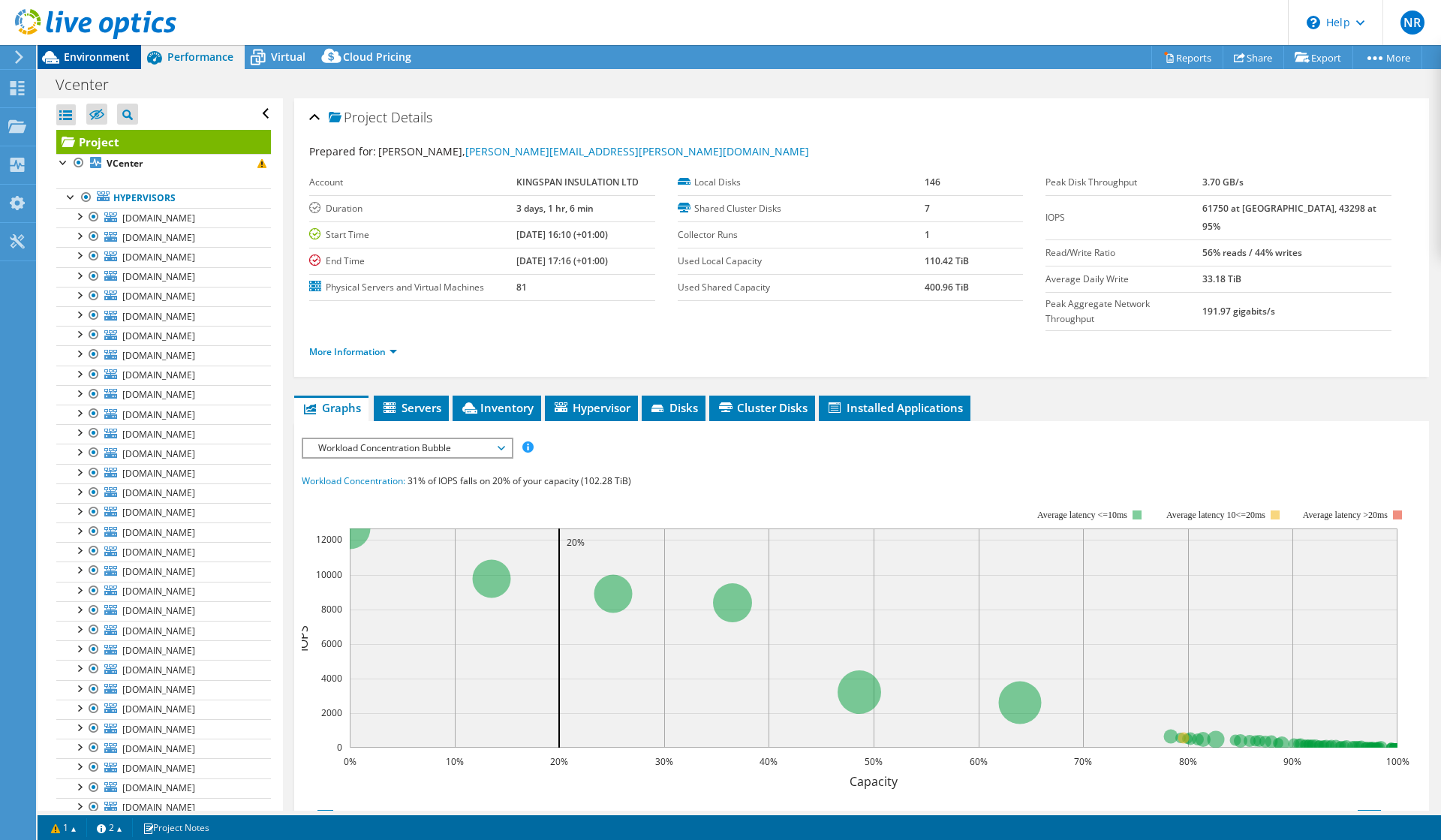
click at [101, 52] on span "Environment" at bounding box center [97, 57] width 66 height 14
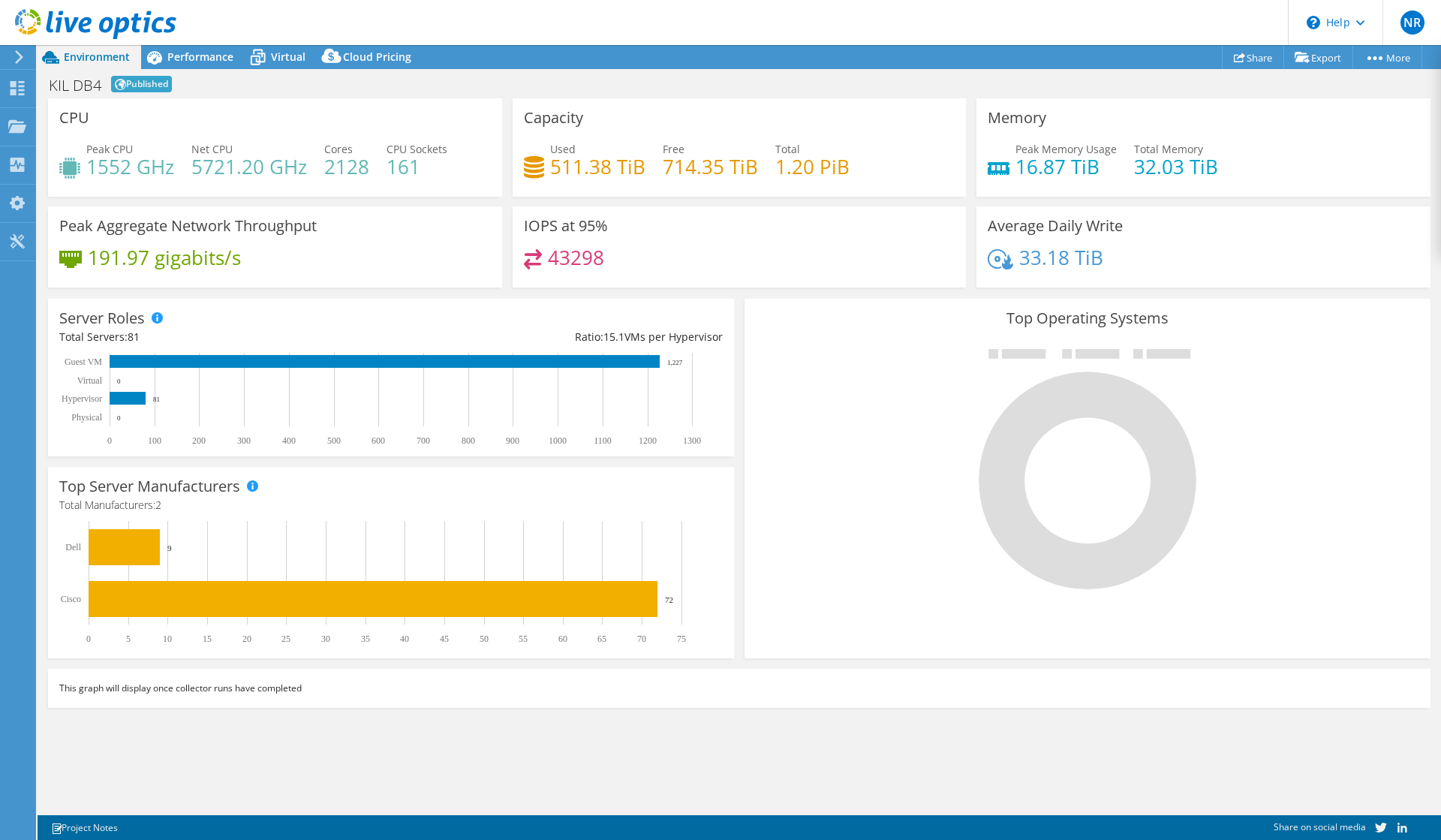
select select "USD"
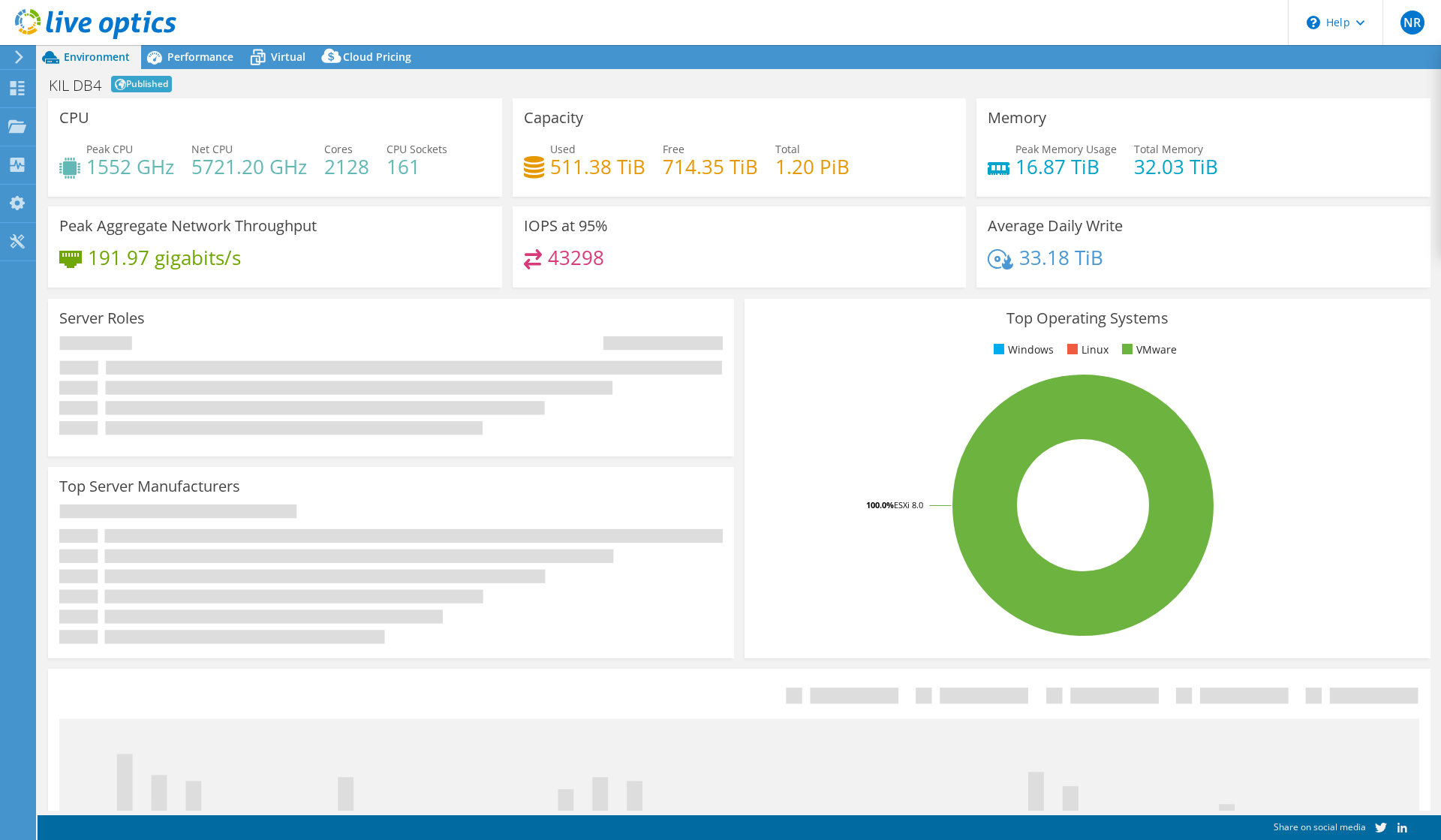
select select "USD"
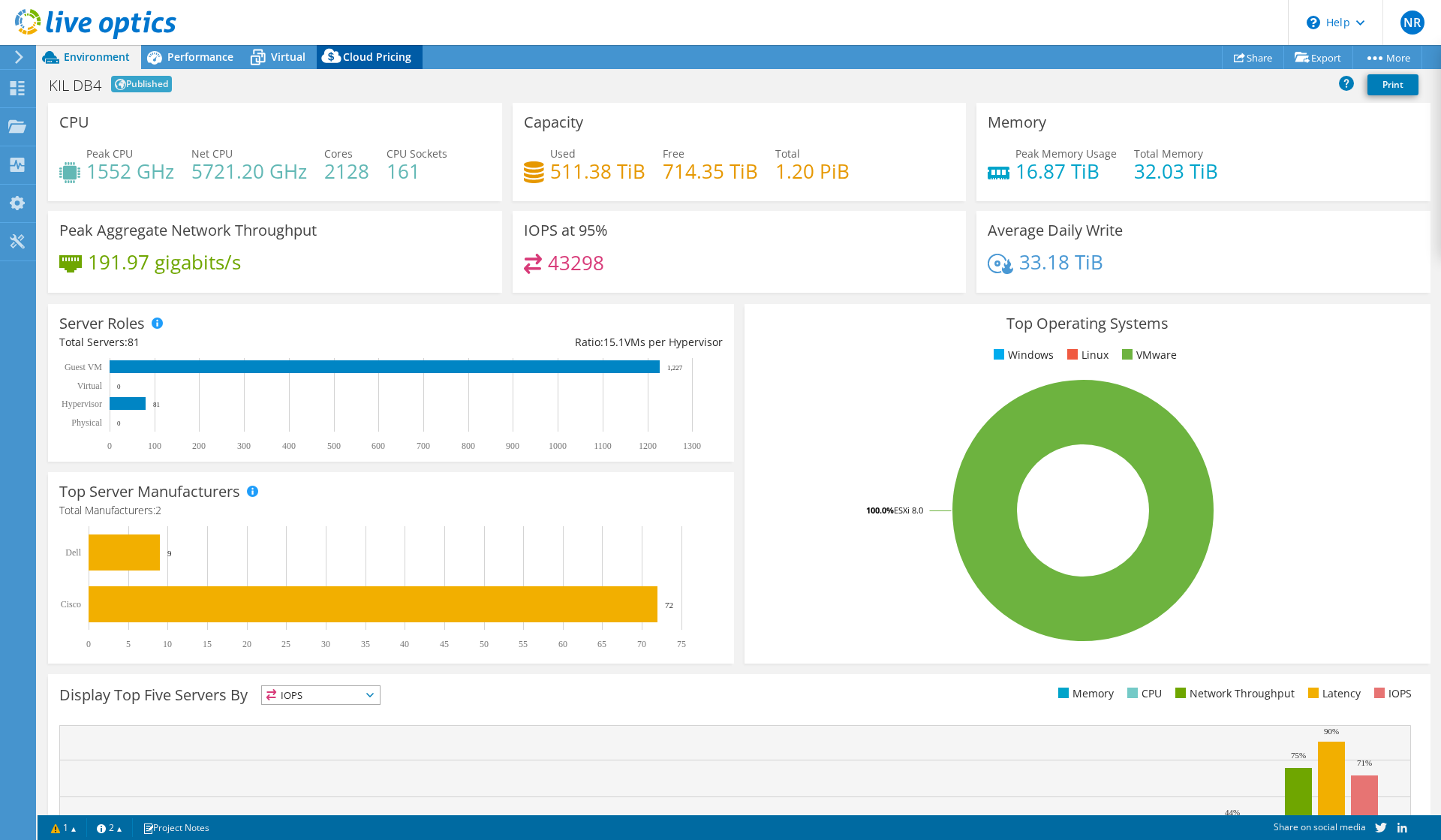
click at [381, 60] on span "Cloud Pricing" at bounding box center [377, 57] width 69 height 14
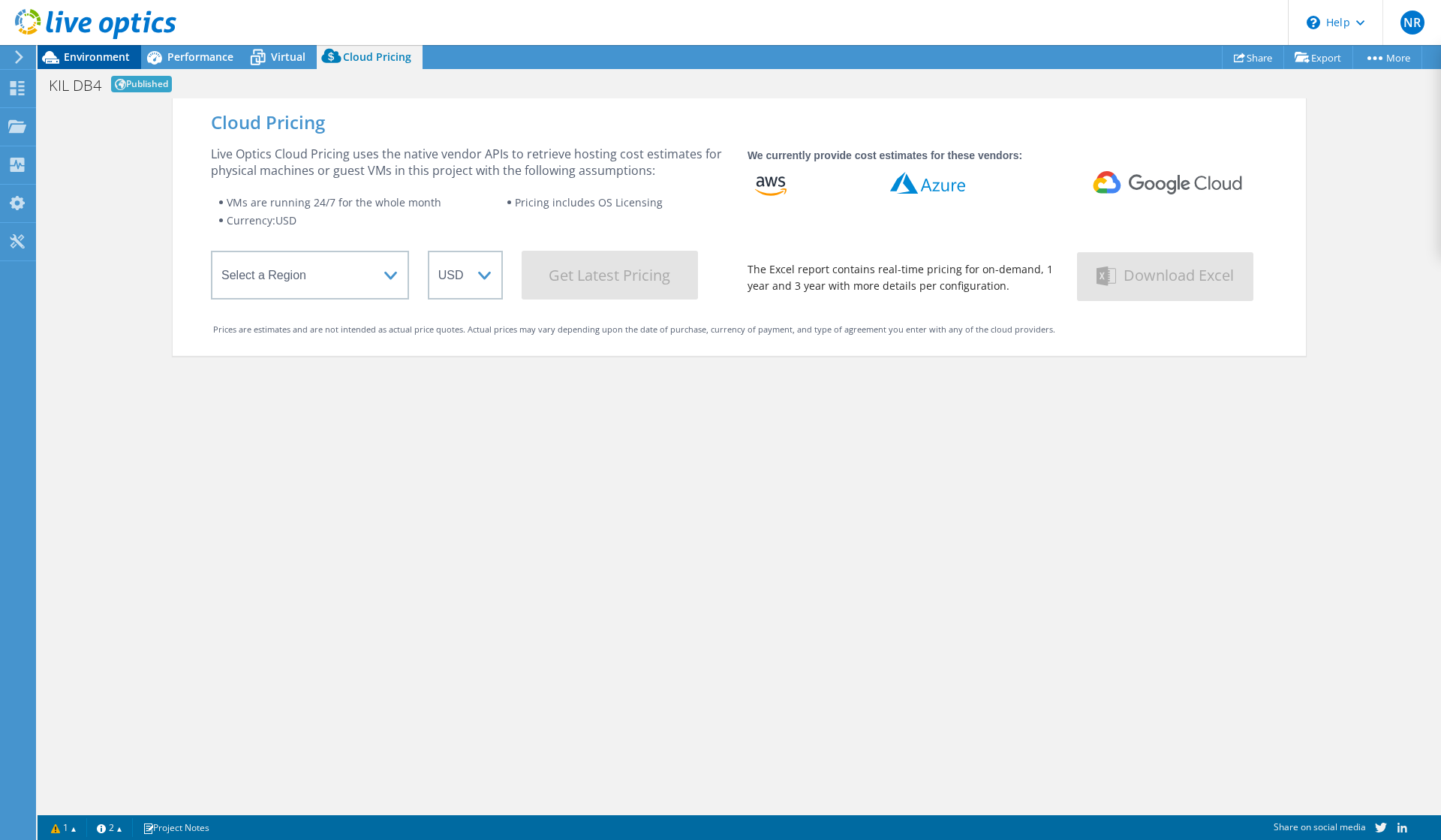
click at [106, 61] on span "Environment" at bounding box center [97, 57] width 66 height 14
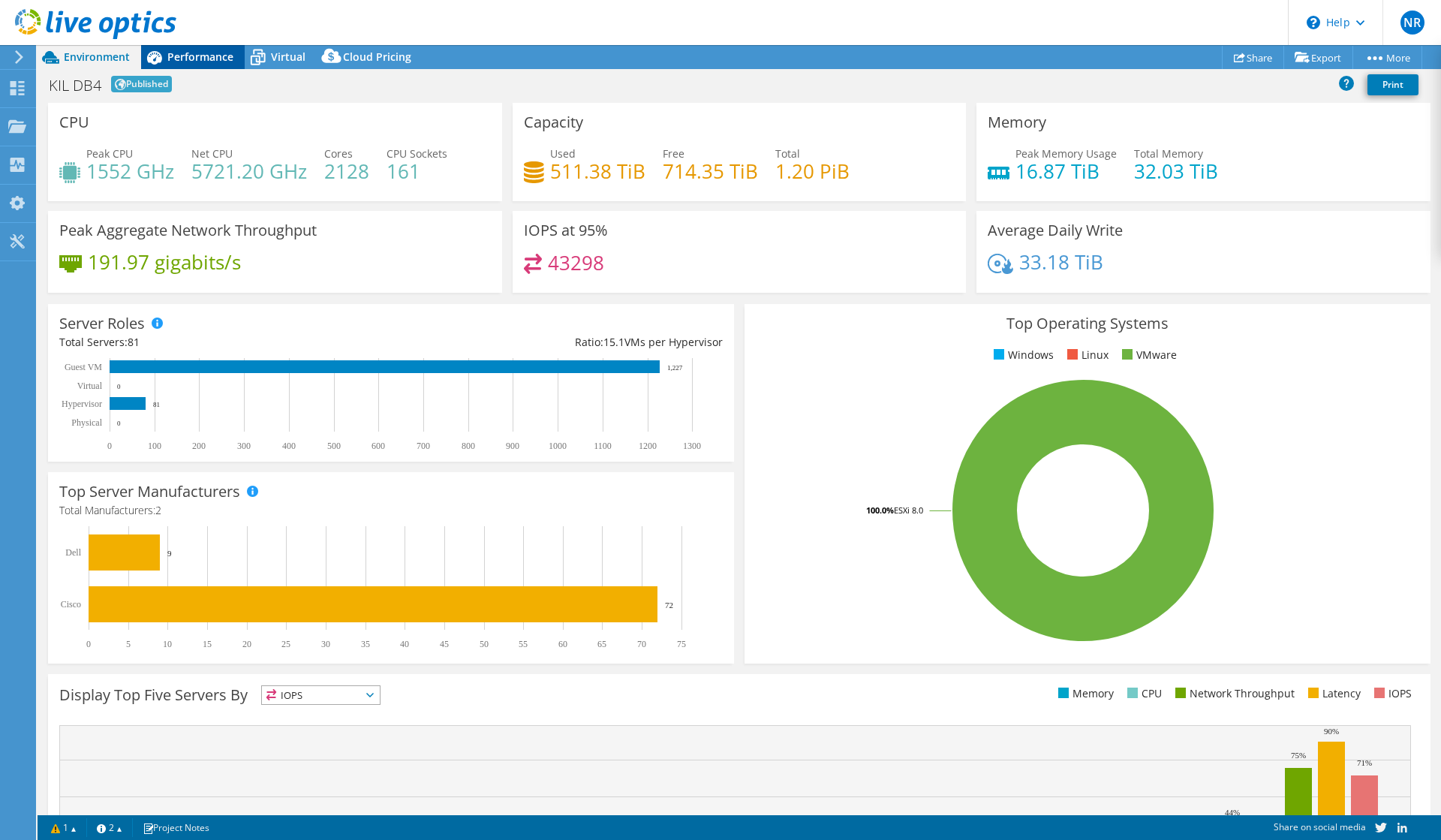
click at [232, 56] on span "Performance" at bounding box center [201, 57] width 66 height 14
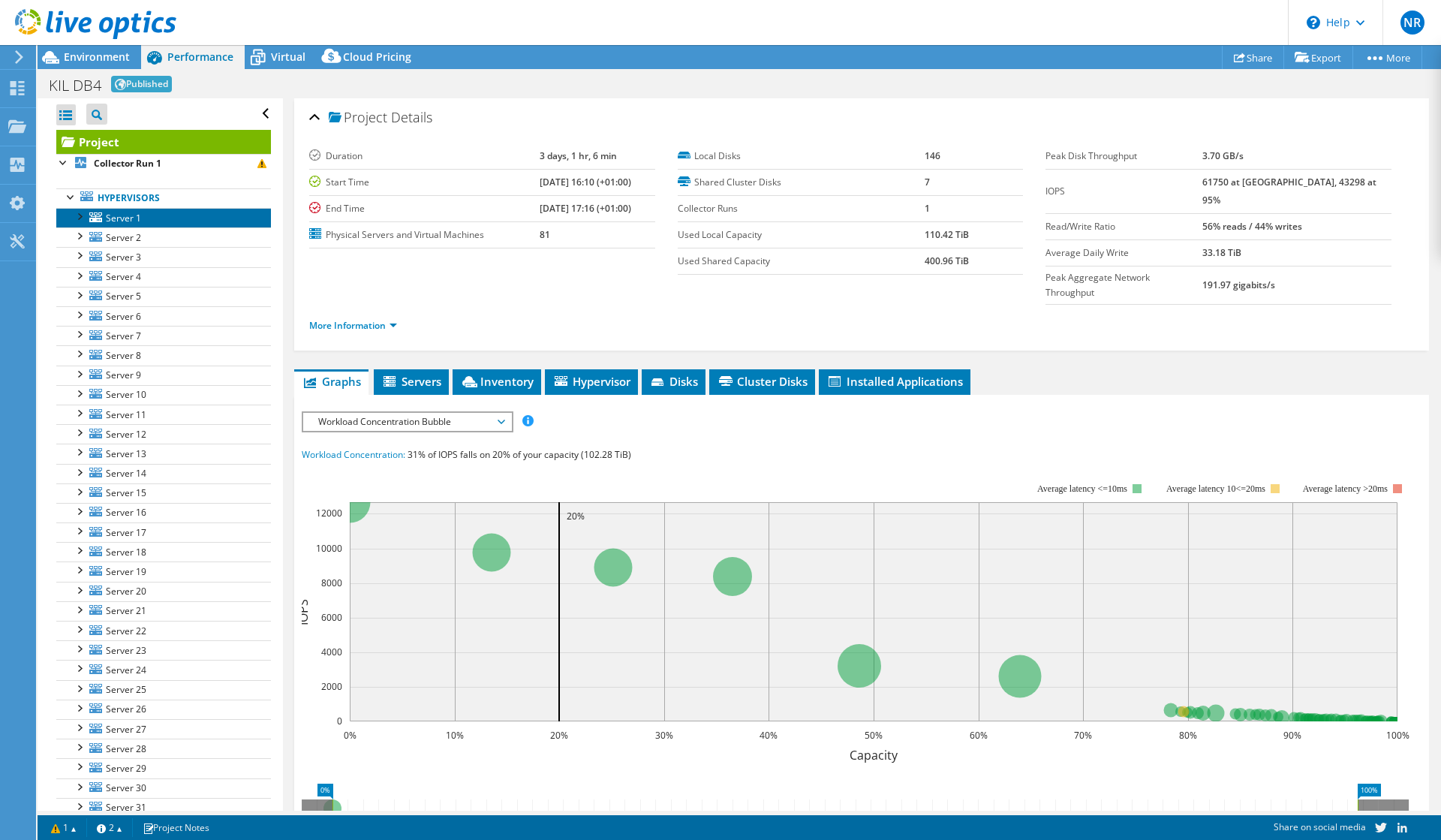
click at [155, 212] on link "Server 1" at bounding box center [163, 217] width 215 height 20
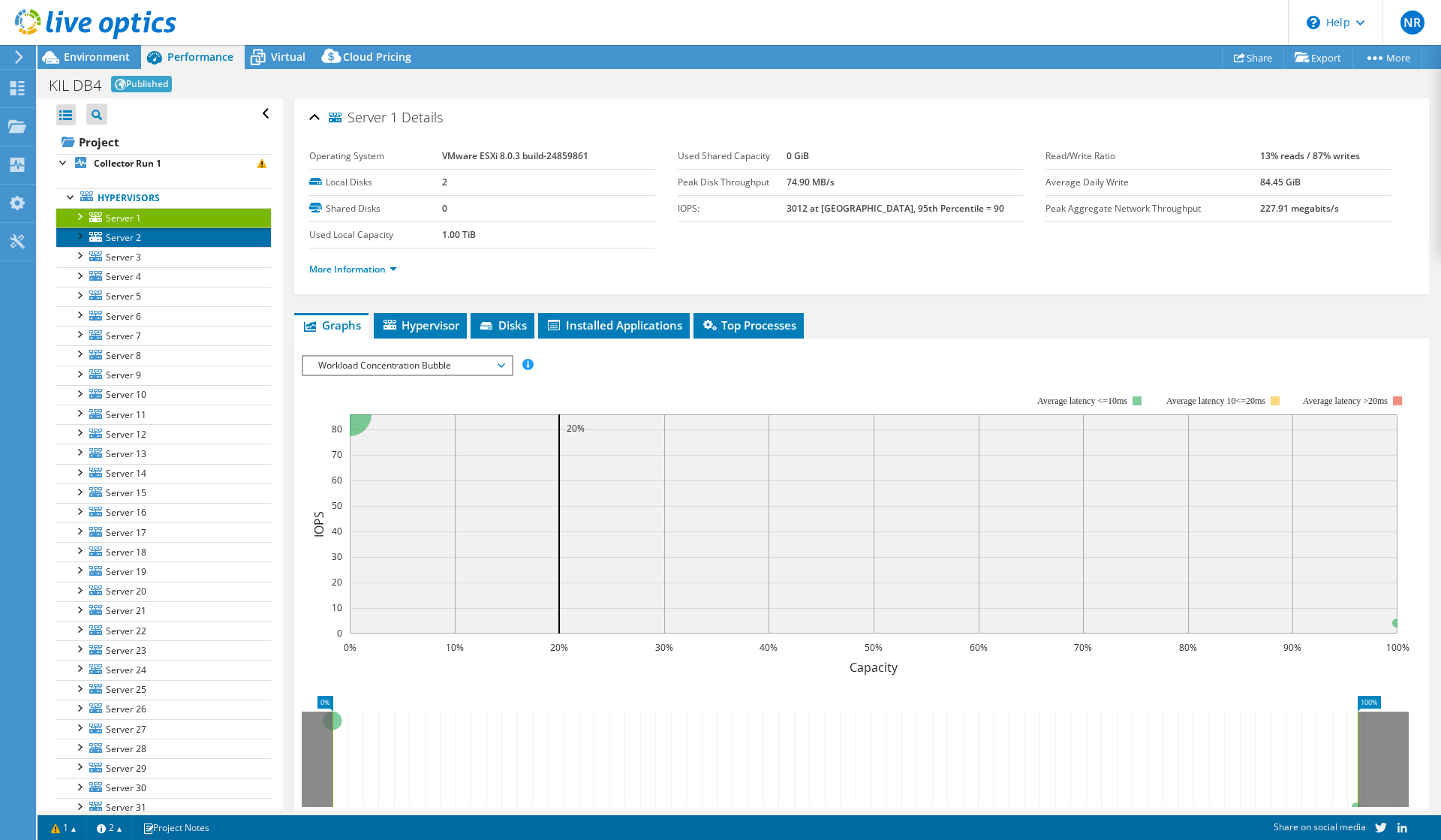
click at [154, 237] on link "Server 2" at bounding box center [163, 237] width 215 height 20
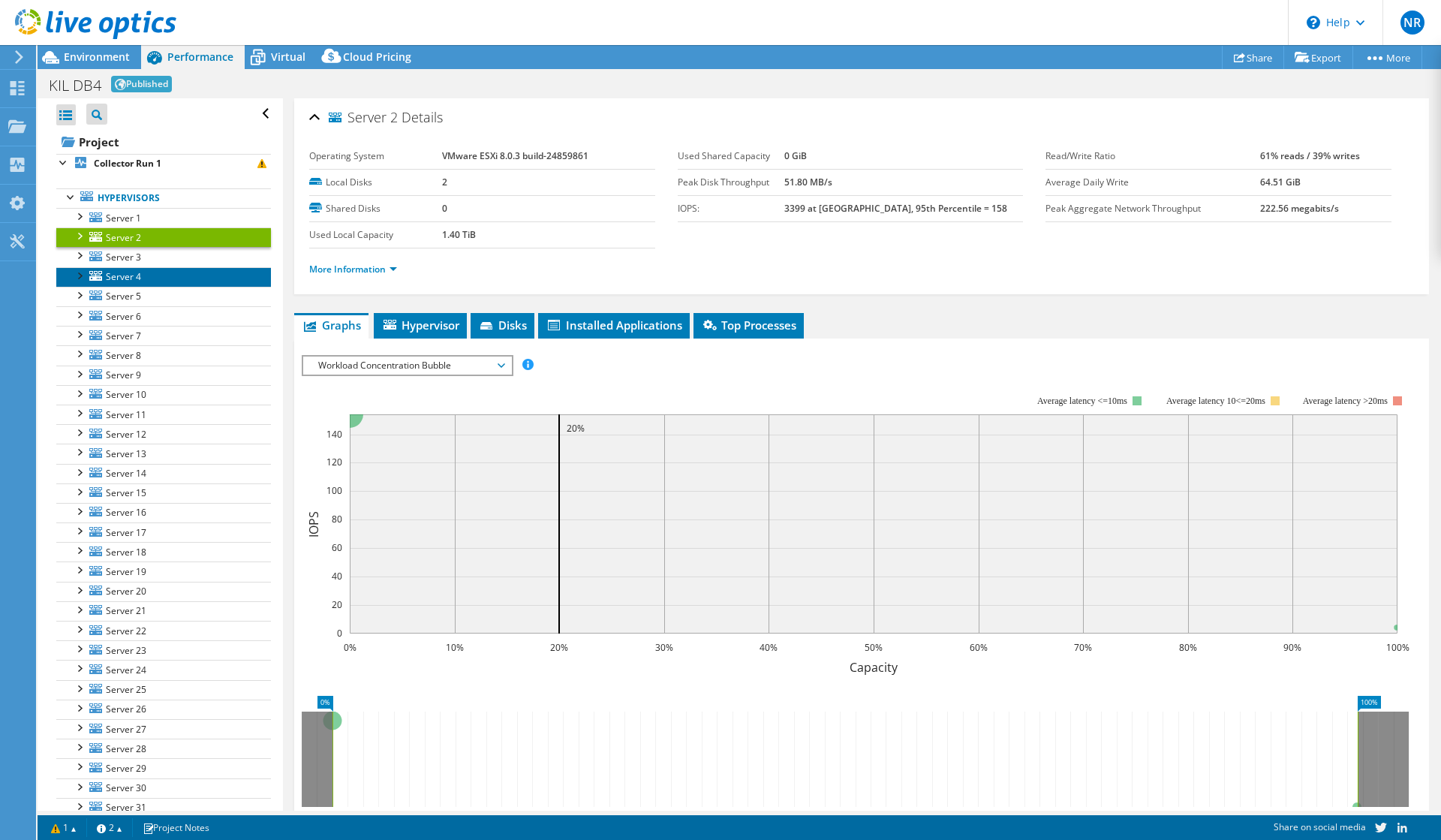
click at [152, 267] on link "Server 4" at bounding box center [163, 277] width 215 height 20
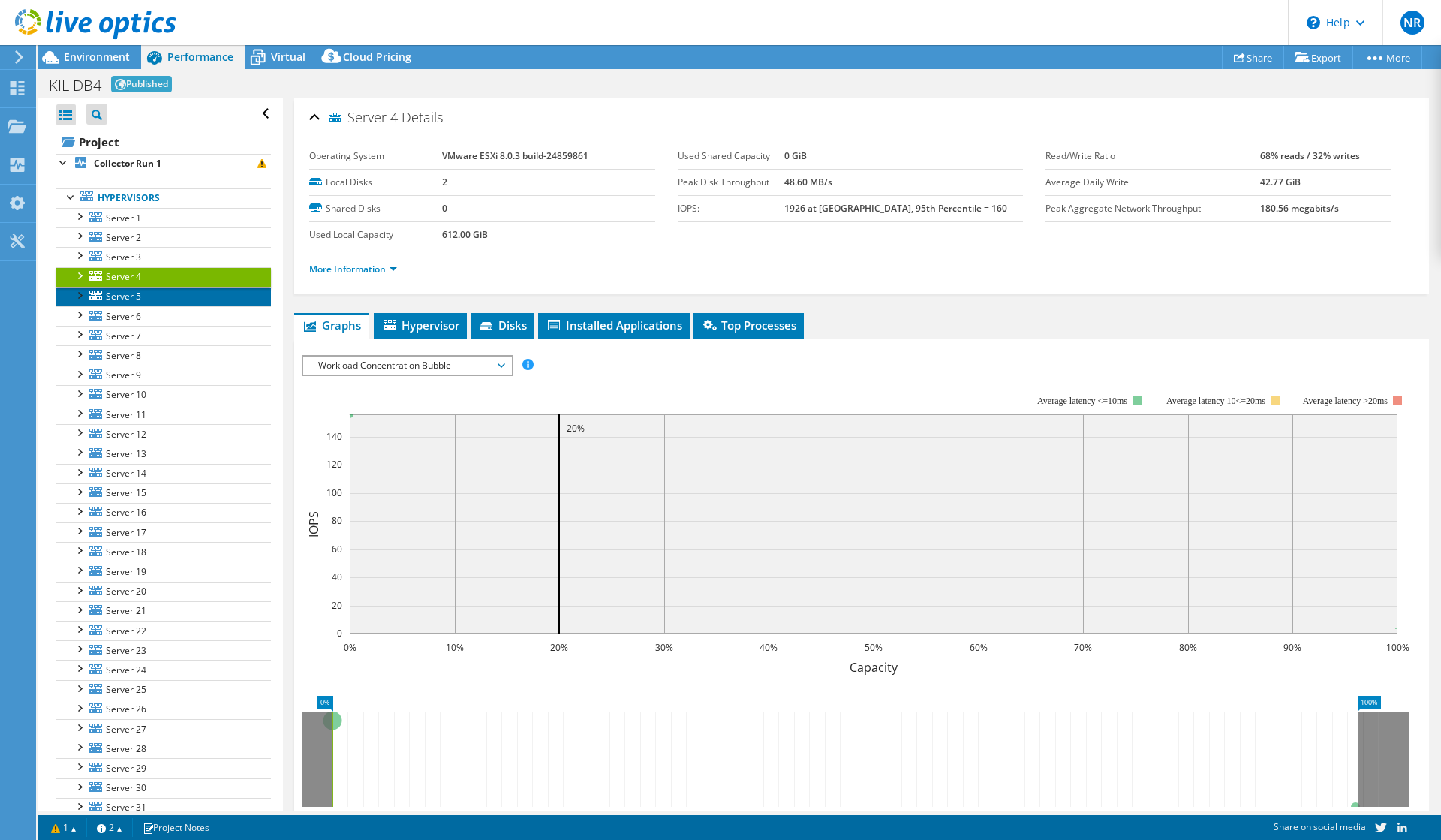
click at [150, 293] on link "Server 5" at bounding box center [163, 297] width 215 height 20
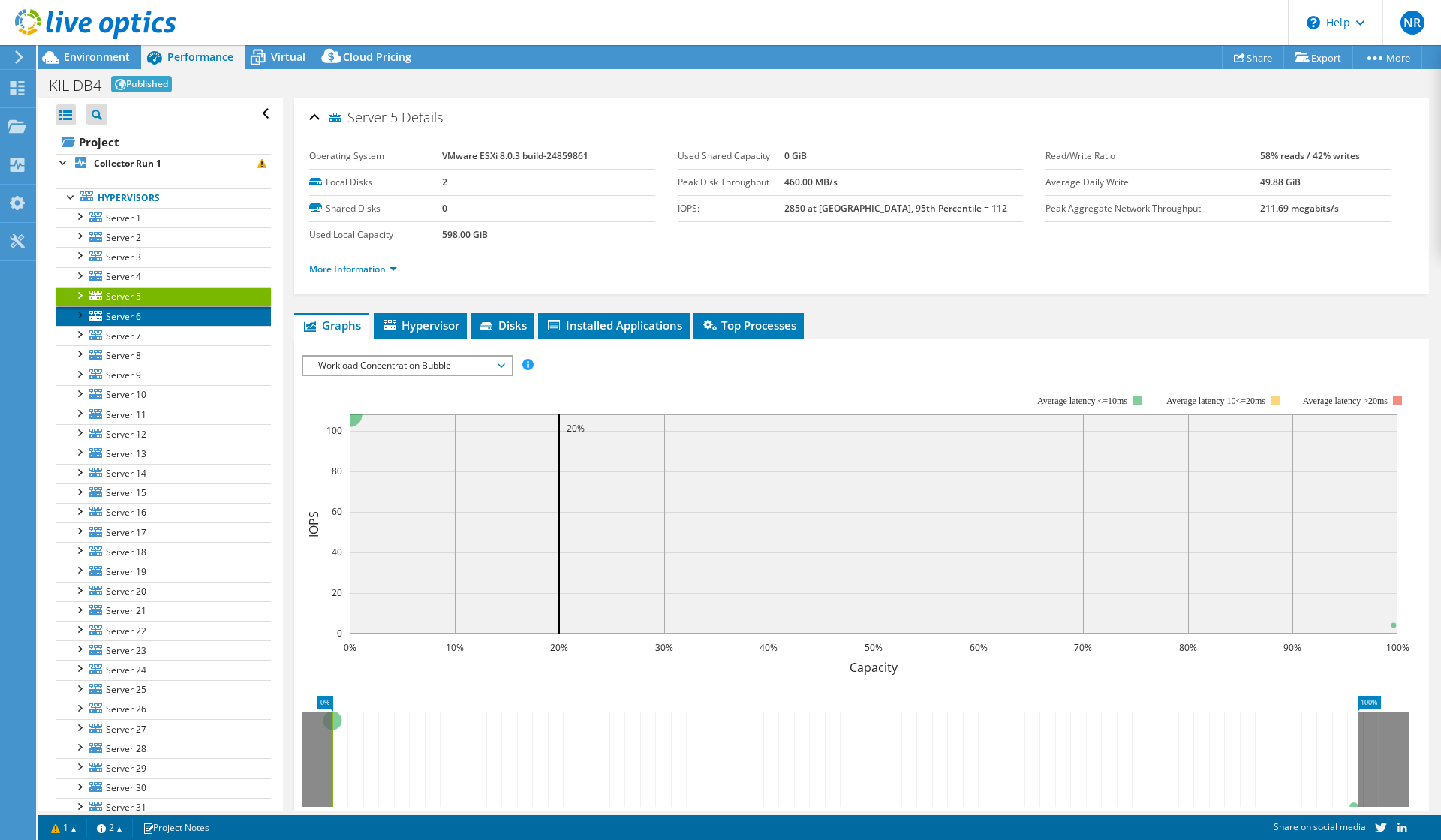
click at [149, 322] on link "Server 6" at bounding box center [163, 316] width 215 height 20
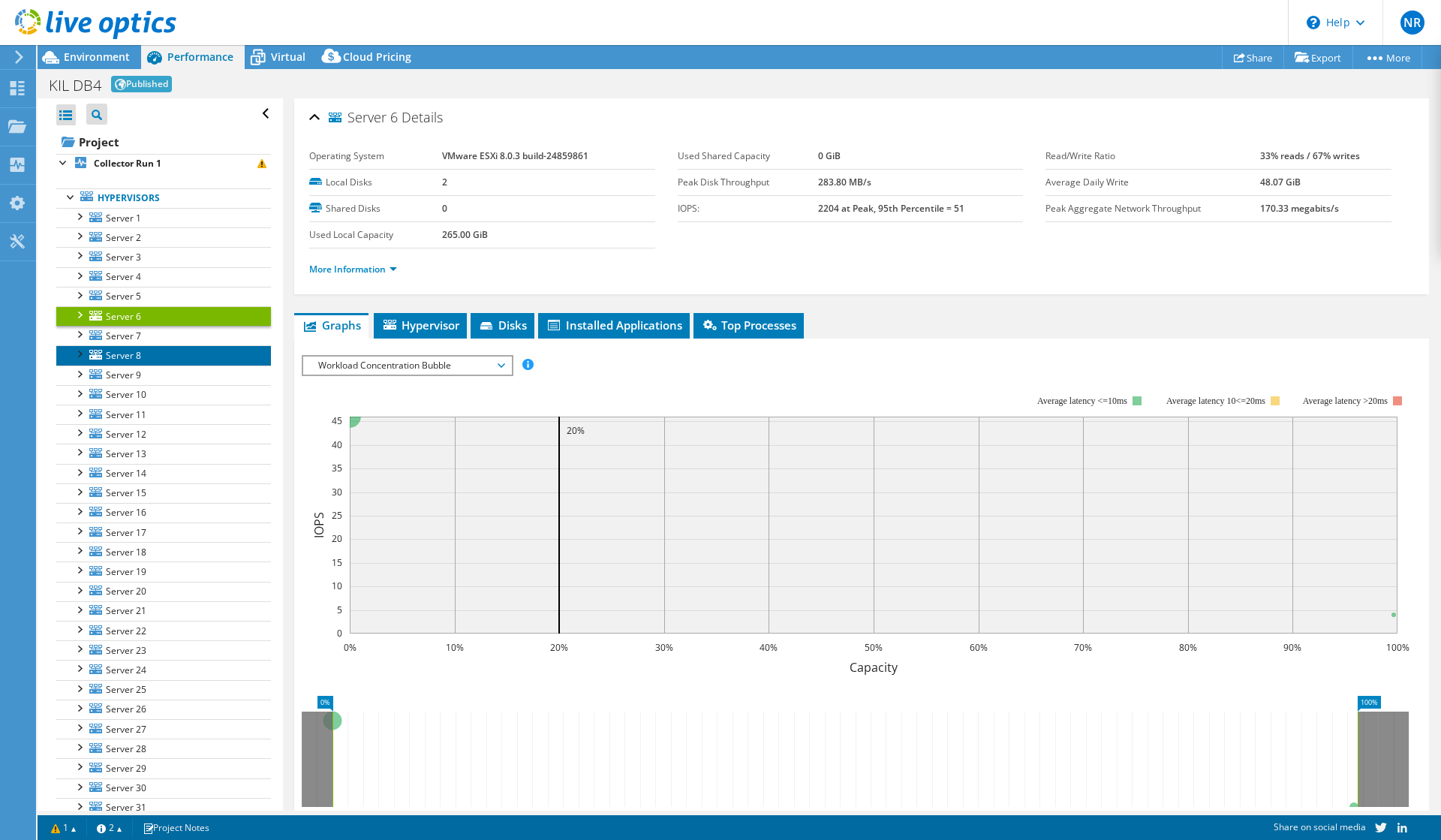
click at [145, 354] on link "Server 8" at bounding box center [163, 355] width 215 height 20
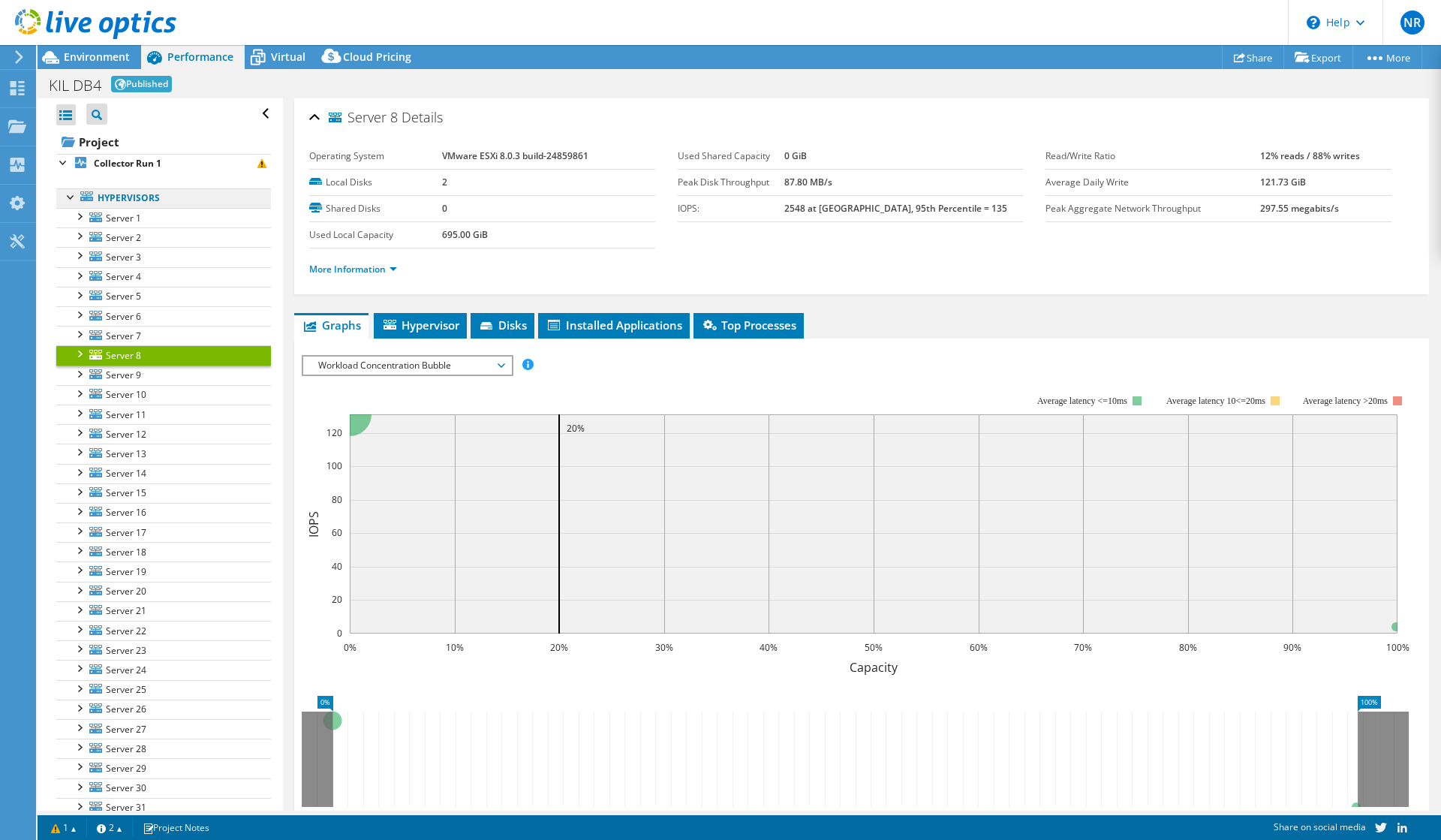
click at [128, 199] on link "Hypervisors" at bounding box center [163, 198] width 215 height 20
click at [145, 160] on b "Collector Run 1" at bounding box center [127, 163] width 68 height 12
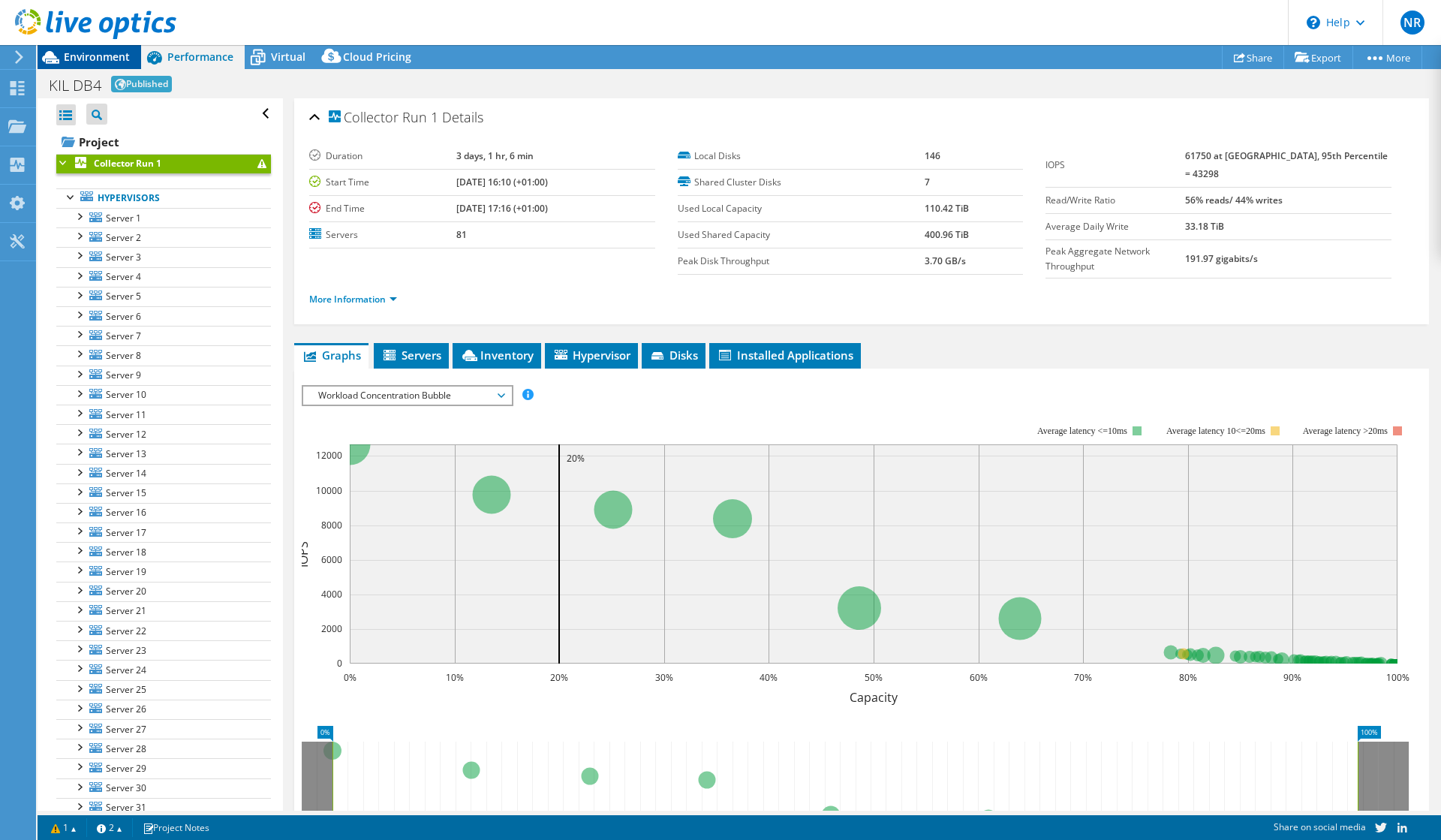
click at [103, 50] on span "Environment" at bounding box center [97, 57] width 66 height 14
